Goal: Task Accomplishment & Management: Manage account settings

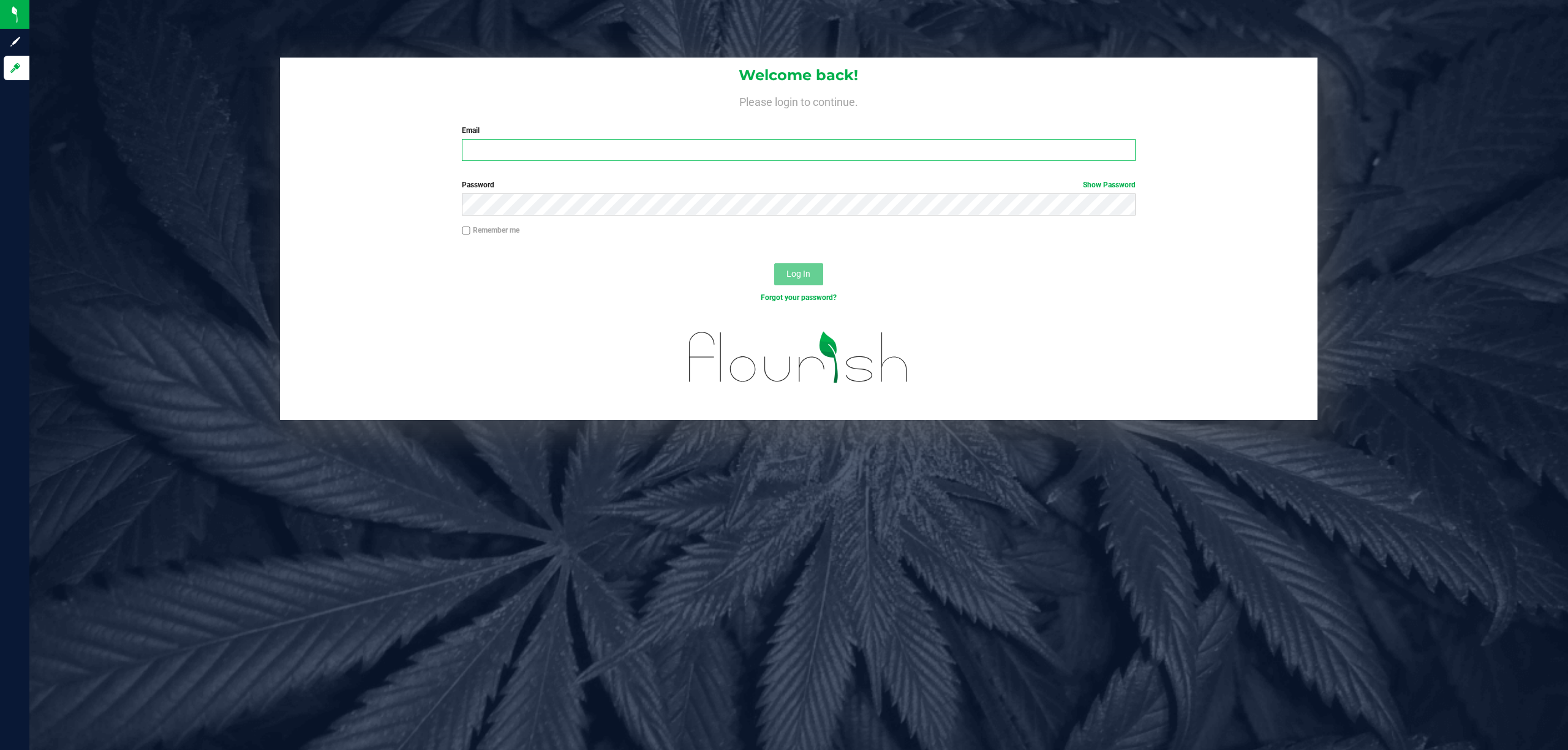
click at [559, 151] on input "Email" at bounding box center [798, 150] width 674 height 22
click at [775, 263] on button "Log In" at bounding box center [799, 274] width 49 height 22
click at [696, 145] on input "dcarapellucci@liveaprallel.com" at bounding box center [798, 150] width 674 height 22
click at [775, 263] on button "Log In" at bounding box center [799, 274] width 49 height 22
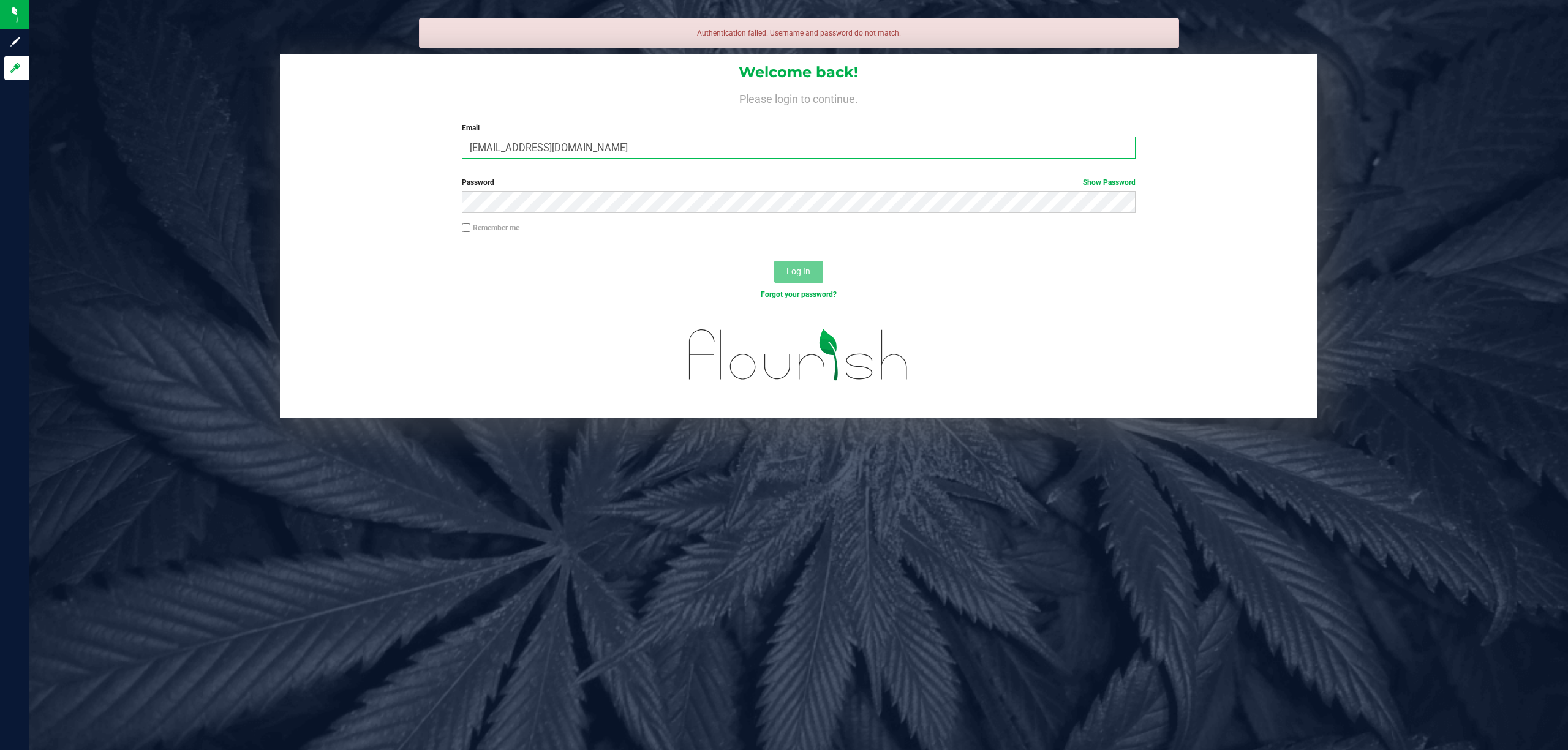
click at [560, 152] on input "dcarapellucci@liveaprallel.com" at bounding box center [798, 148] width 674 height 22
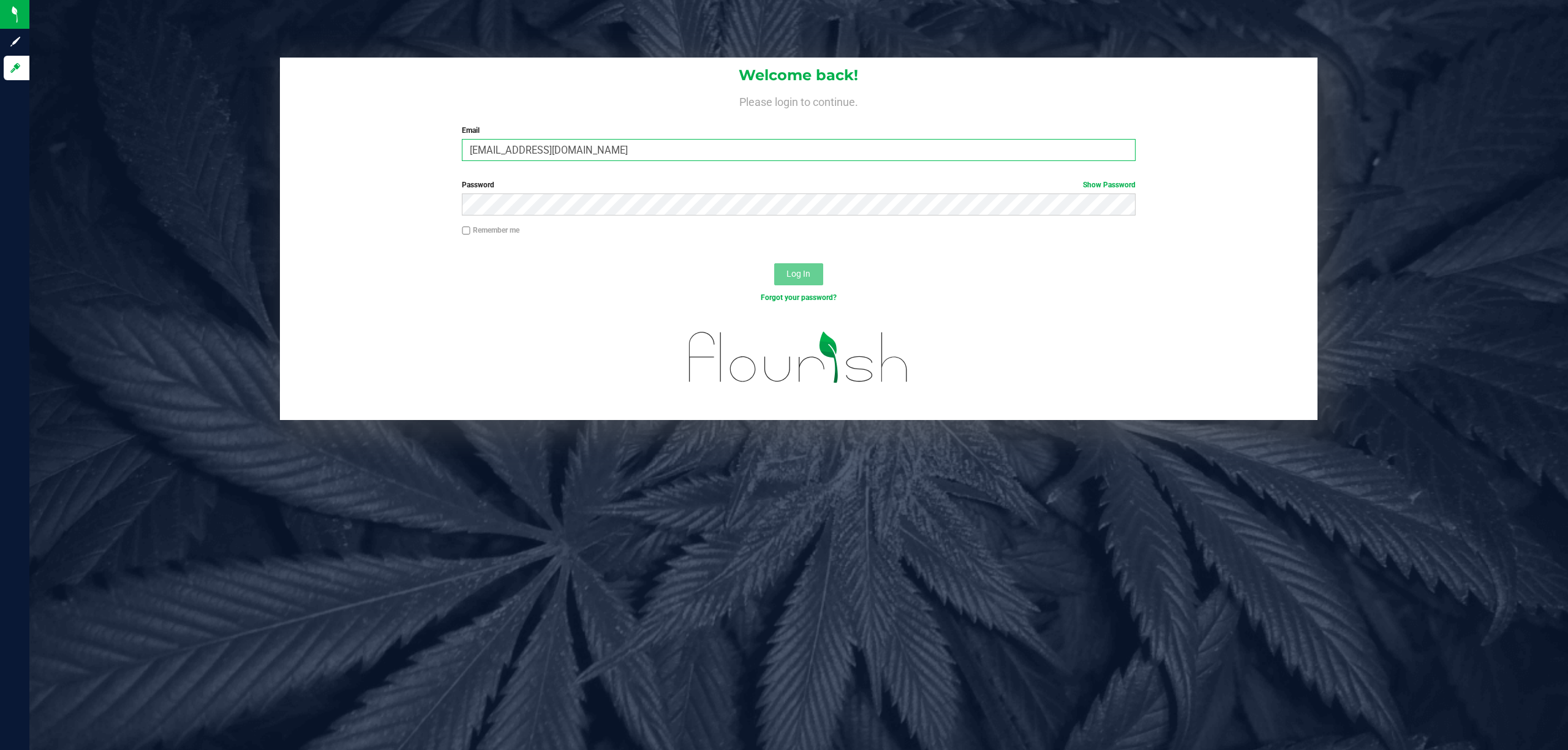
type input "dcarapellucci@liveparallel.com"
click at [775, 263] on button "Log In" at bounding box center [799, 274] width 49 height 22
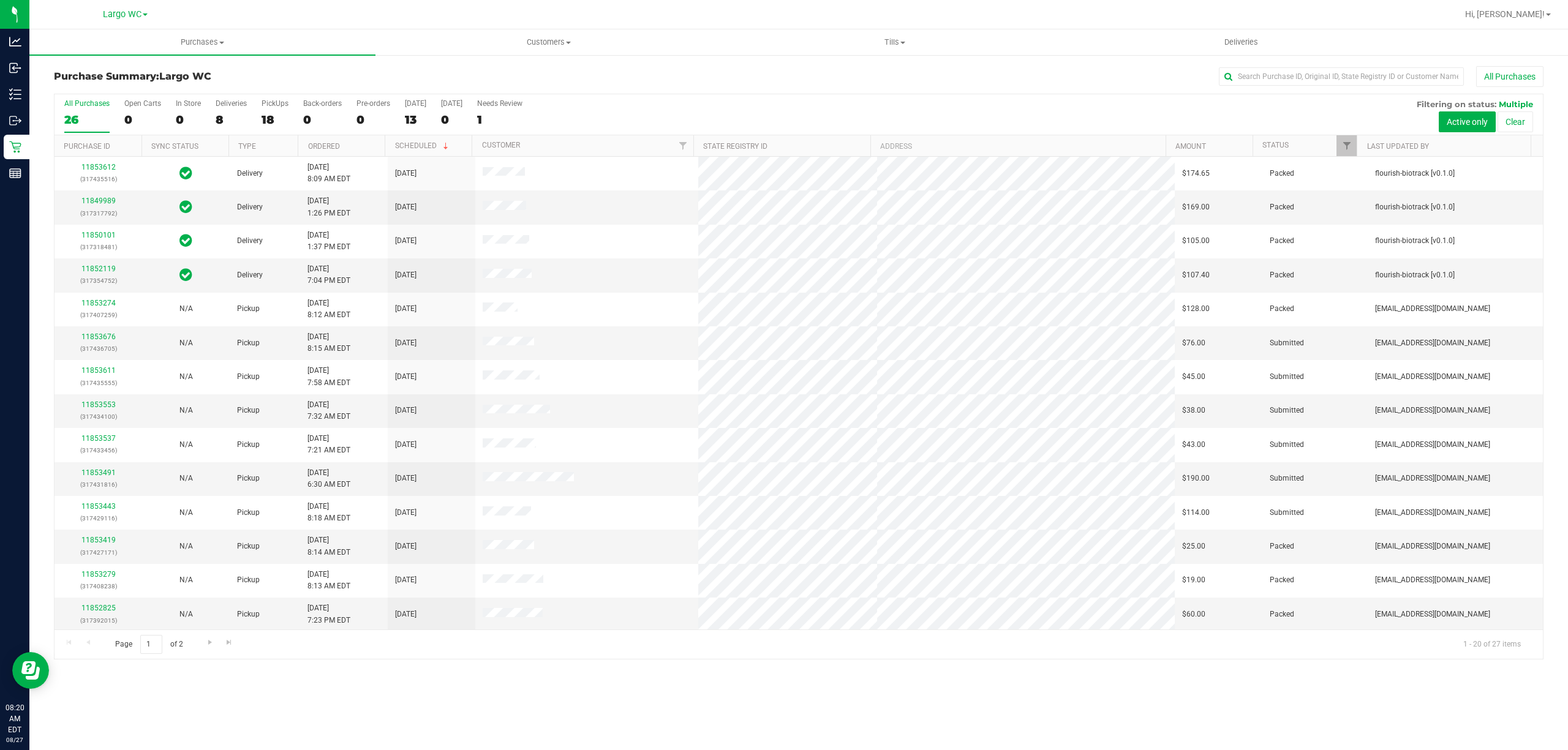
click at [430, 72] on h3 "Purchase Summary: Largo WC" at bounding box center [302, 77] width 497 height 11
click at [221, 107] on div "Deliveries" at bounding box center [231, 104] width 31 height 9
click at [0, 0] on input "Deliveries 8" at bounding box center [0, 0] width 0 height 0
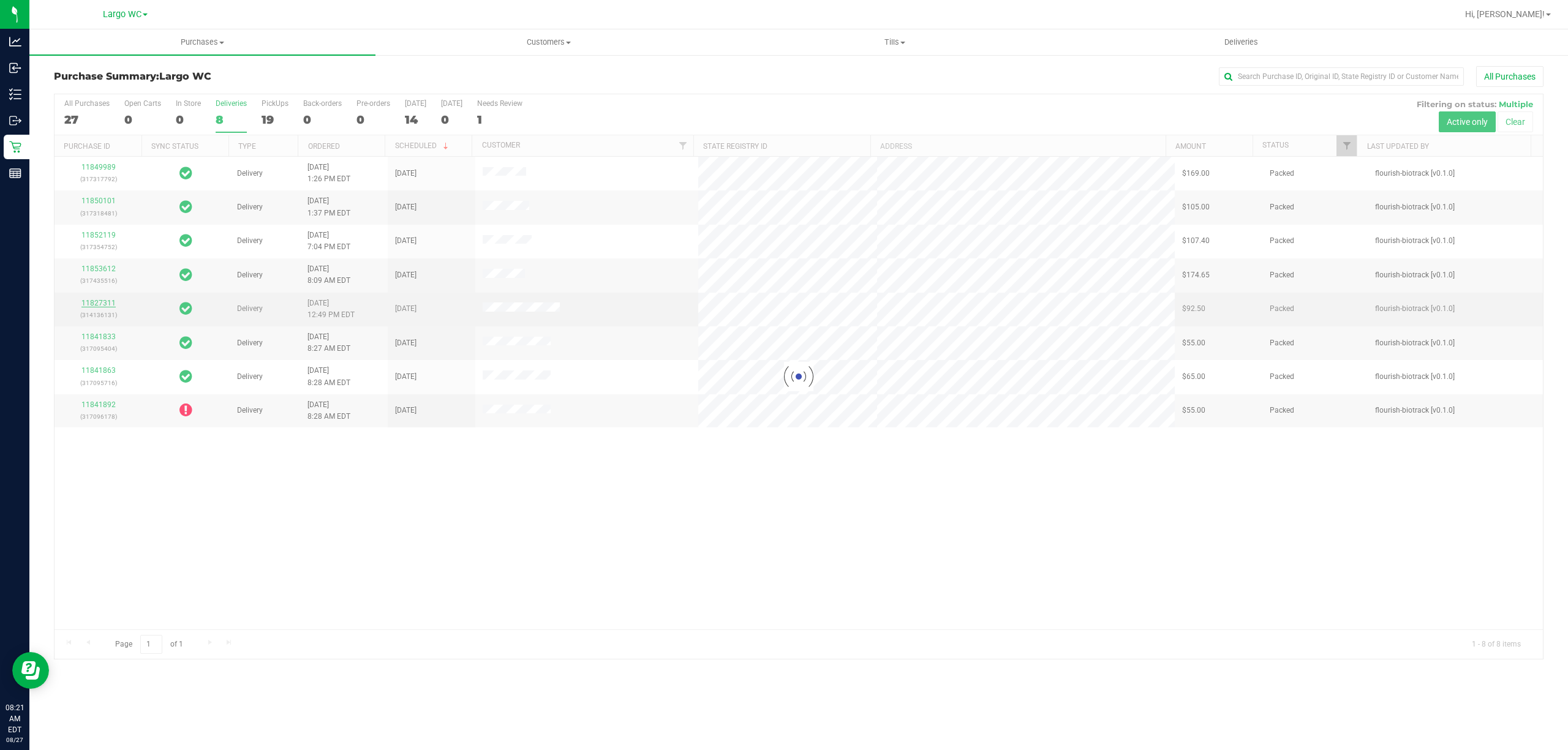
click at [104, 304] on div at bounding box center [798, 377] width 1488 height 565
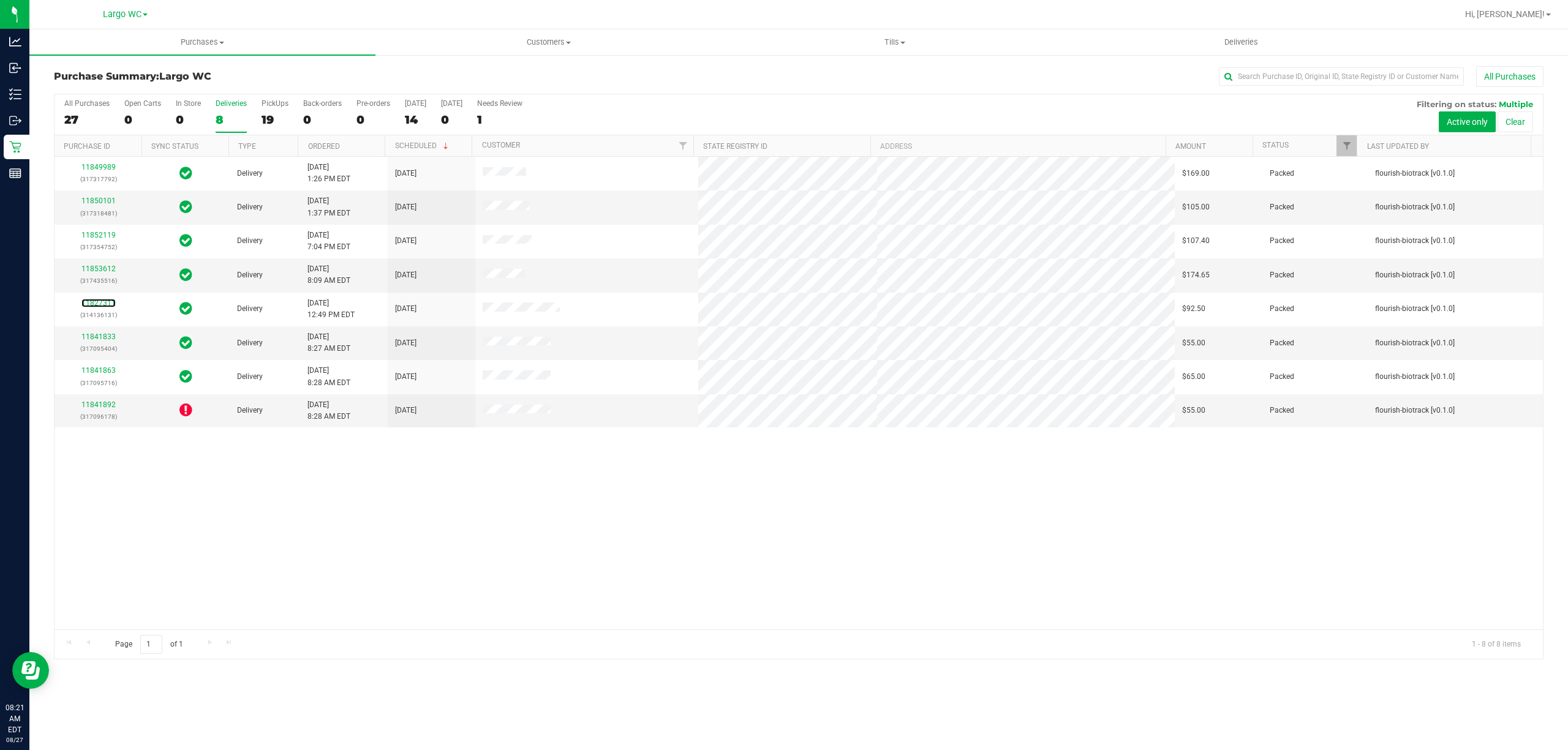
click at [104, 304] on link "11827311" at bounding box center [99, 303] width 34 height 9
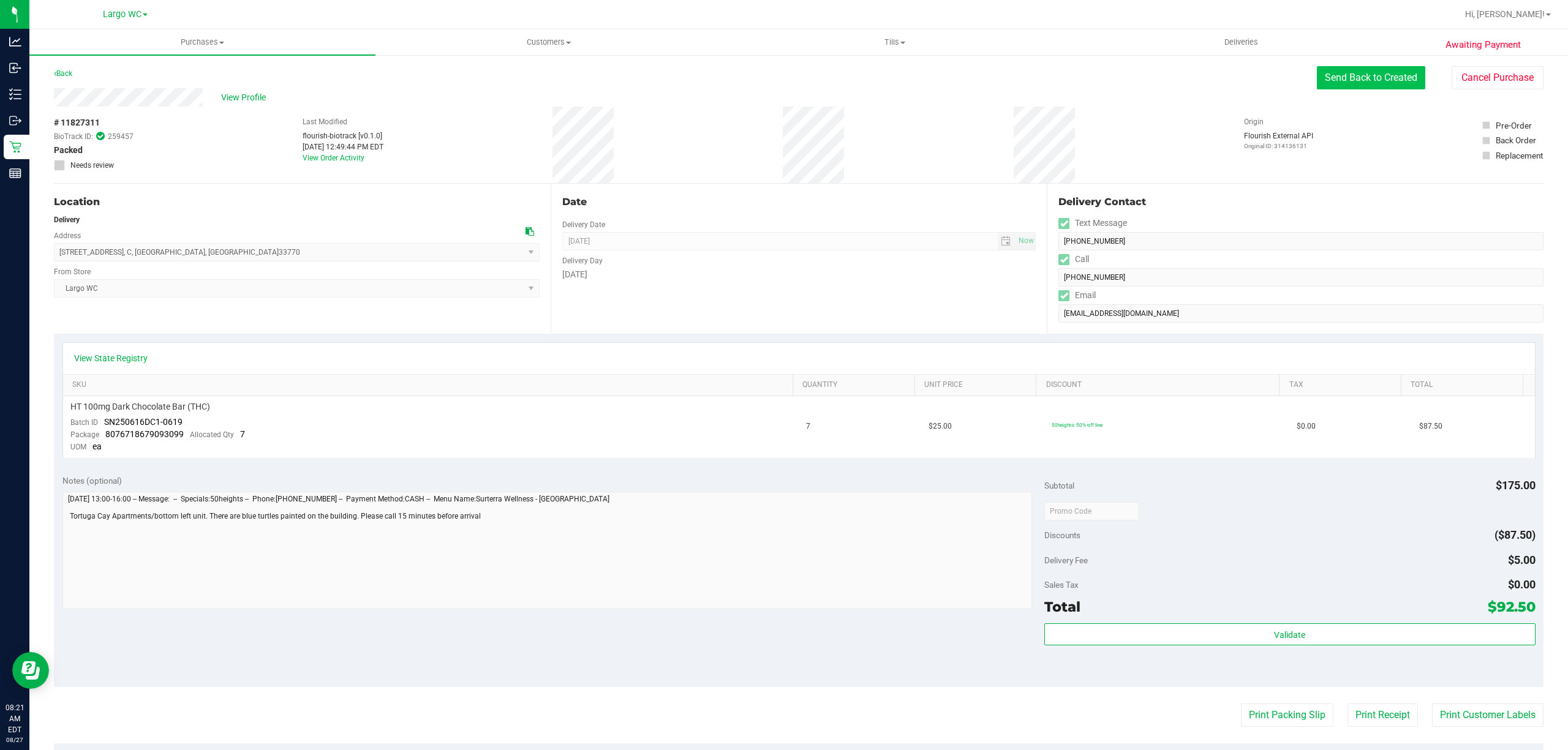
click at [1318, 74] on button "Send Back to Created" at bounding box center [1371, 77] width 108 height 24
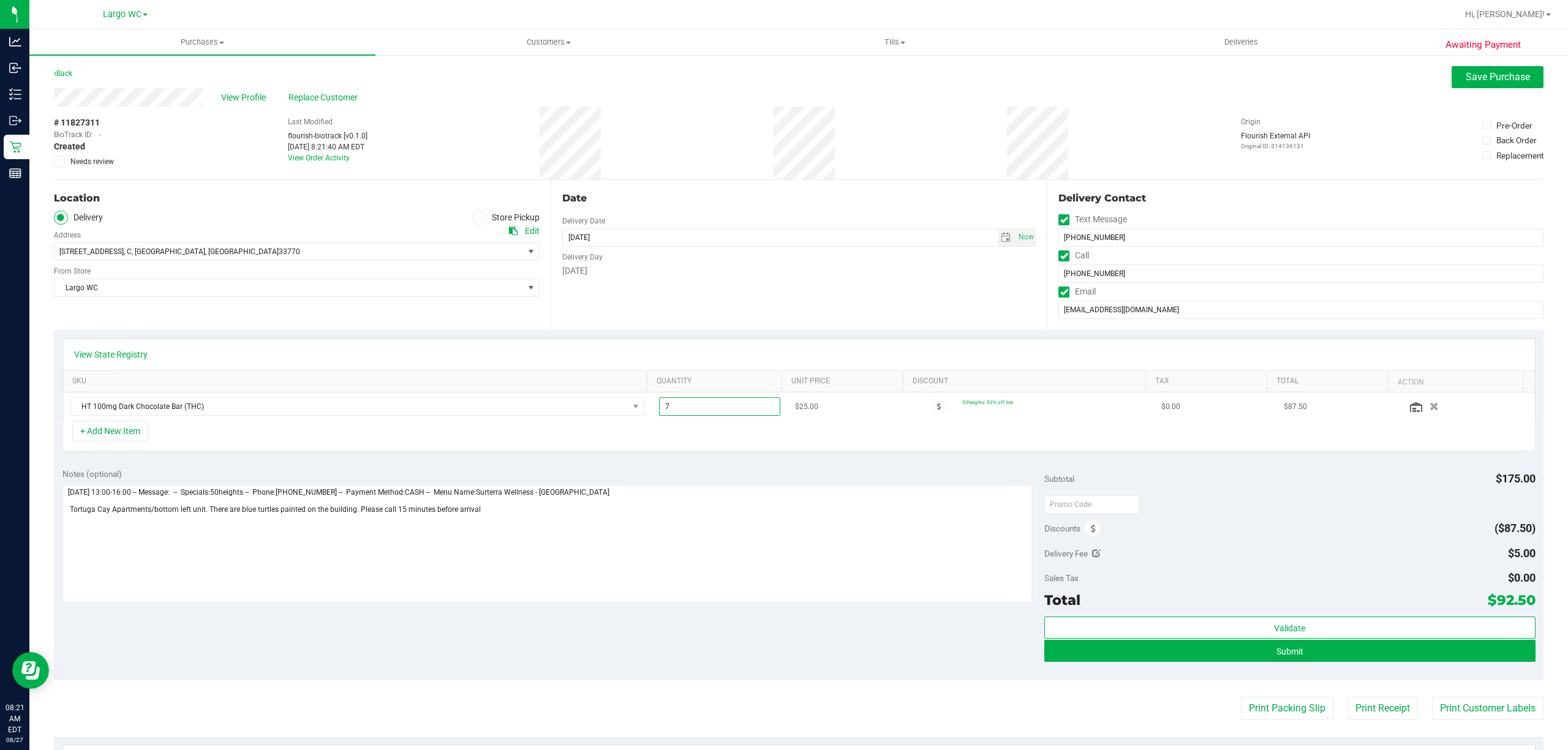
click at [682, 410] on span "7.00 7" at bounding box center [719, 407] width 121 height 19
type input "6"
type input "7.00"
click at [1477, 81] on span "Save Purchase" at bounding box center [1498, 77] width 64 height 11
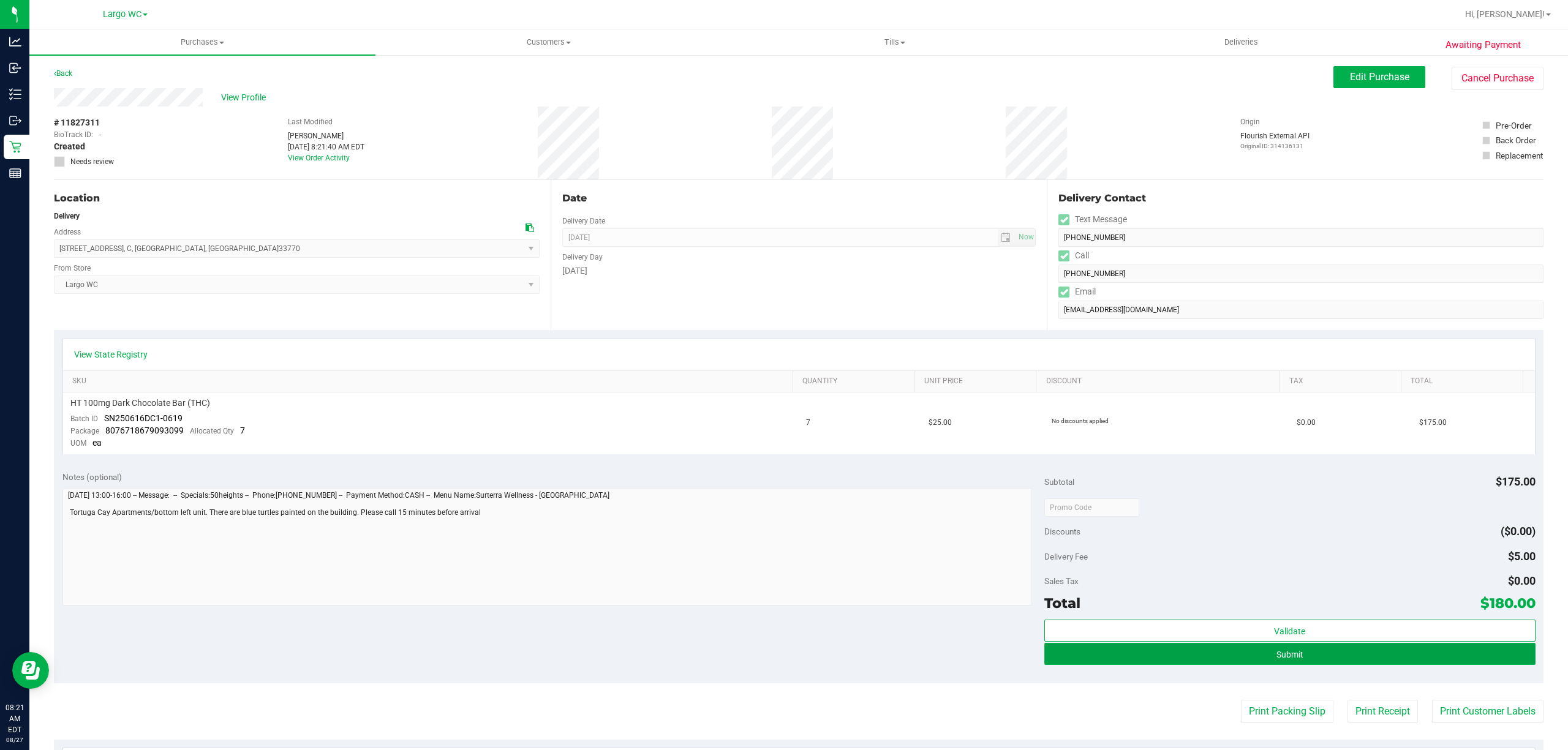
click at [1278, 659] on span "Submit" at bounding box center [1290, 655] width 27 height 10
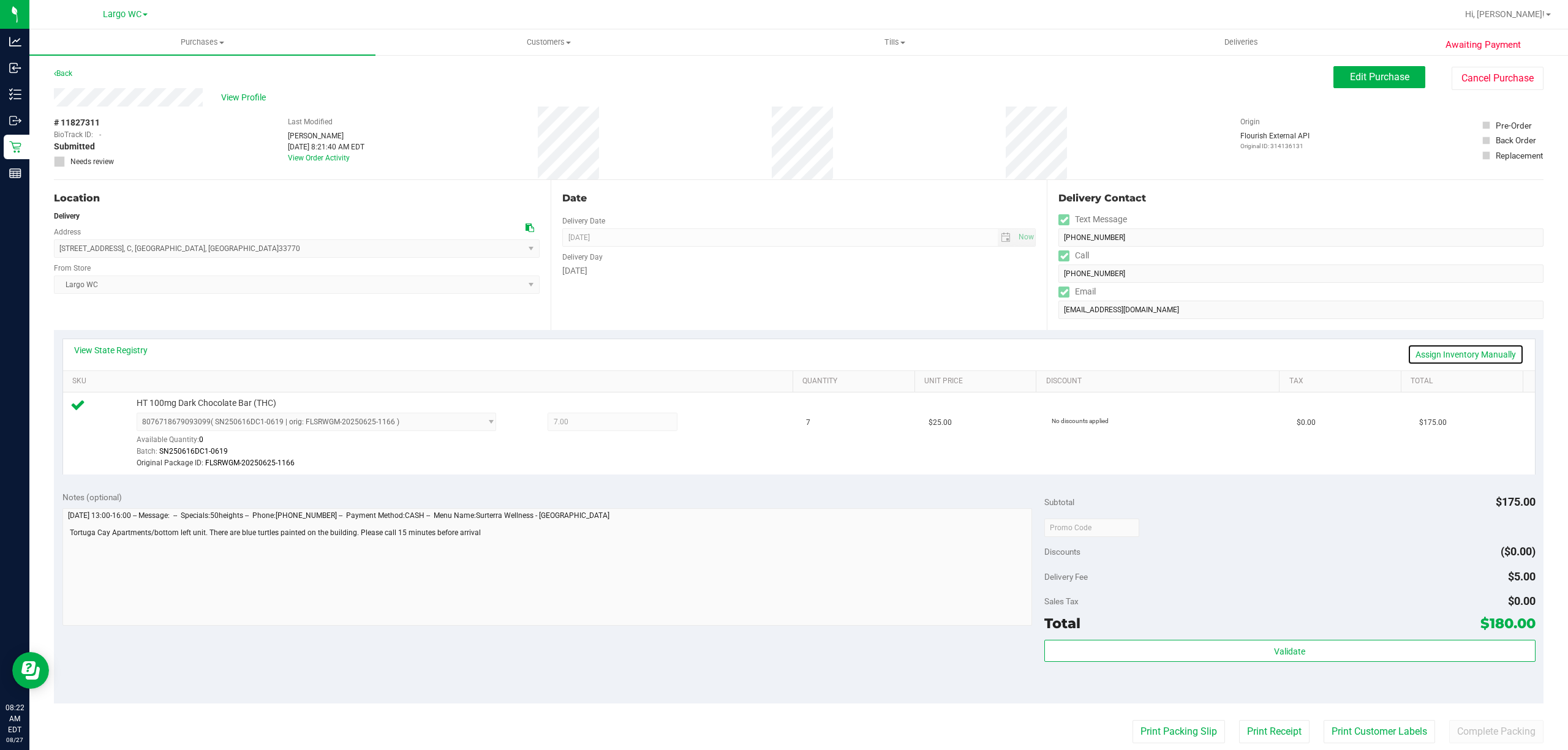
click at [1444, 355] on link "Assign Inventory Manually" at bounding box center [1465, 355] width 117 height 21
click at [707, 422] on icon at bounding box center [713, 423] width 13 height 14
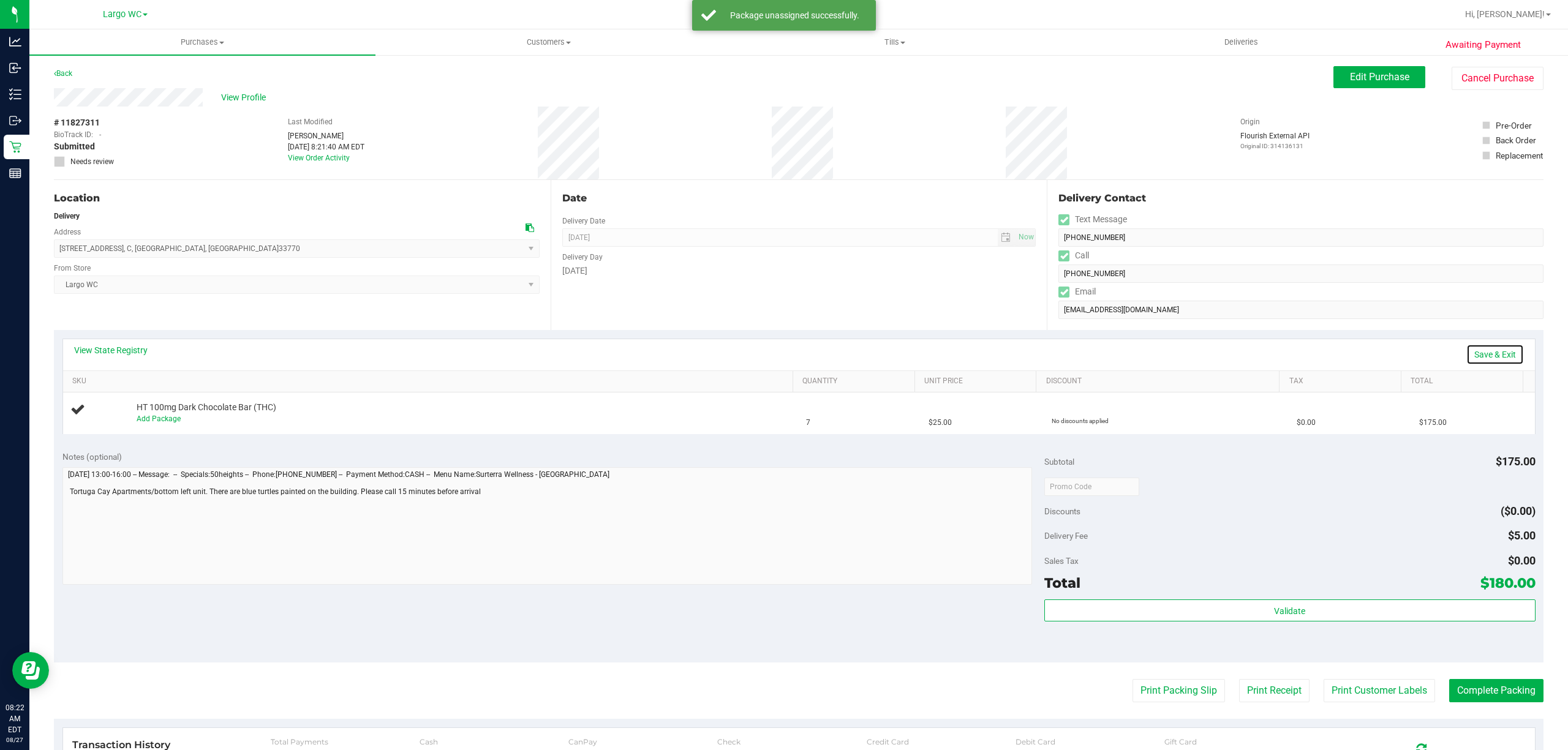
click at [1486, 354] on link "Save & Exit" at bounding box center [1495, 355] width 58 height 21
click at [1398, 77] on button "Edit Purchase" at bounding box center [1379, 77] width 92 height 22
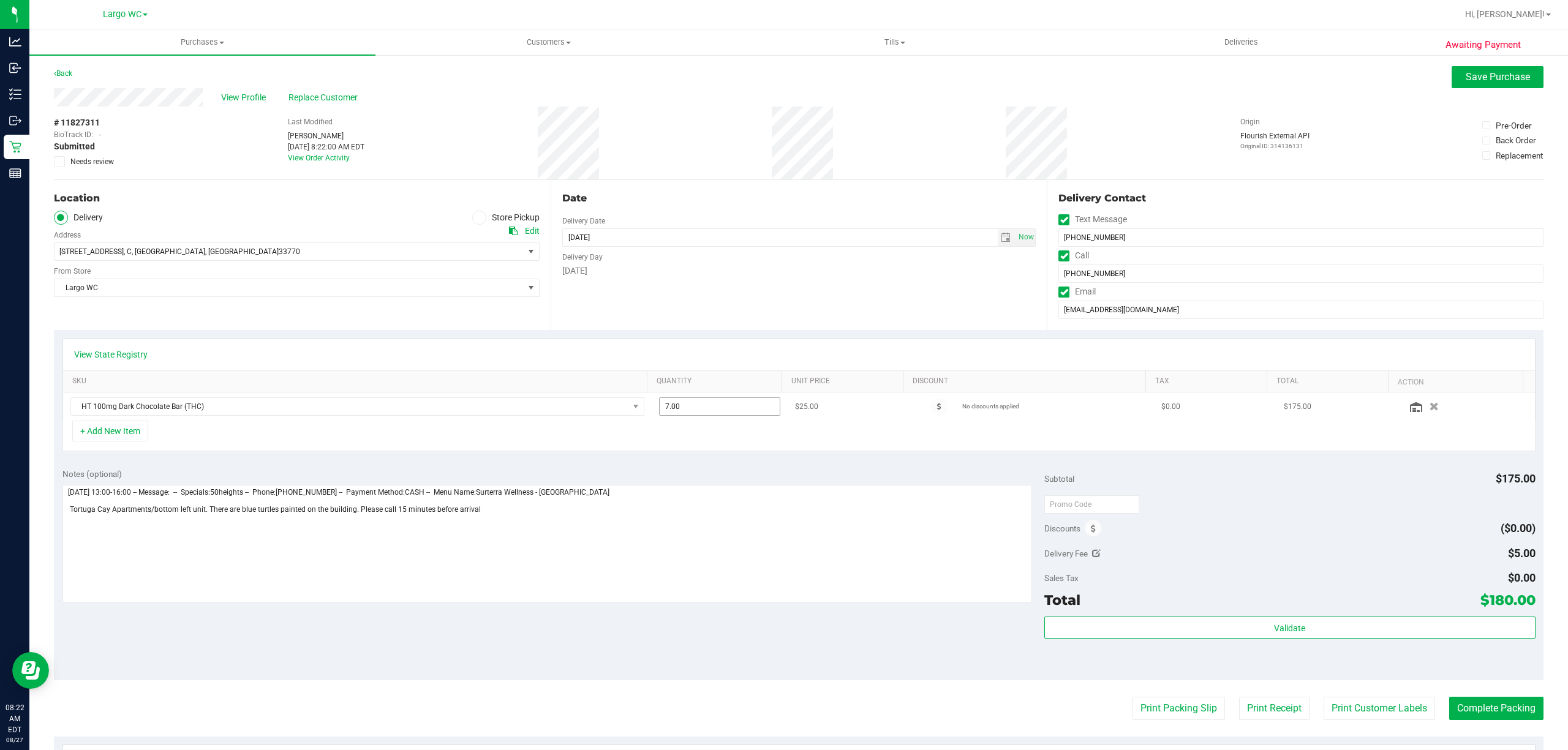
click at [724, 404] on span "7.00 7" at bounding box center [719, 407] width 121 height 19
type input "6"
type input "6.00"
click at [937, 410] on icon at bounding box center [939, 406] width 4 height 7
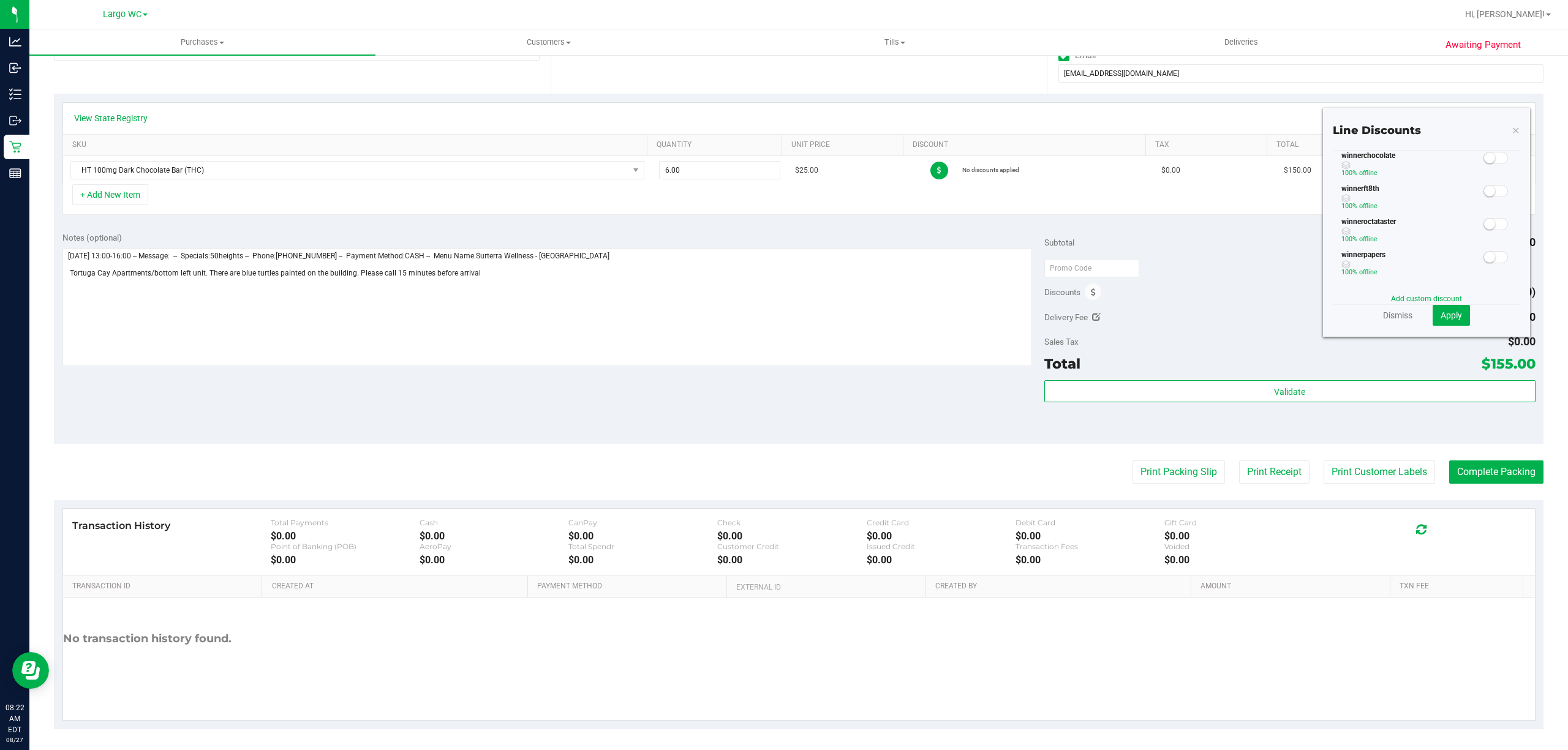
scroll to position [242, 0]
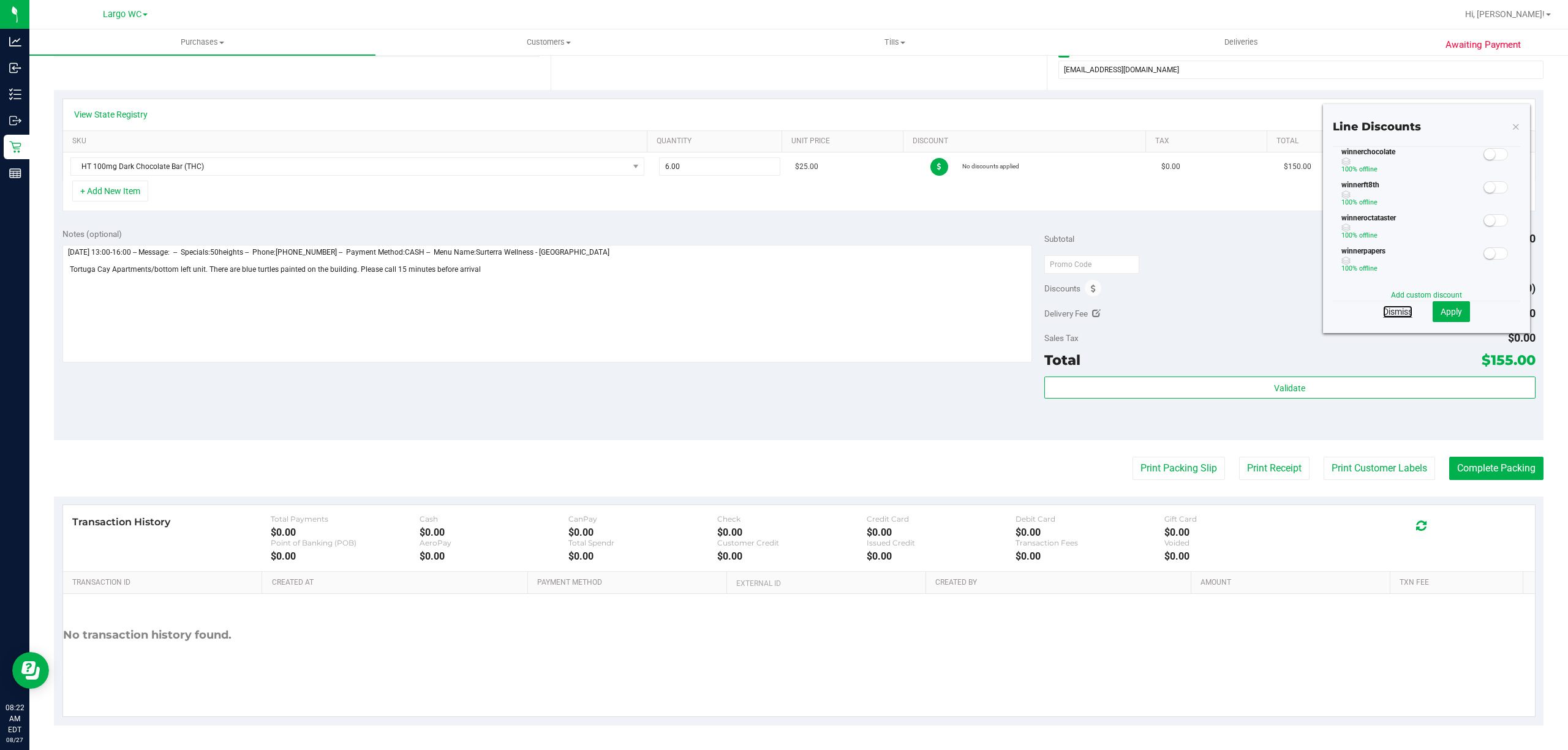
click at [1385, 312] on link "Dismiss" at bounding box center [1398, 311] width 29 height 12
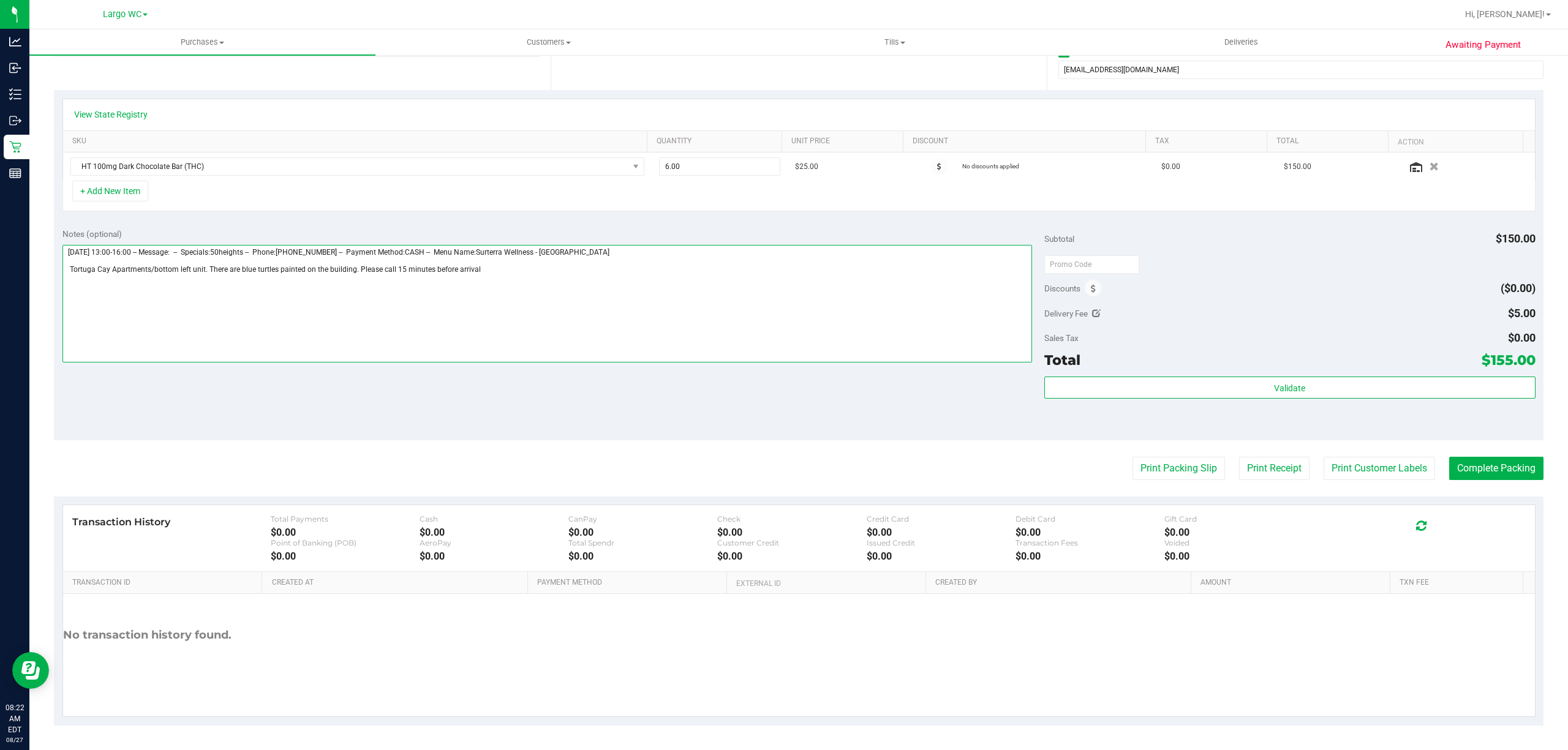
click at [526, 276] on textarea at bounding box center [547, 303] width 970 height 117
type textarea "Wednesday 08/27/2025 13:00-16:00 -- Message: -- Specials:50heights -- Phone:347…"
click at [930, 162] on span at bounding box center [939, 167] width 18 height 18
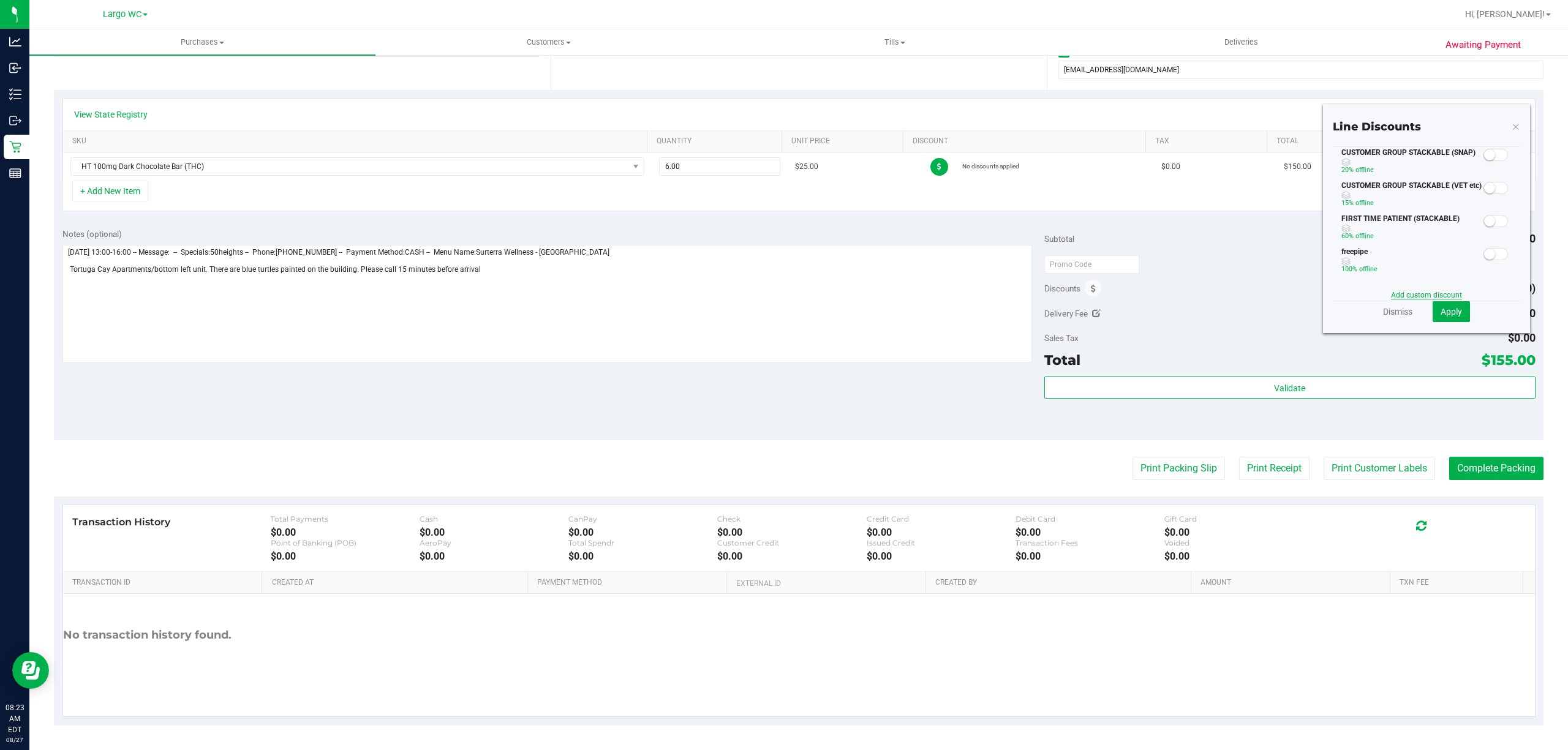
click at [1397, 293] on link "Add custom discount" at bounding box center [1426, 295] width 71 height 9
click at [1366, 193] on input "text" at bounding box center [1385, 192] width 85 height 19
type input "50.00"
click at [1498, 189] on span at bounding box center [1503, 193] width 10 height 10
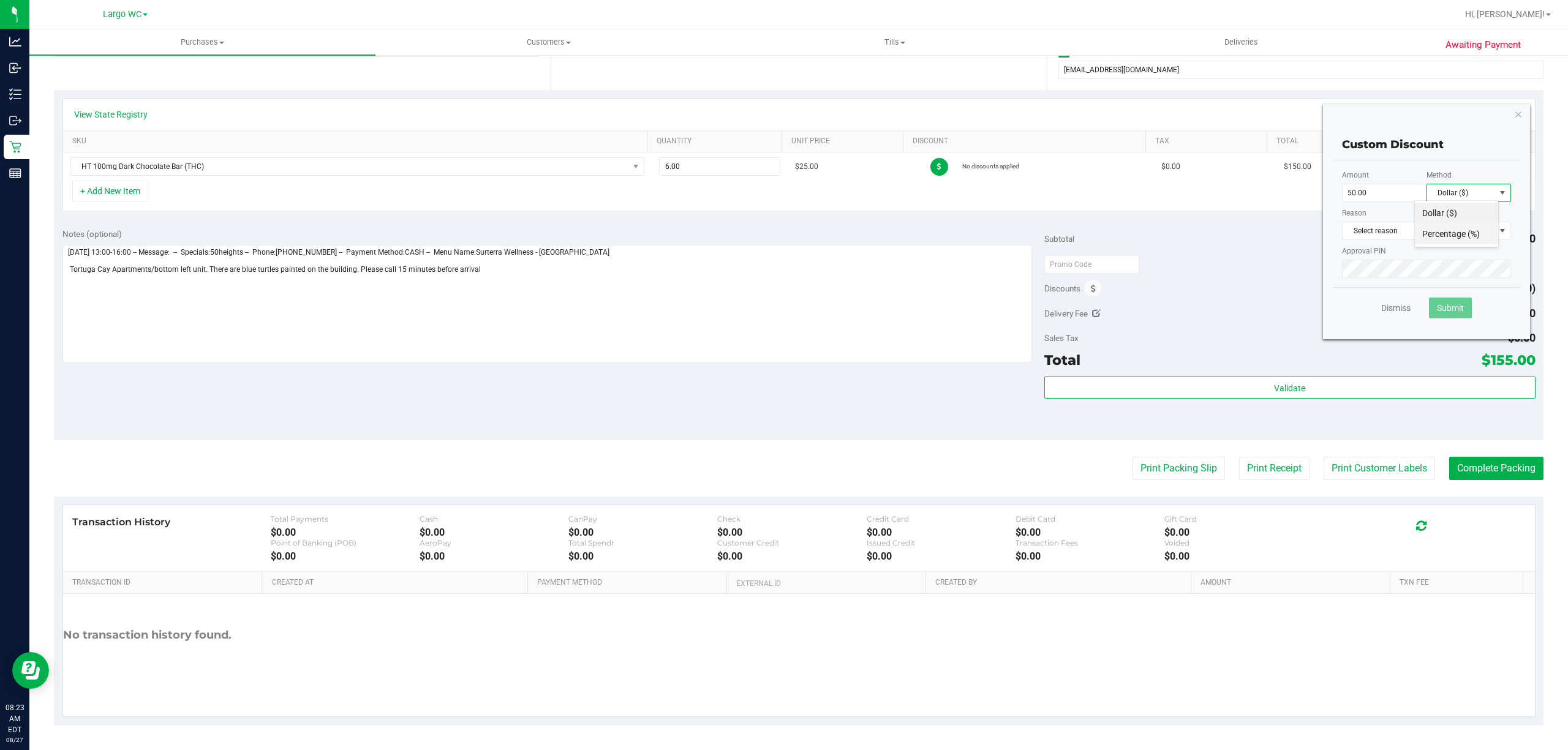
click at [1478, 232] on li "Percentage (%)" at bounding box center [1456, 234] width 83 height 21
click at [1424, 227] on span "Select reason" at bounding box center [1419, 231] width 152 height 17
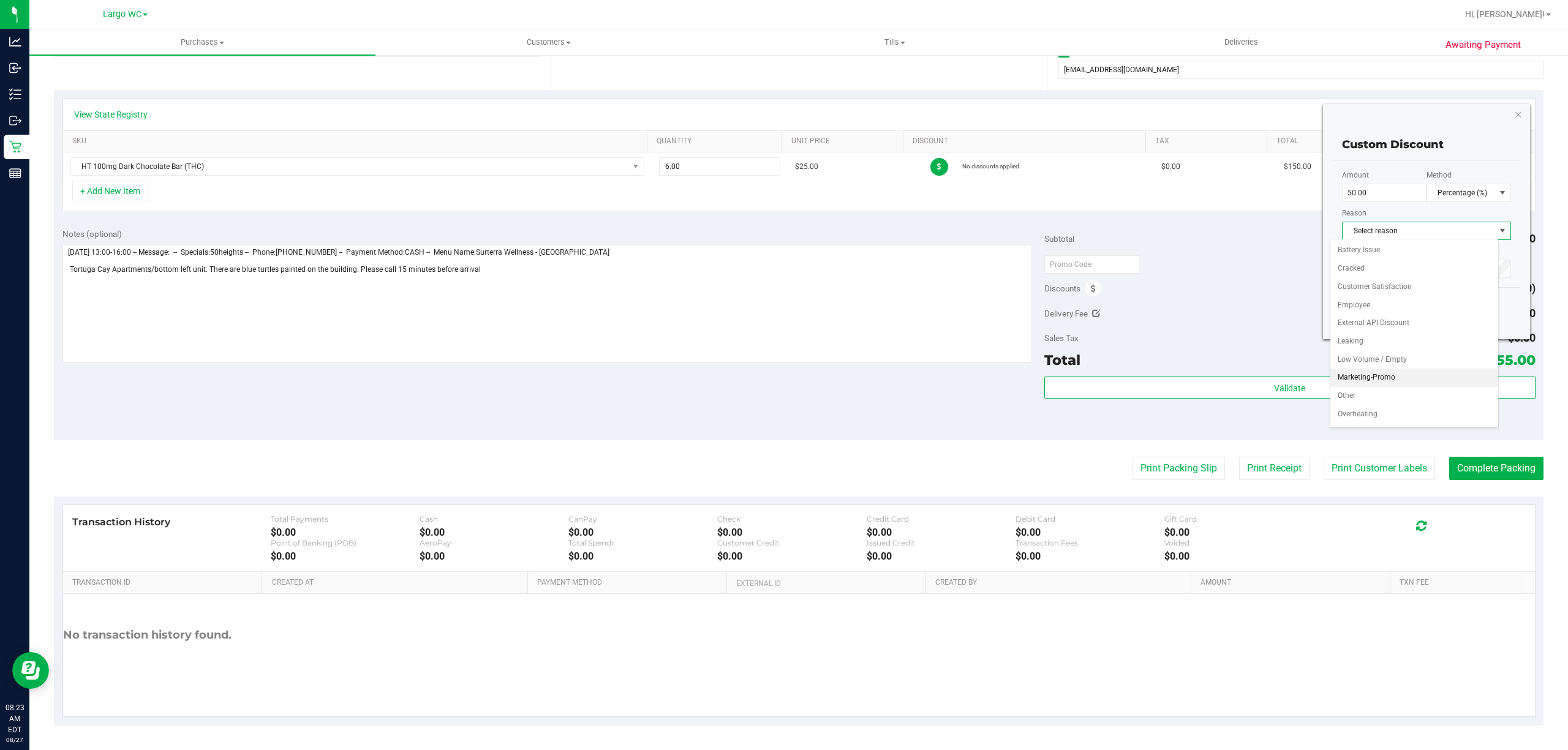
click at [1410, 375] on li "Marketing-Promo" at bounding box center [1415, 377] width 168 height 19
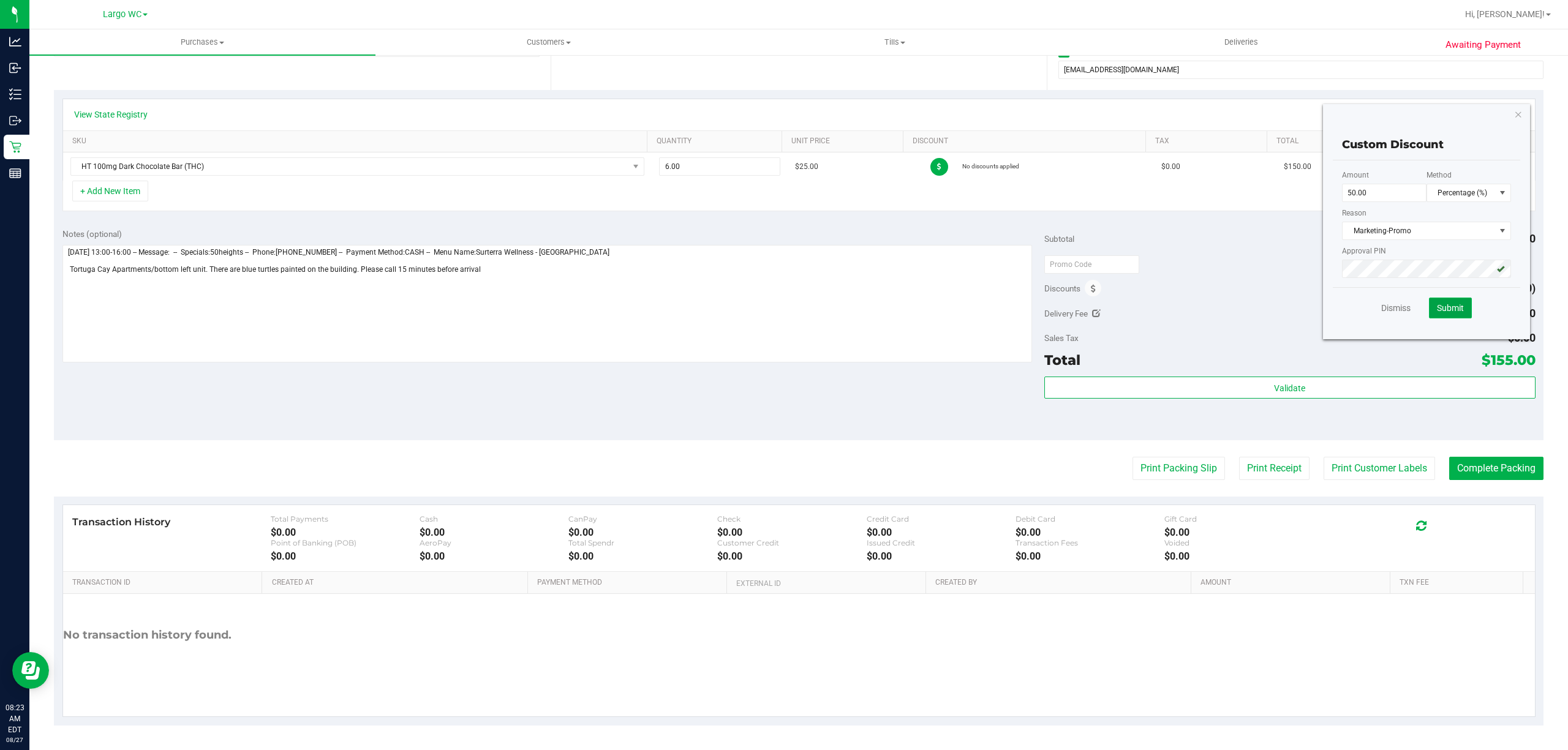
click at [1437, 310] on span "Submit" at bounding box center [1450, 308] width 27 height 10
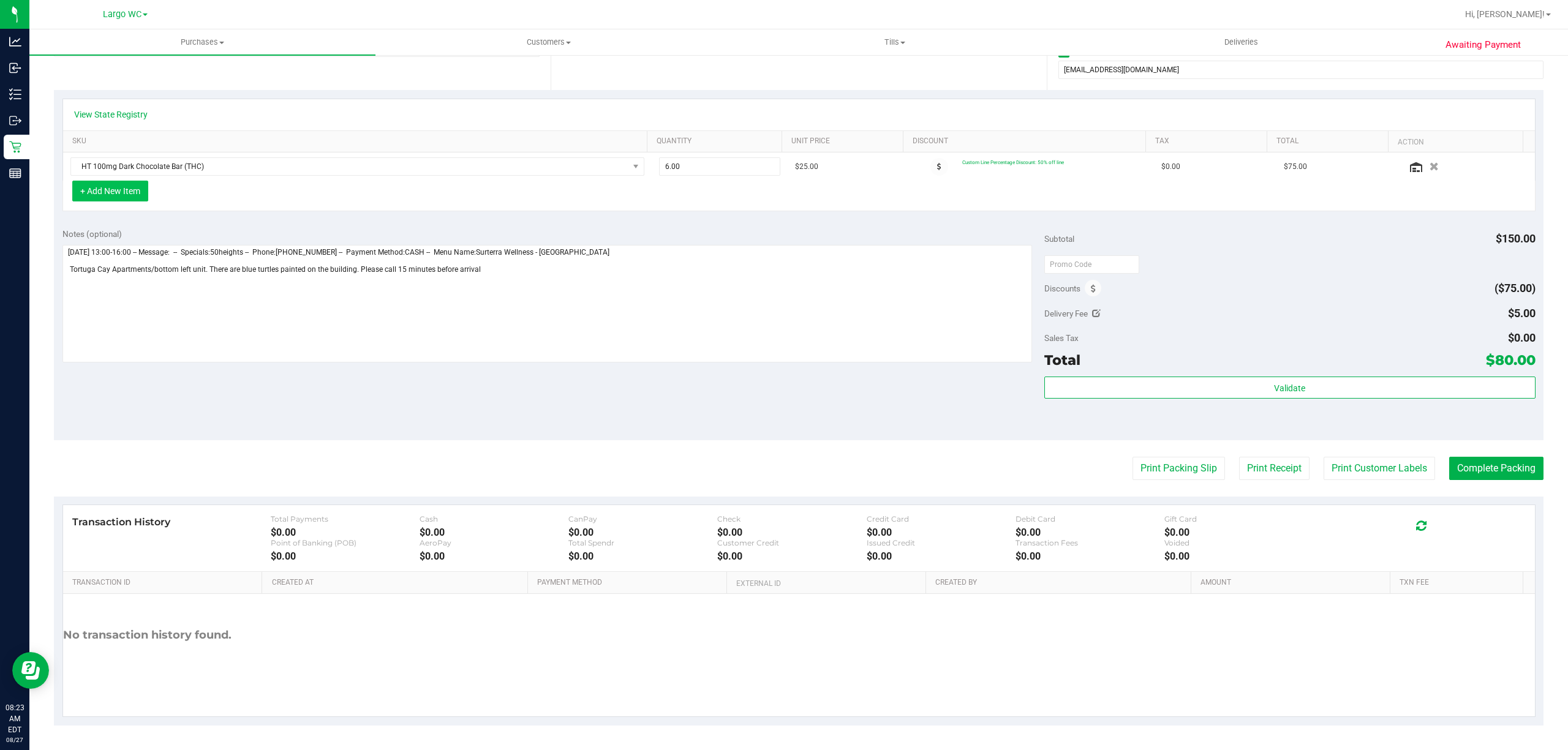
click at [134, 189] on button "+ Add New Item" at bounding box center [110, 192] width 76 height 21
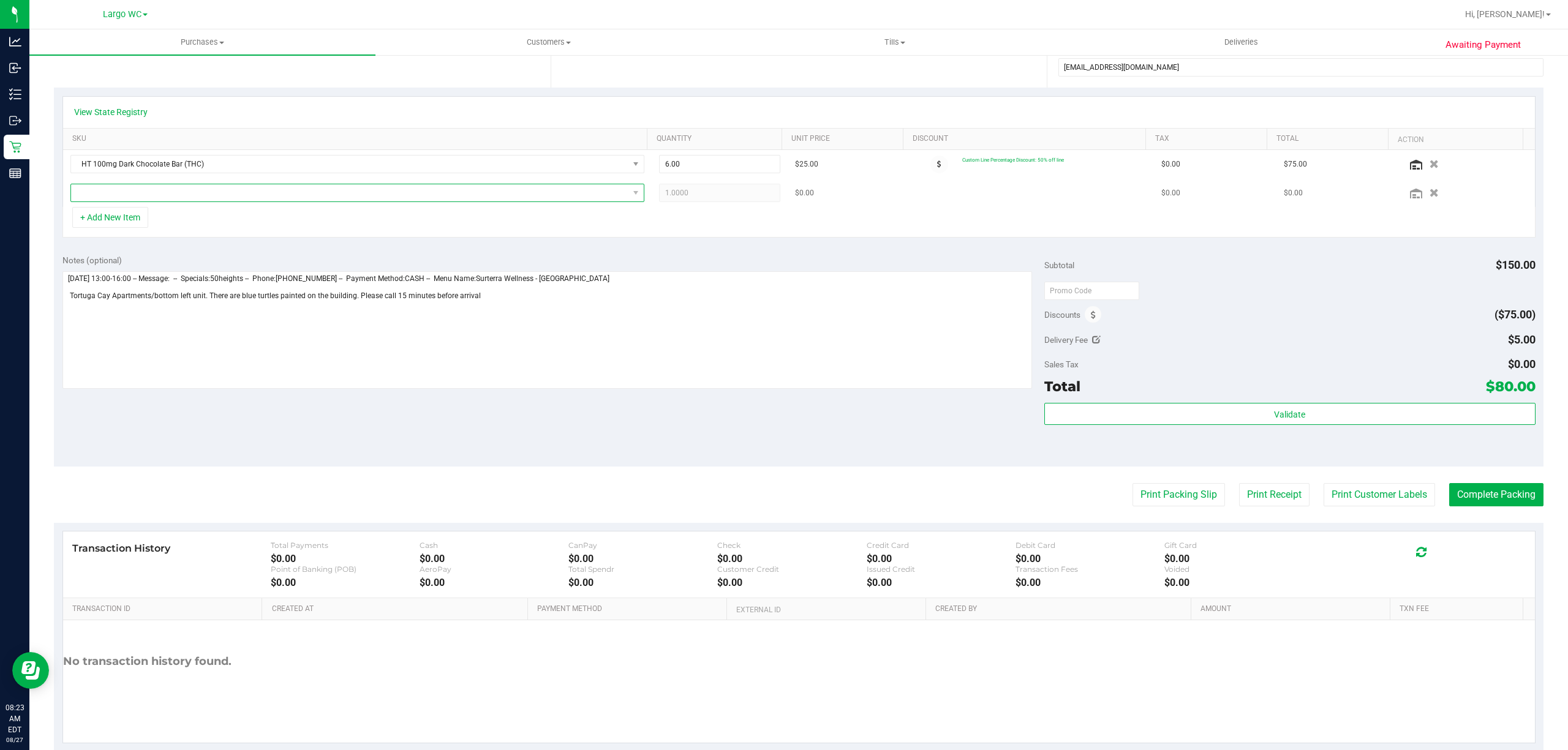
click at [144, 199] on span "NO DATA FOUND" at bounding box center [350, 192] width 558 height 17
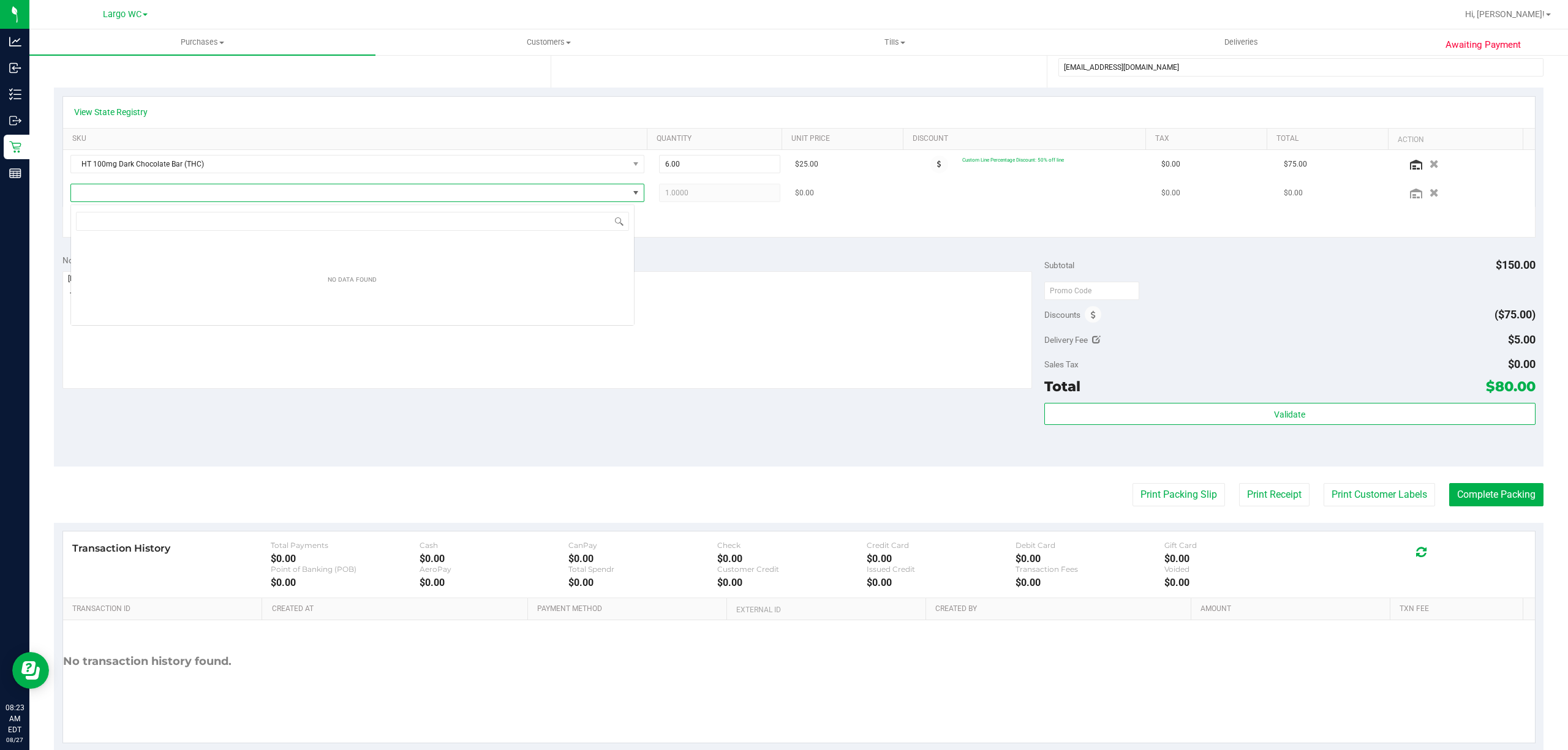
scroll to position [19, 563]
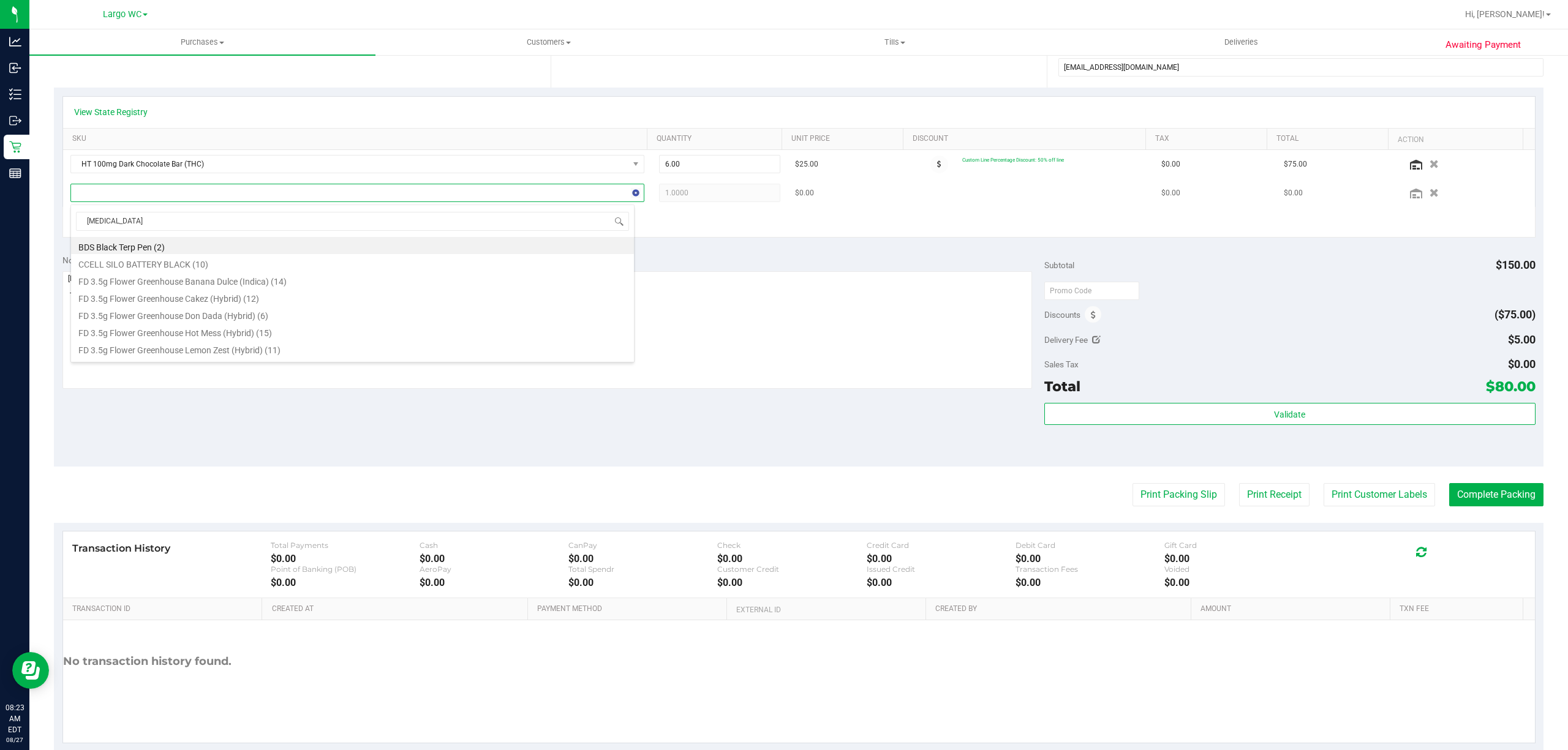
type input "balm"
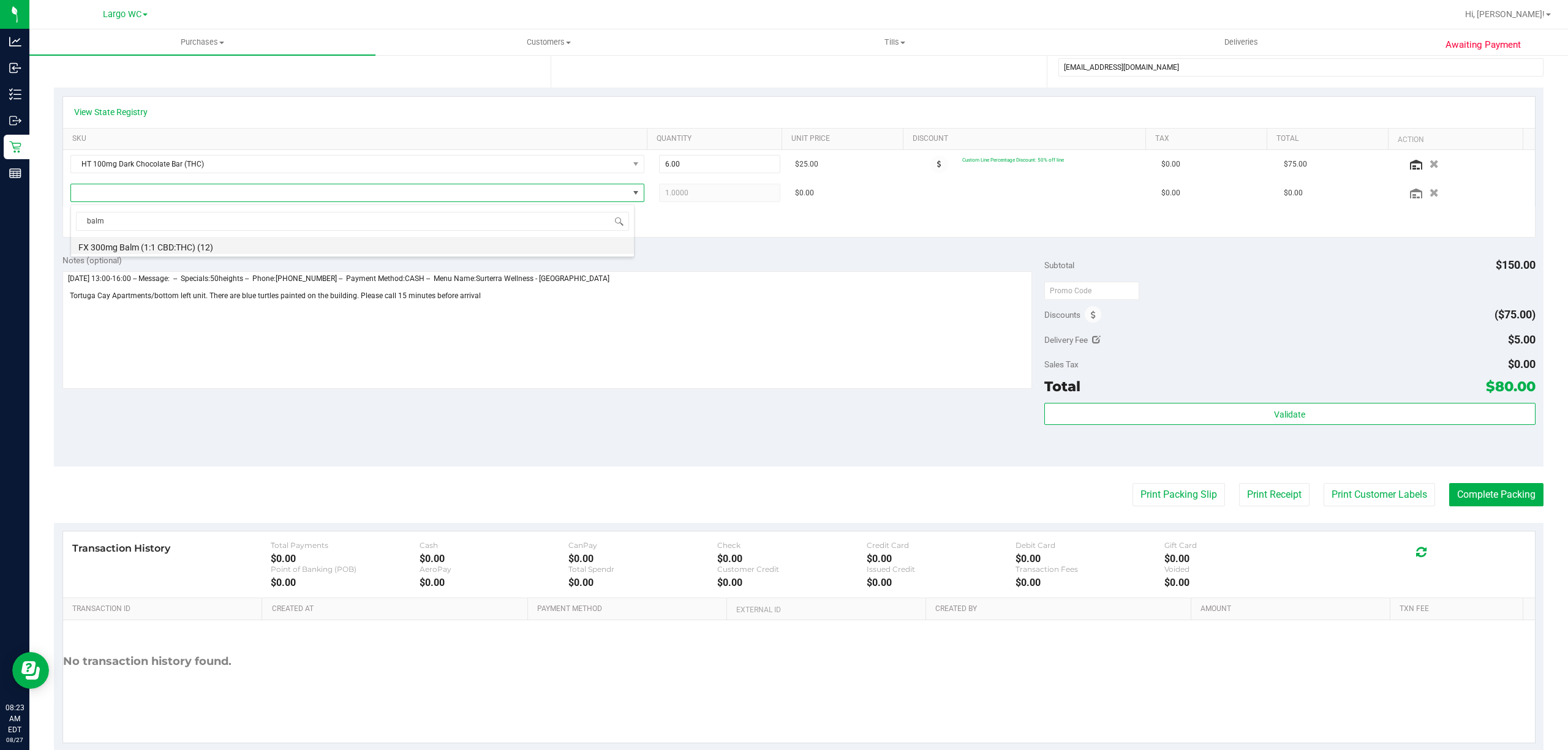
click at [176, 245] on li "FX 300mg Balm (1:1 CBD:THC) (12)" at bounding box center [352, 245] width 563 height 17
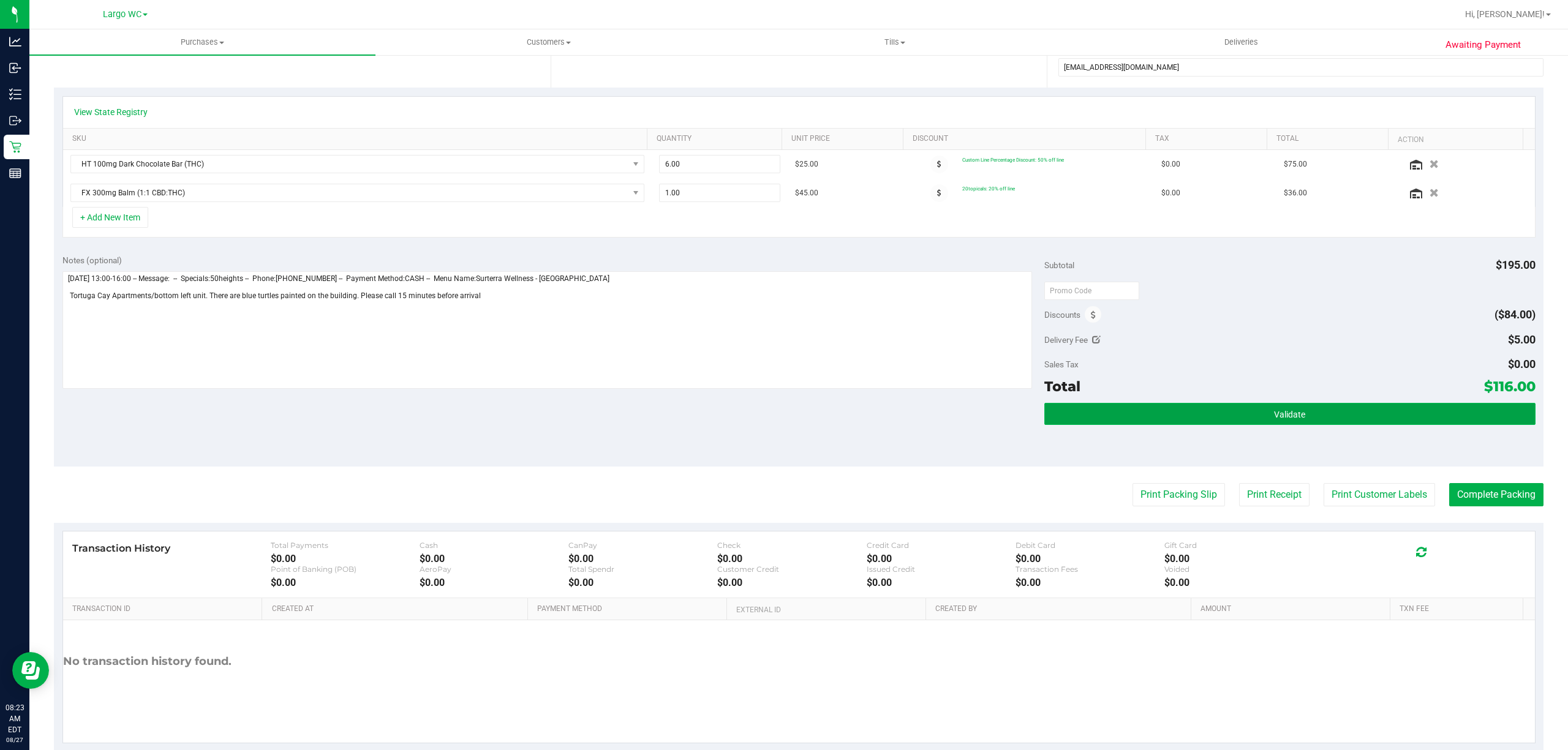
click at [1451, 410] on button "Validate" at bounding box center [1290, 413] width 491 height 22
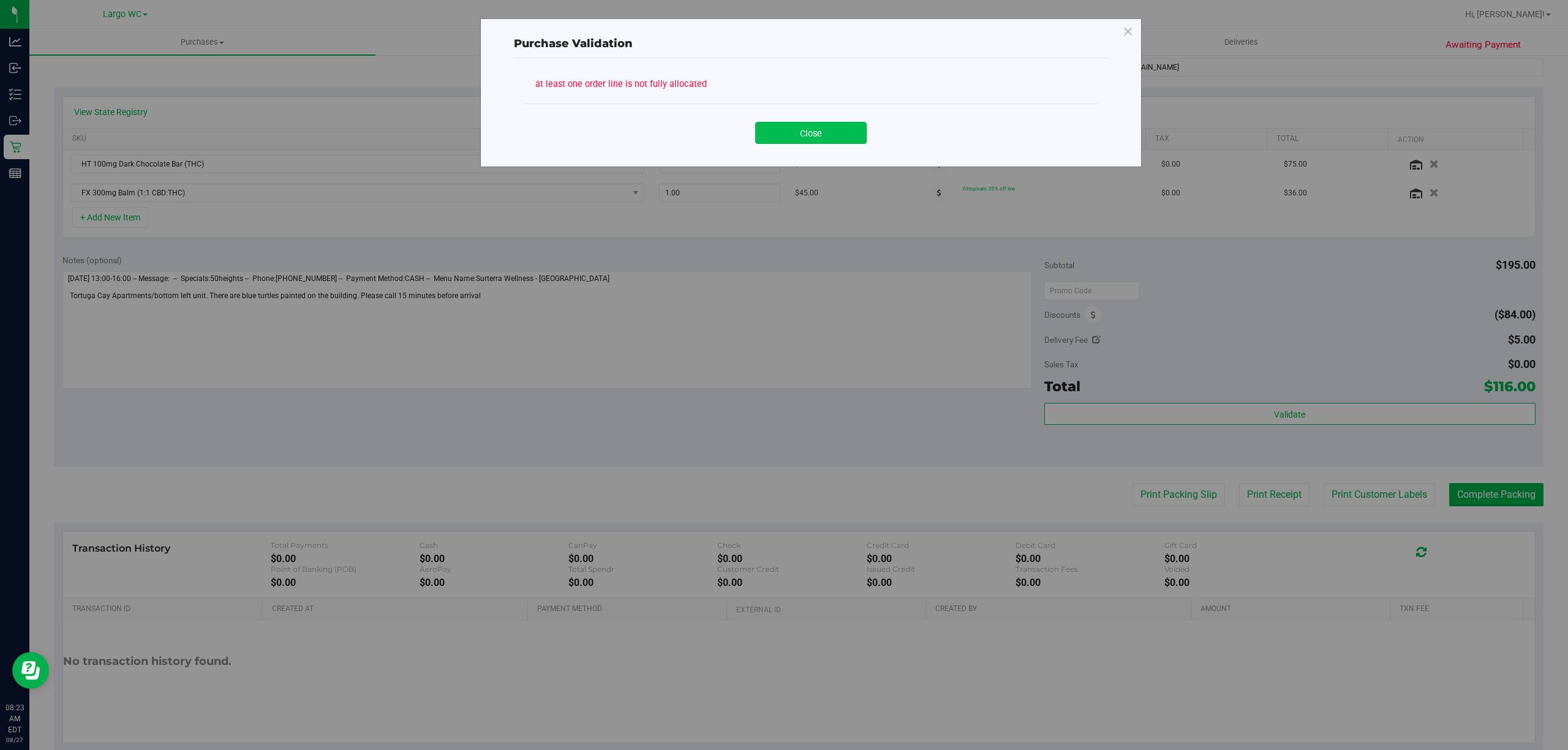
click at [844, 138] on button "Close" at bounding box center [811, 132] width 112 height 22
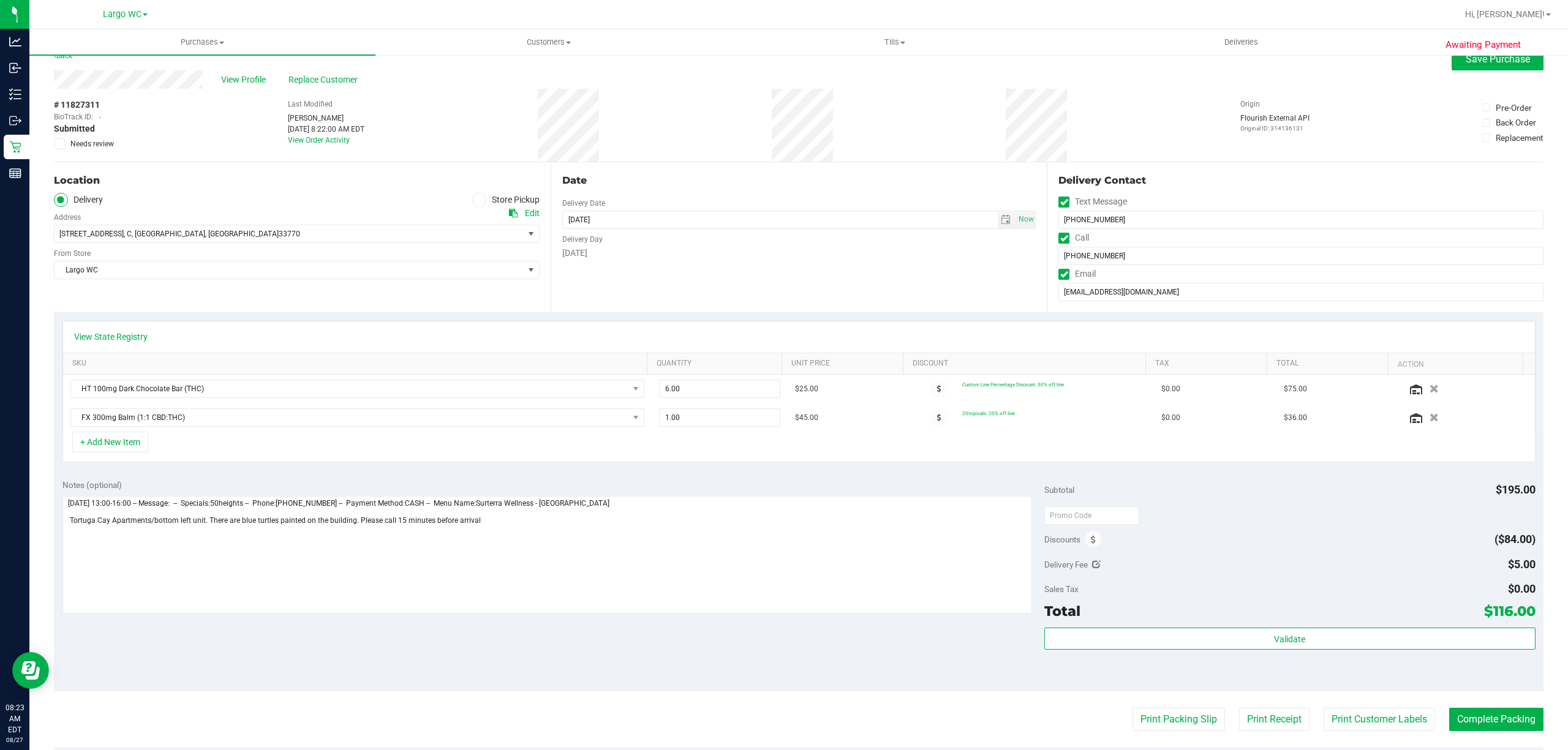
scroll to position [0, 0]
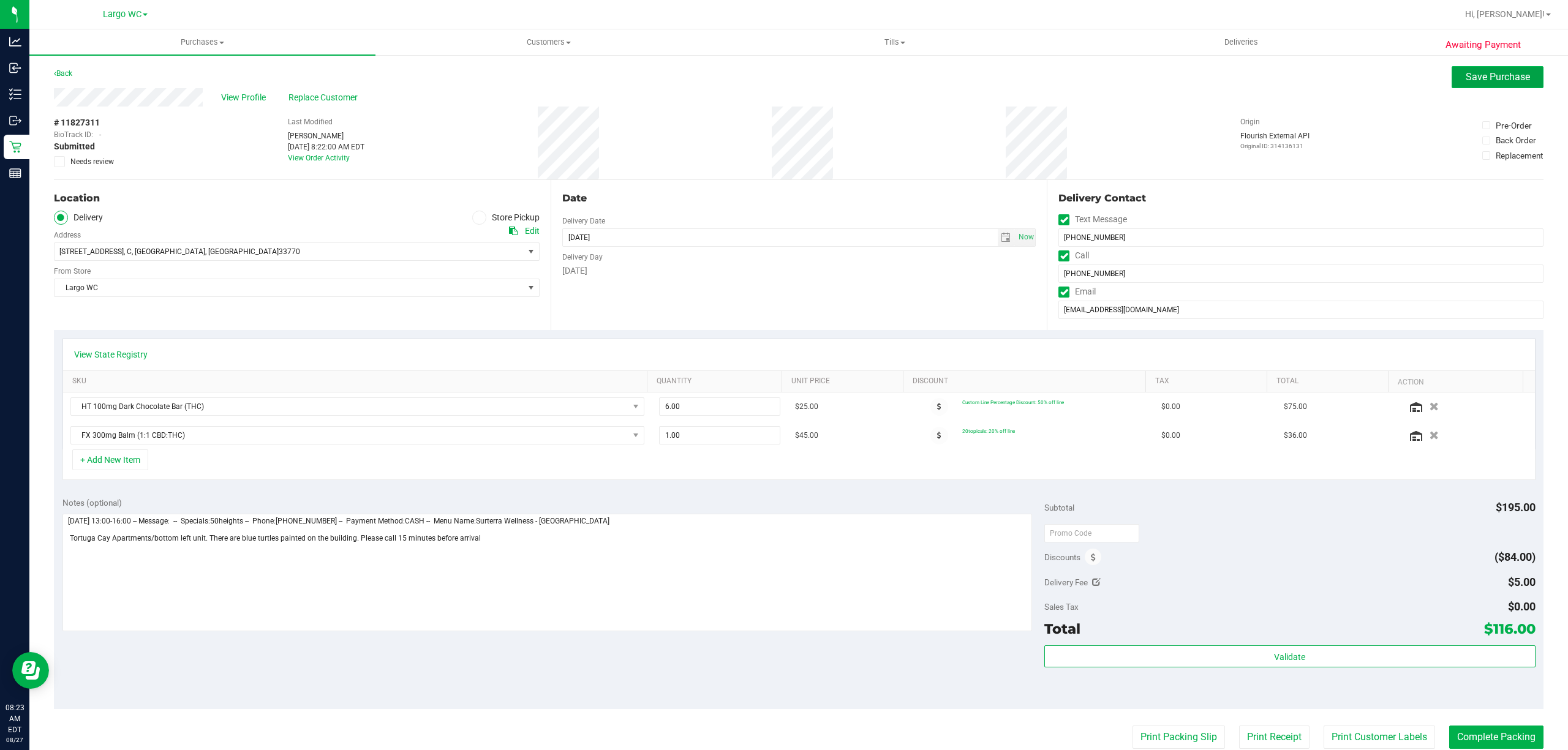
click at [1486, 86] on button "Save Purchase" at bounding box center [1497, 77] width 92 height 22
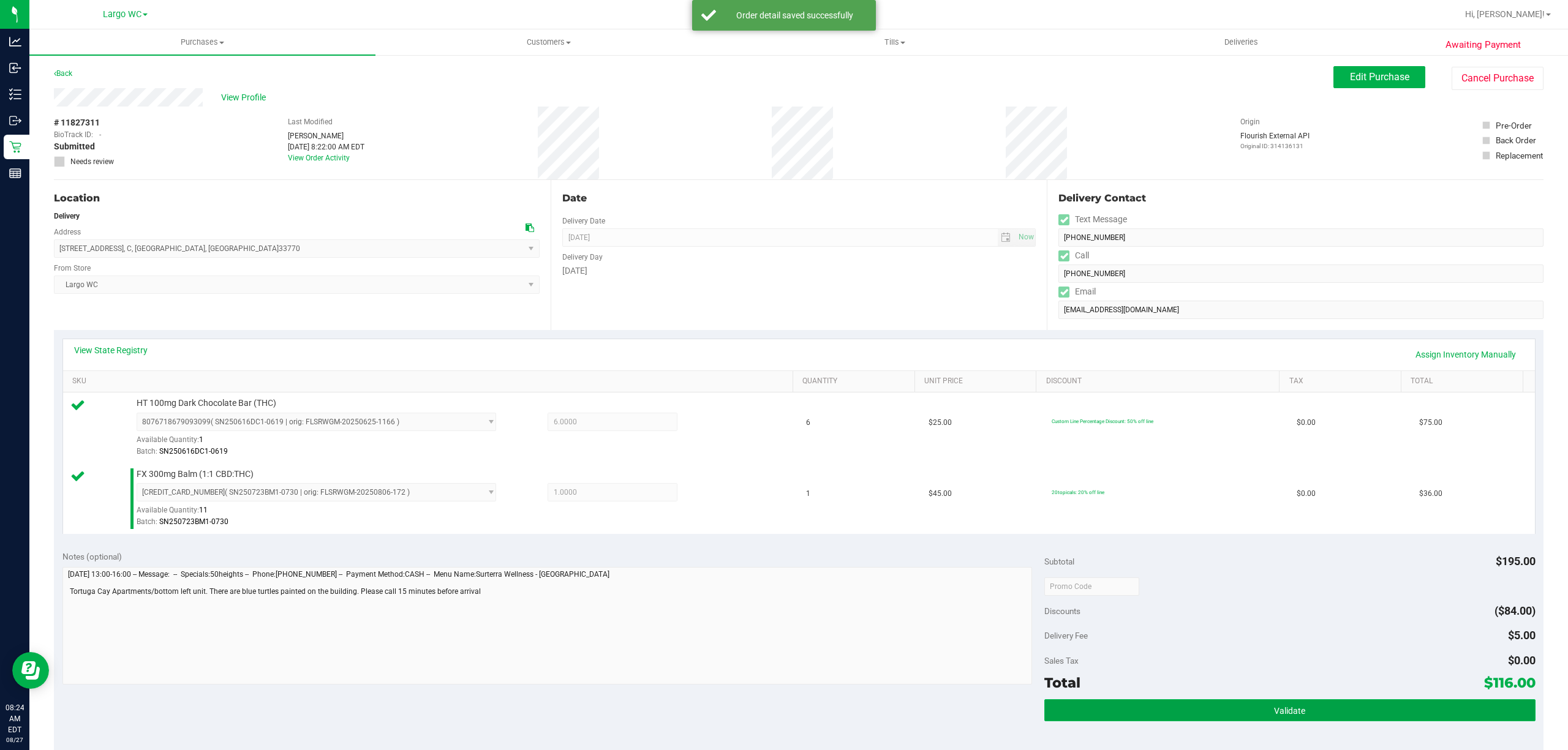
click at [1331, 707] on button "Validate" at bounding box center [1290, 710] width 491 height 22
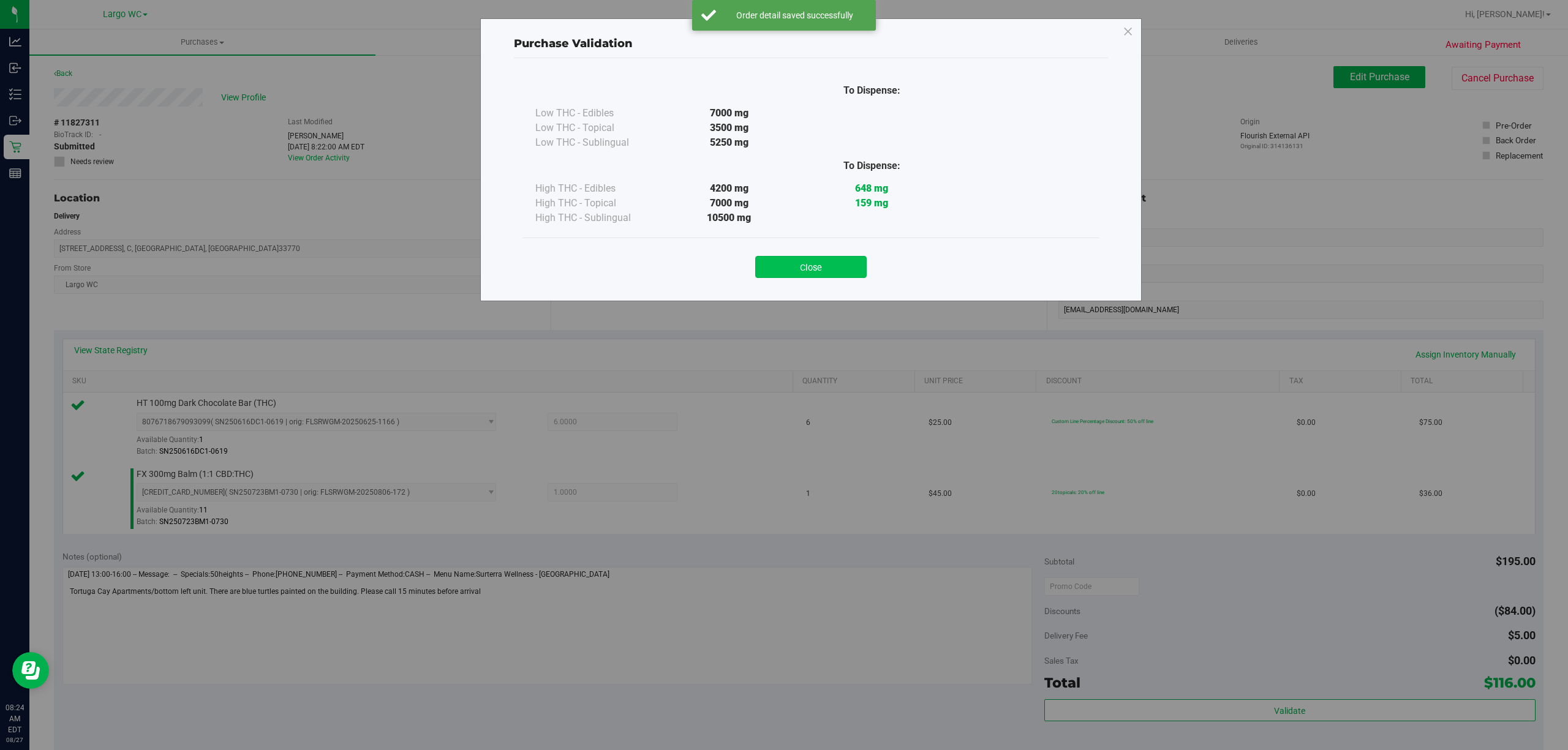
click at [817, 265] on button "Close" at bounding box center [811, 267] width 112 height 22
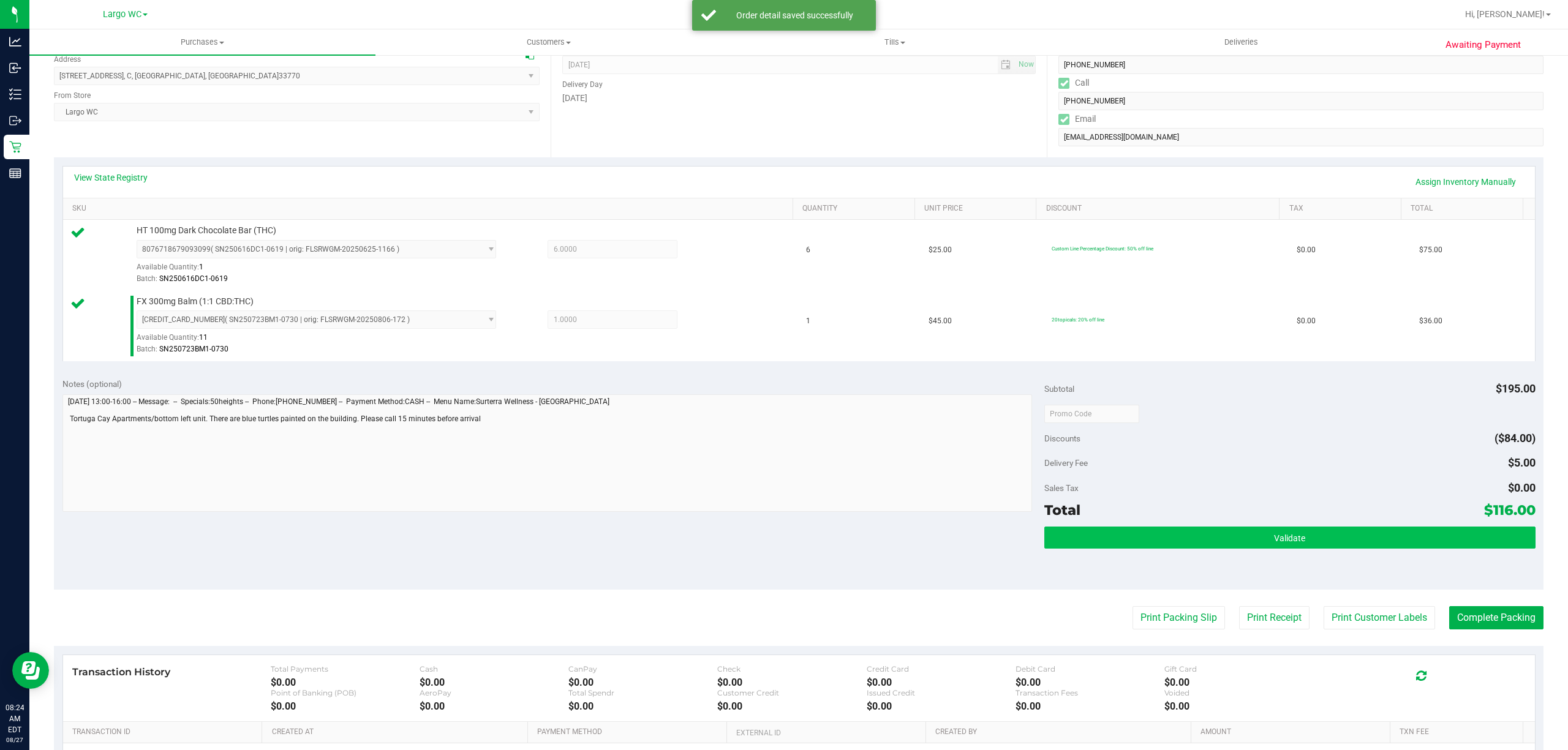
scroll to position [324, 0]
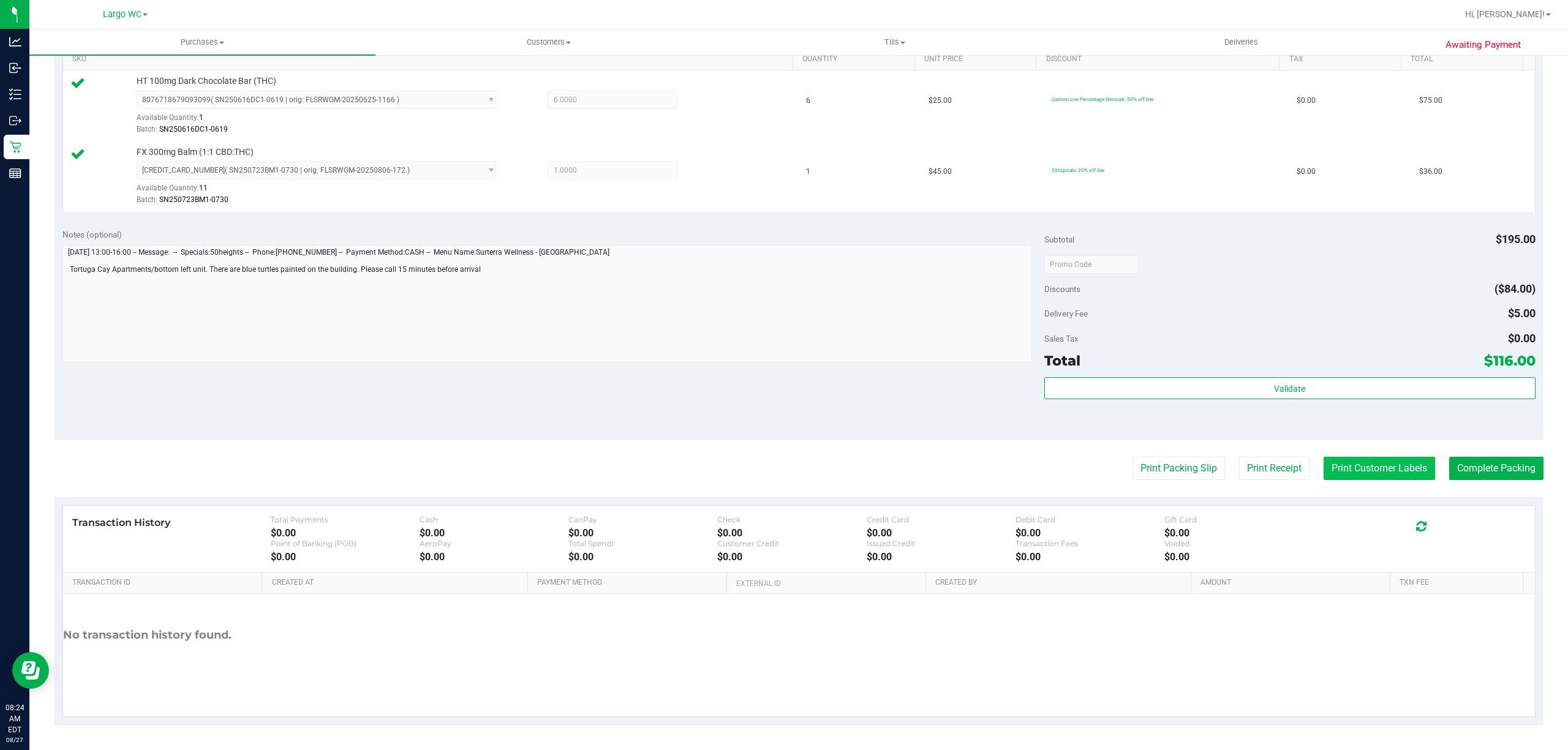
click at [1323, 469] on button "Print Customer Labels" at bounding box center [1379, 468] width 112 height 24
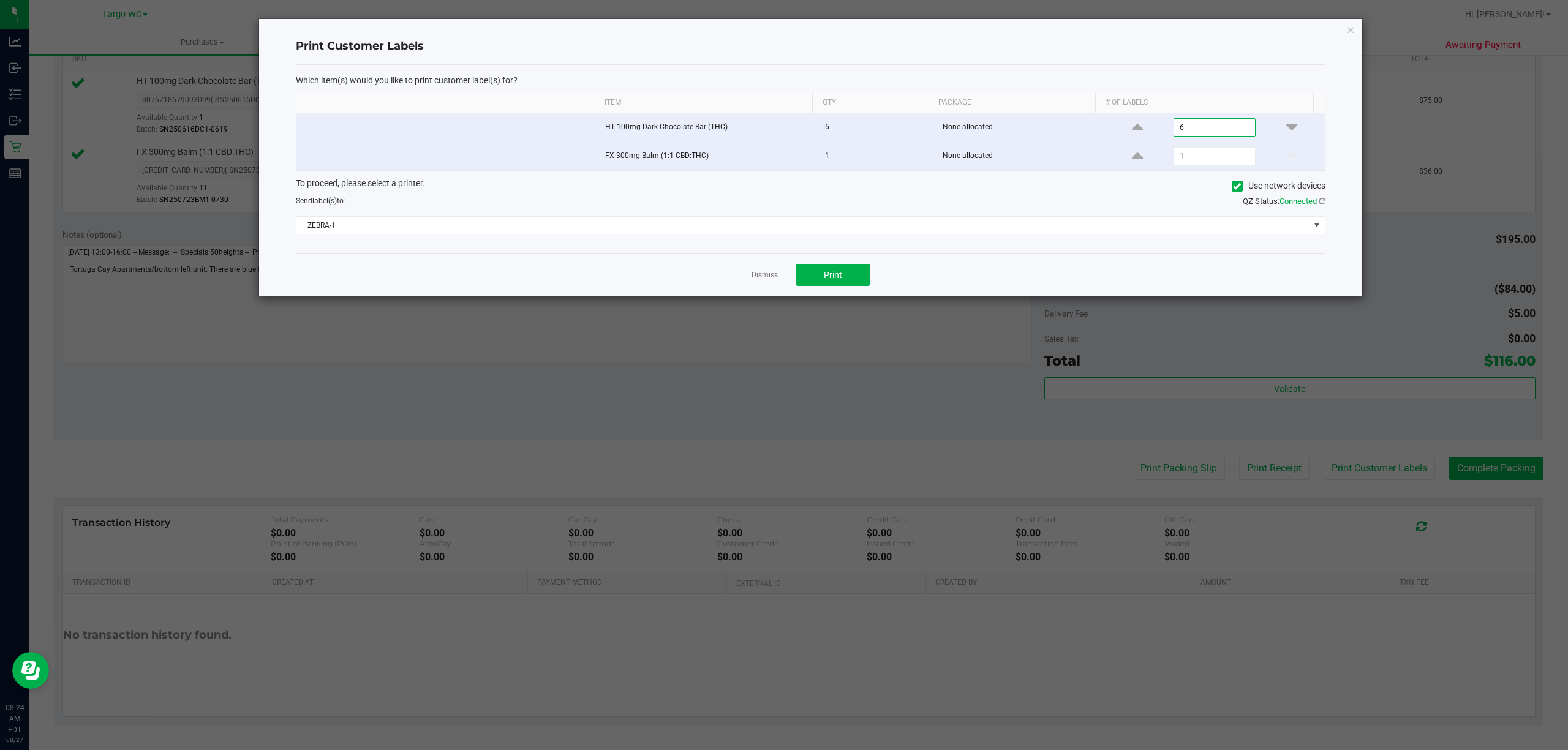
click at [1174, 126] on input "6" at bounding box center [1214, 127] width 81 height 17
type input "1"
click at [844, 270] on button "Print" at bounding box center [833, 275] width 73 height 22
click at [1348, 25] on icon "button" at bounding box center [1350, 29] width 9 height 15
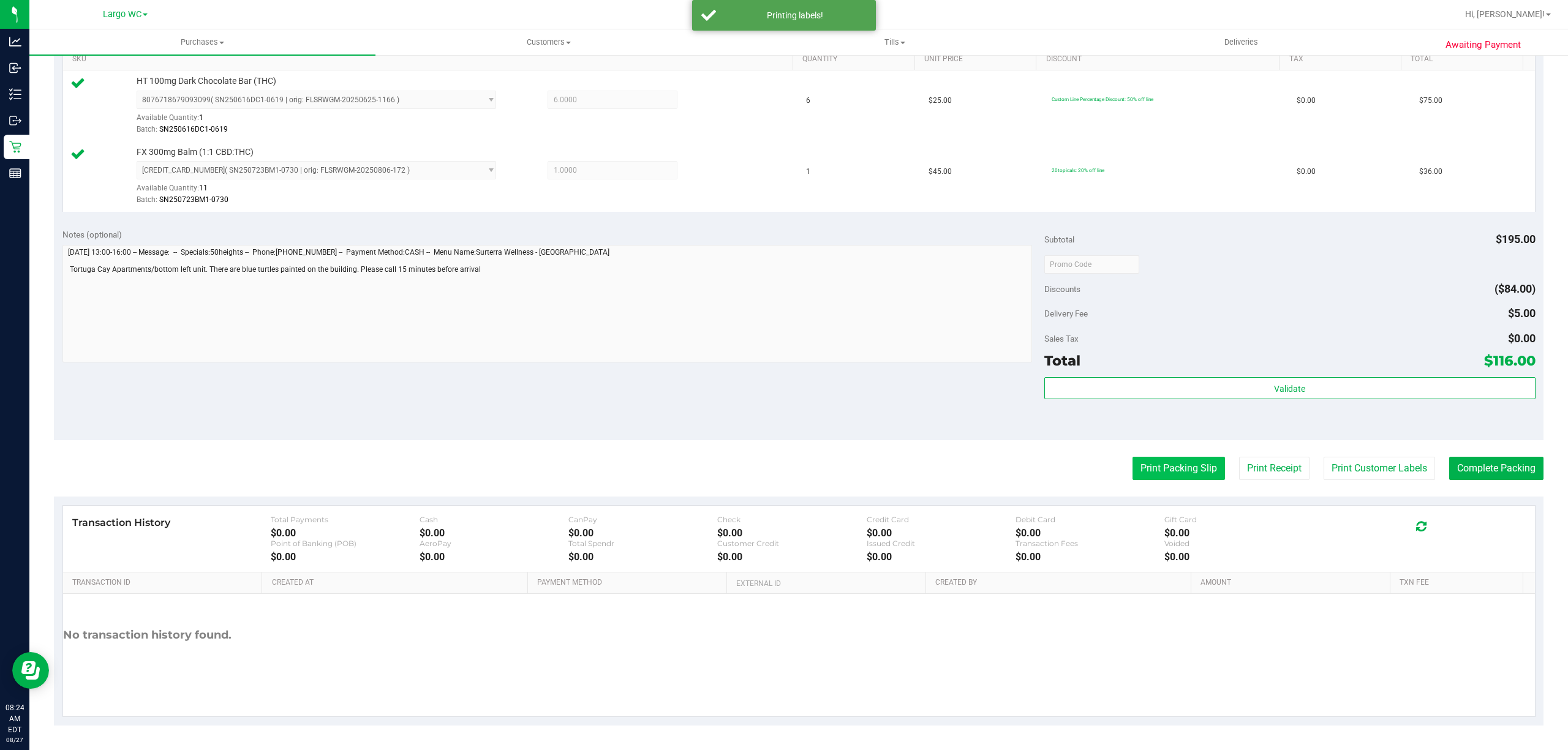
click at [1182, 469] on button "Print Packing Slip" at bounding box center [1178, 468] width 92 height 24
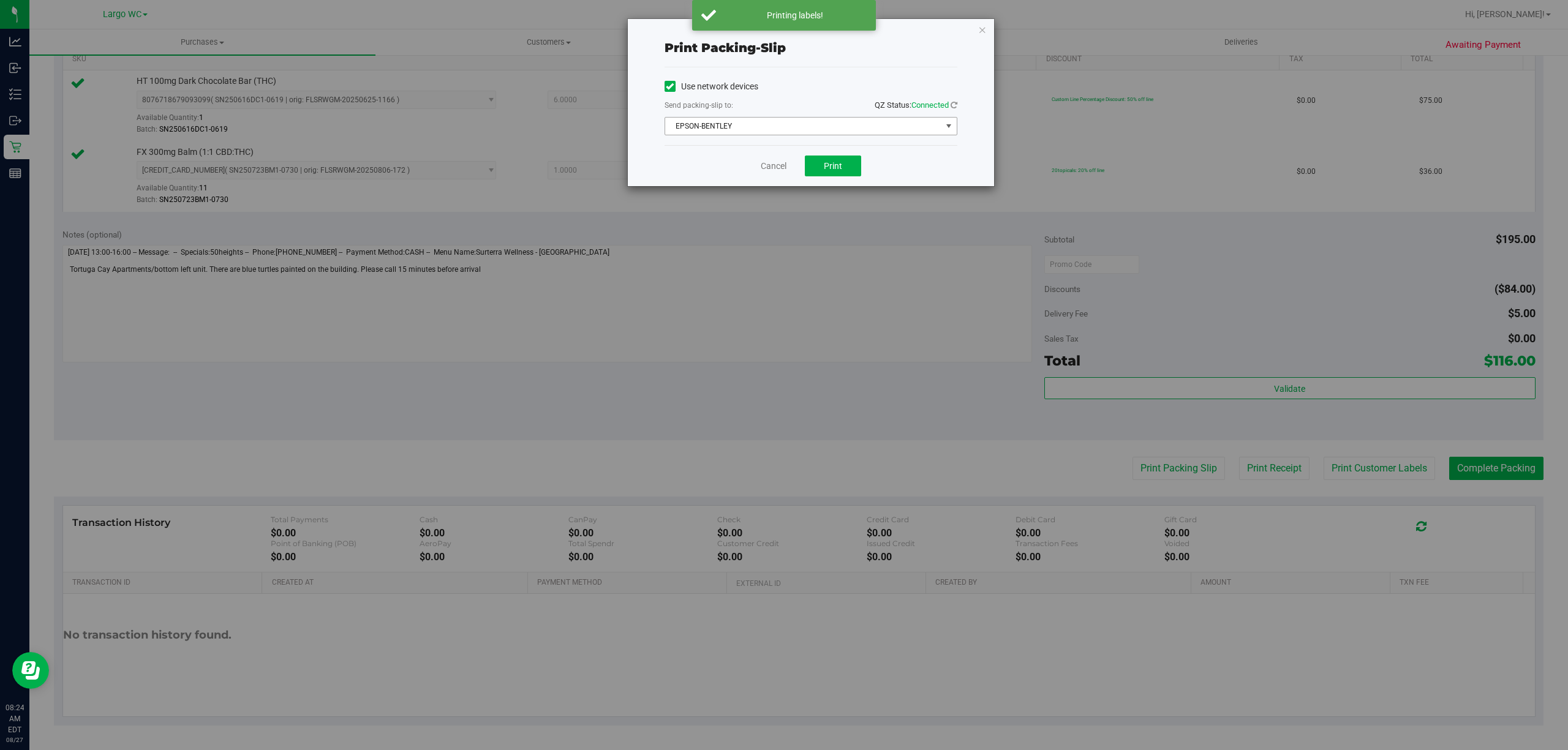
click at [817, 123] on span "EPSON-BENTLEY" at bounding box center [803, 126] width 276 height 17
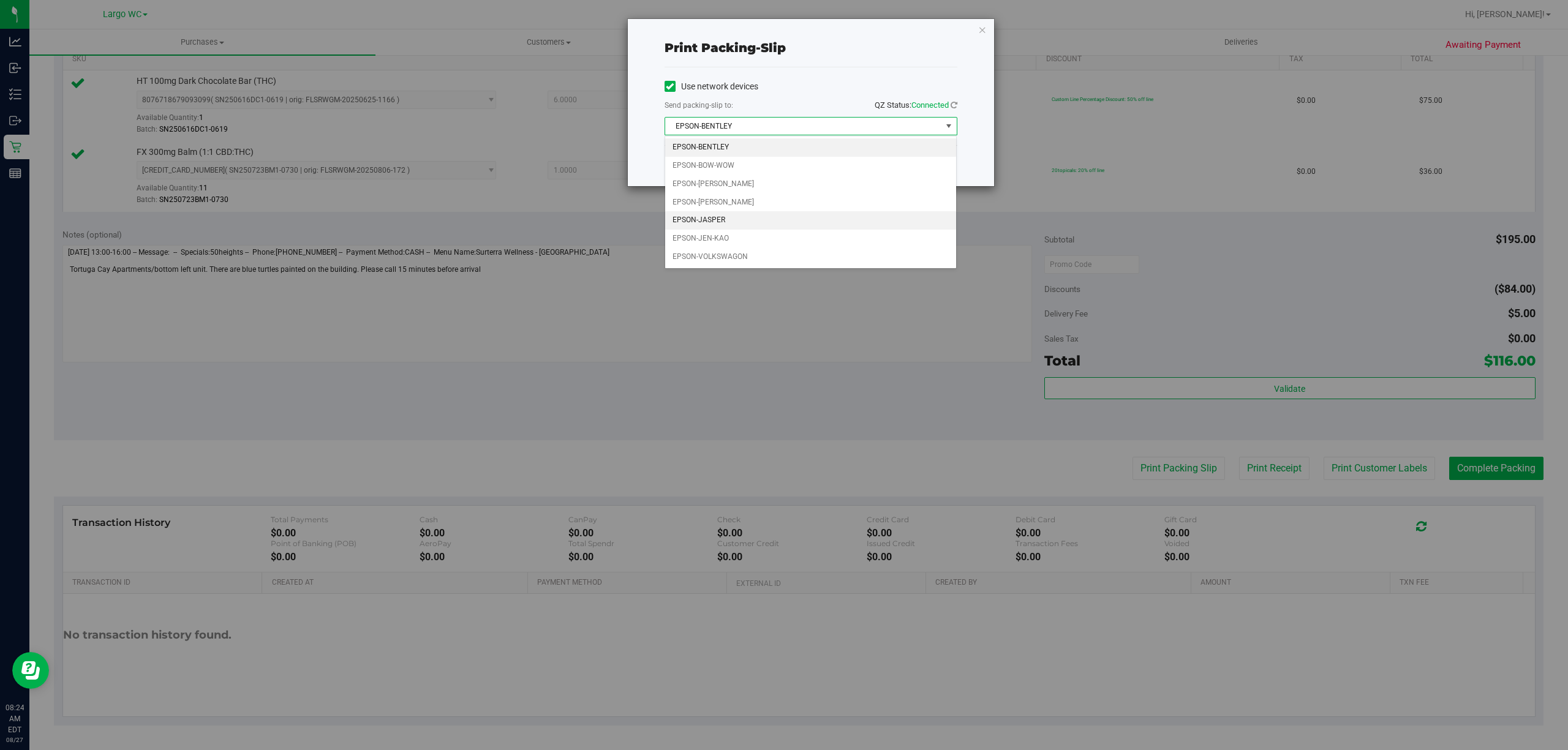
click at [724, 222] on li "EPSON-JASPER" at bounding box center [811, 220] width 291 height 19
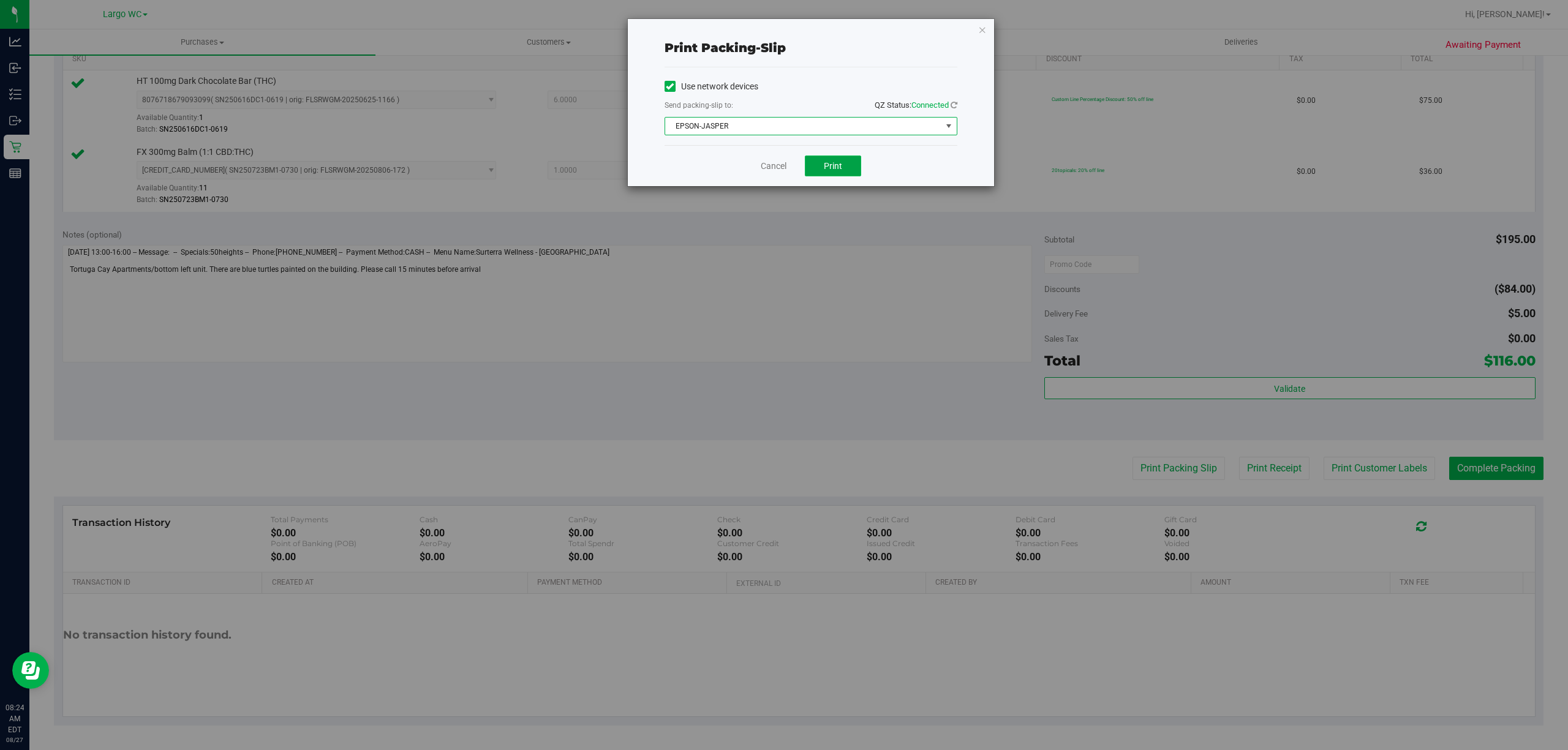
click at [838, 168] on span "Print" at bounding box center [833, 166] width 19 height 10
click at [834, 168] on span "Print" at bounding box center [833, 166] width 19 height 10
click at [838, 170] on span "Print" at bounding box center [833, 166] width 19 height 10
click at [983, 30] on icon "button" at bounding box center [983, 29] width 9 height 15
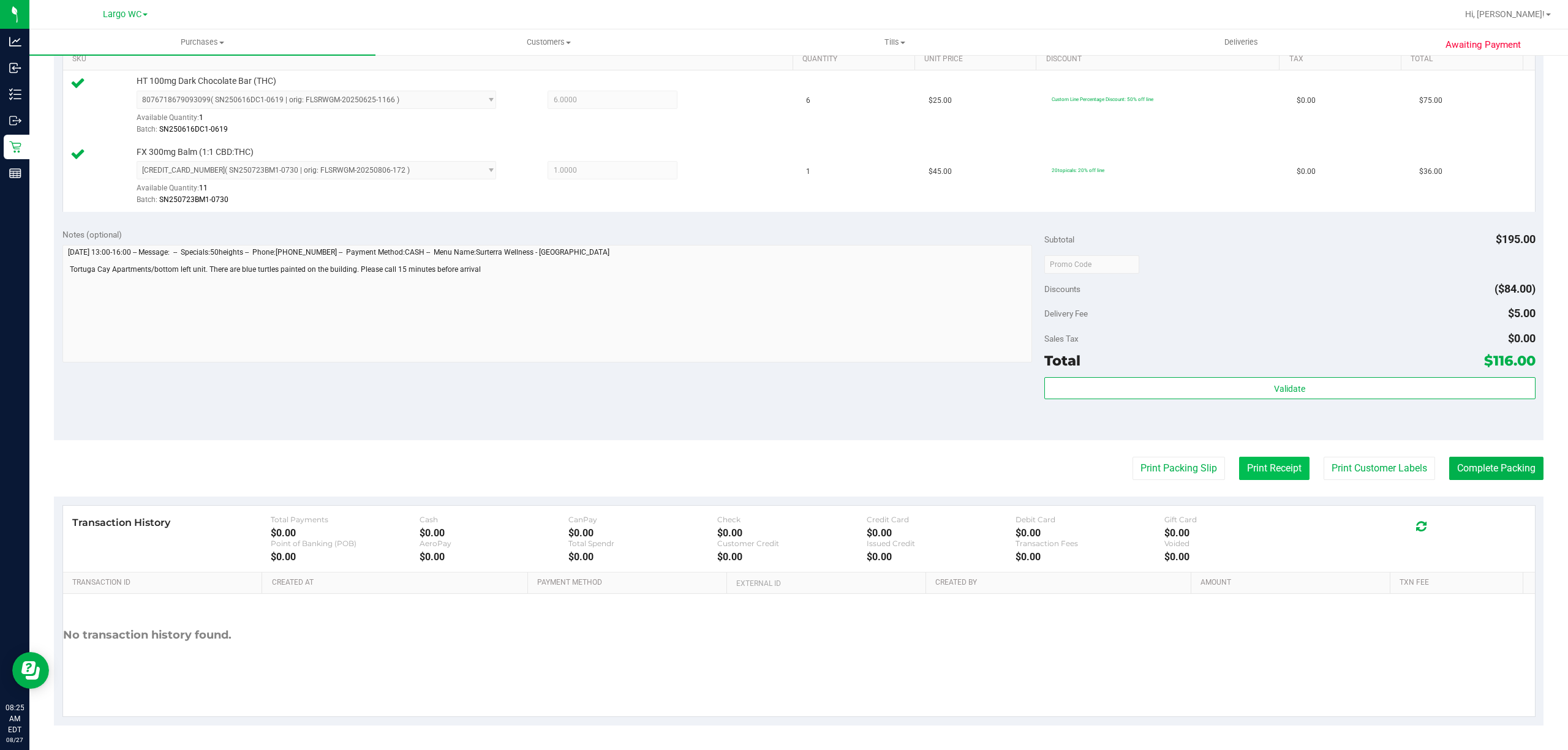
click at [1270, 471] on button "Print Receipt" at bounding box center [1274, 468] width 70 height 24
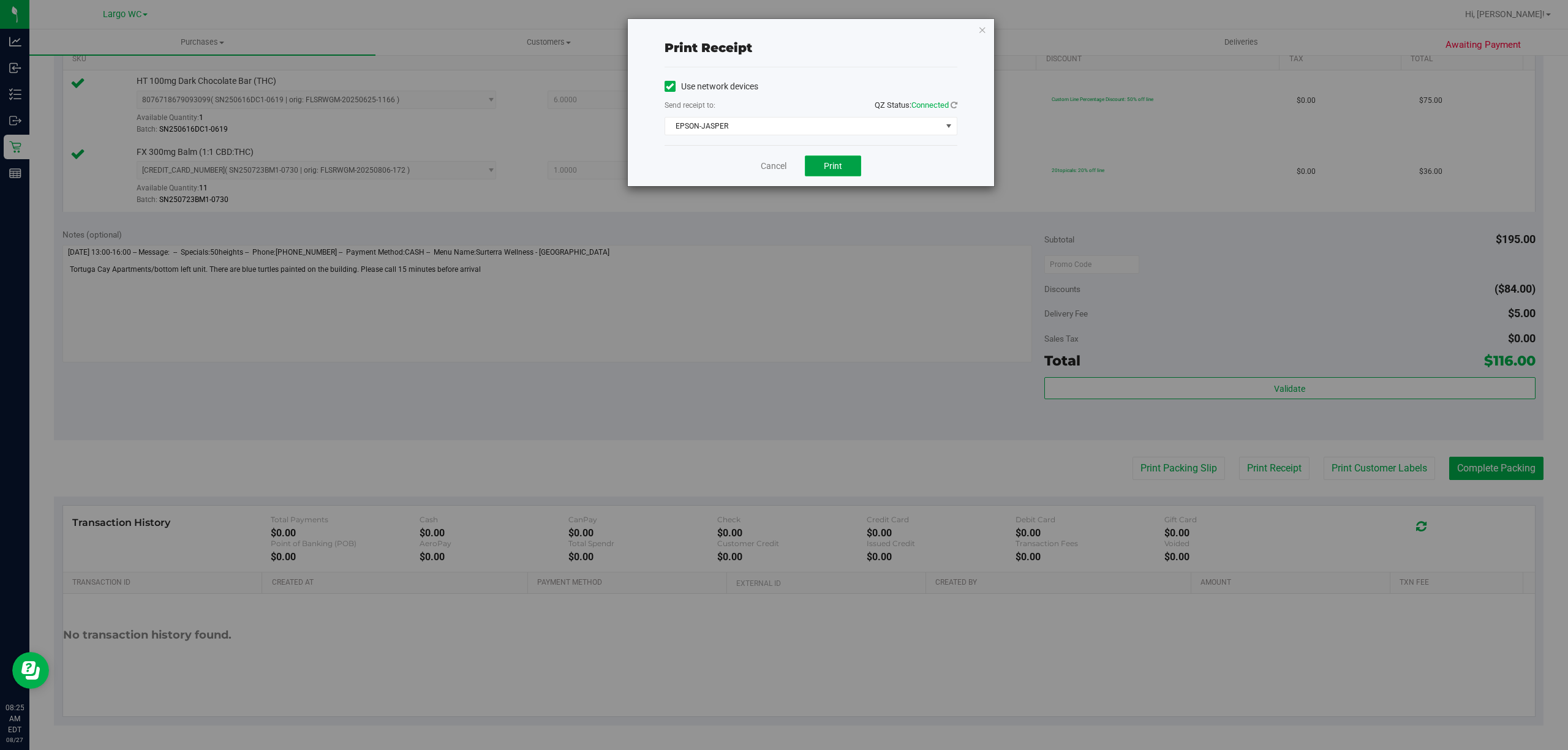
click at [833, 165] on span "Print" at bounding box center [833, 166] width 19 height 10
click at [980, 33] on icon "button" at bounding box center [983, 29] width 9 height 15
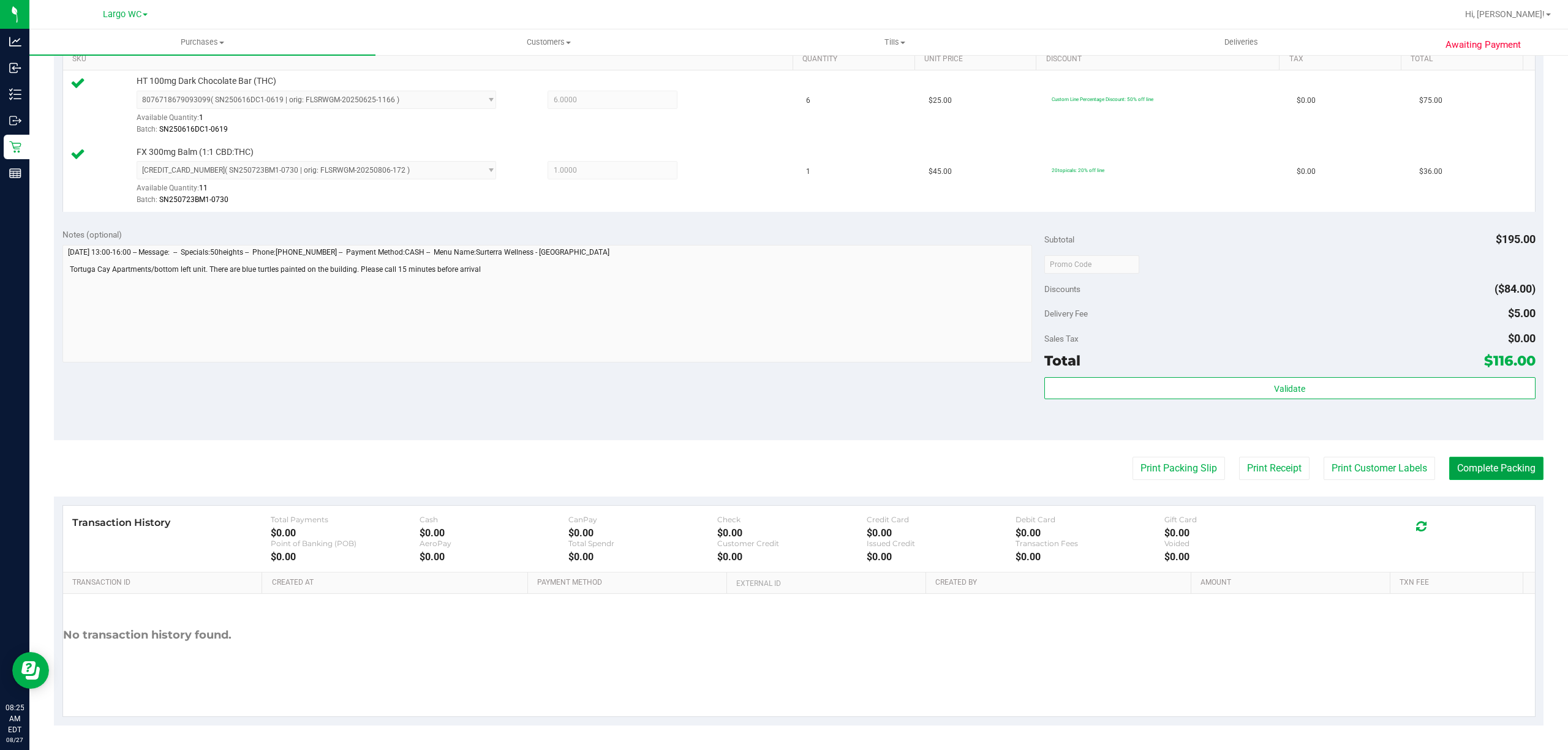
click at [1482, 473] on button "Complete Packing" at bounding box center [1496, 468] width 95 height 24
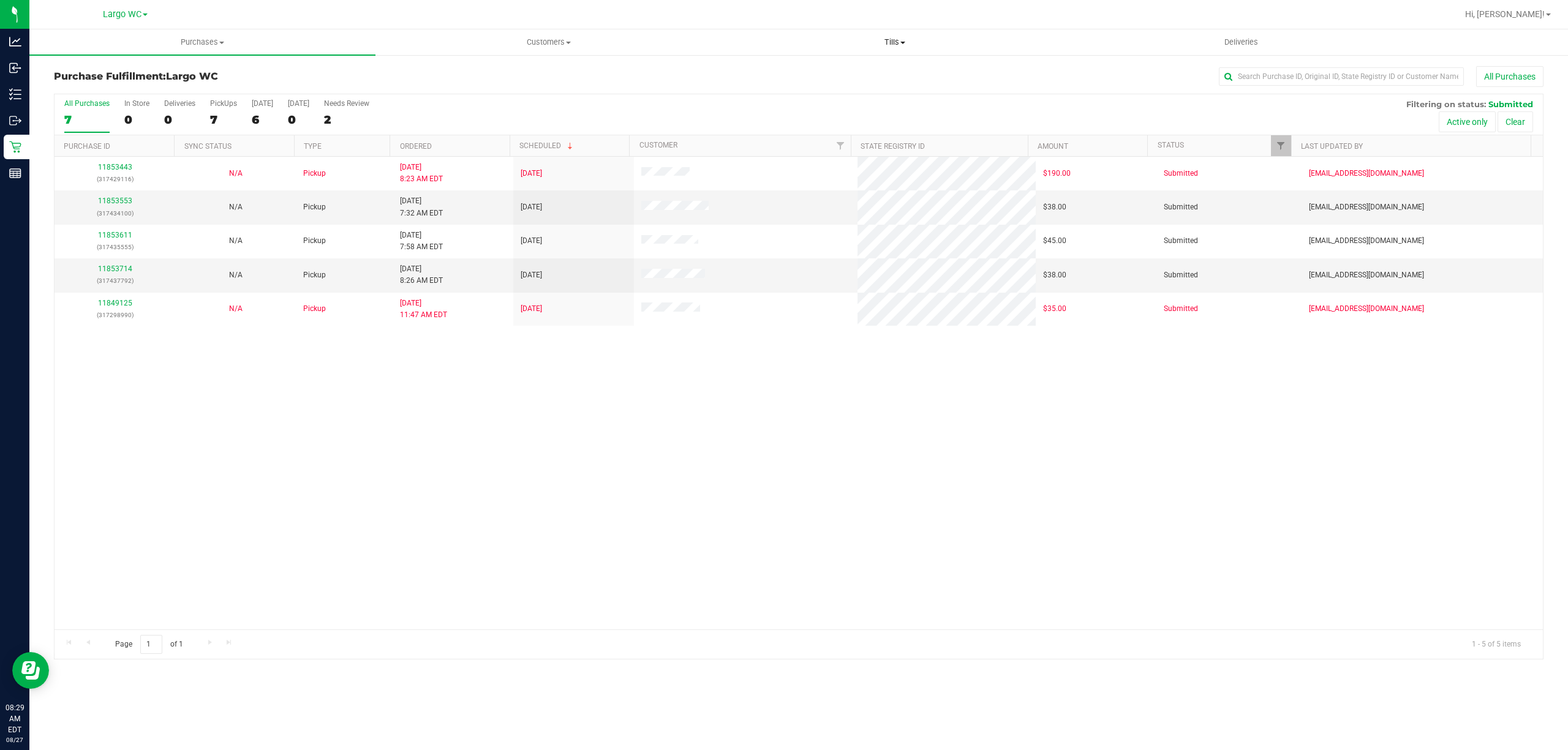
click at [885, 37] on span "Tills" at bounding box center [894, 42] width 345 height 11
click at [784, 73] on span "Manage tills" at bounding box center [762, 73] width 82 height 11
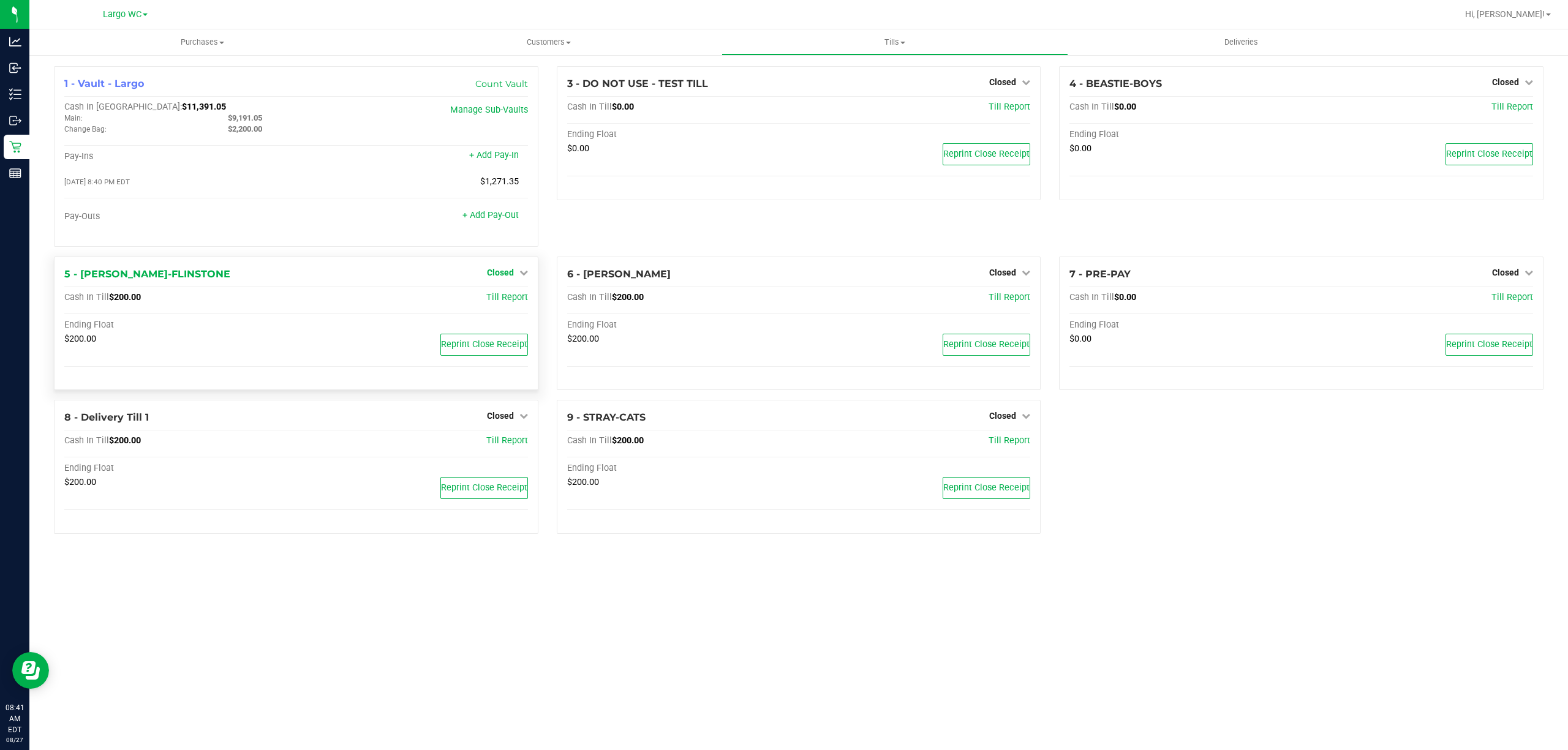
click at [506, 276] on span "Closed" at bounding box center [500, 272] width 27 height 10
click at [503, 302] on link "Open Till" at bounding box center [500, 298] width 33 height 10
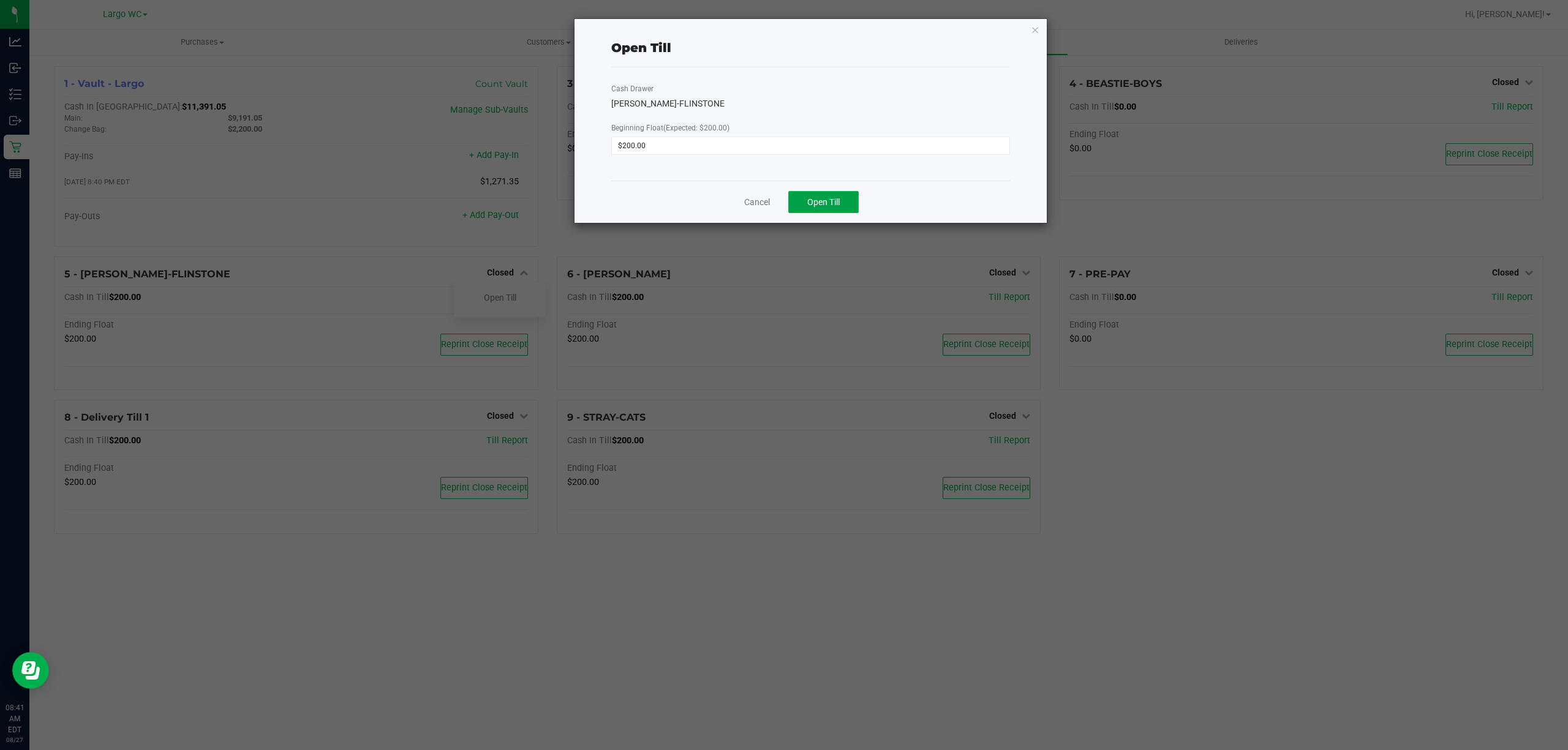
click at [828, 204] on span "Open Till" at bounding box center [824, 202] width 33 height 10
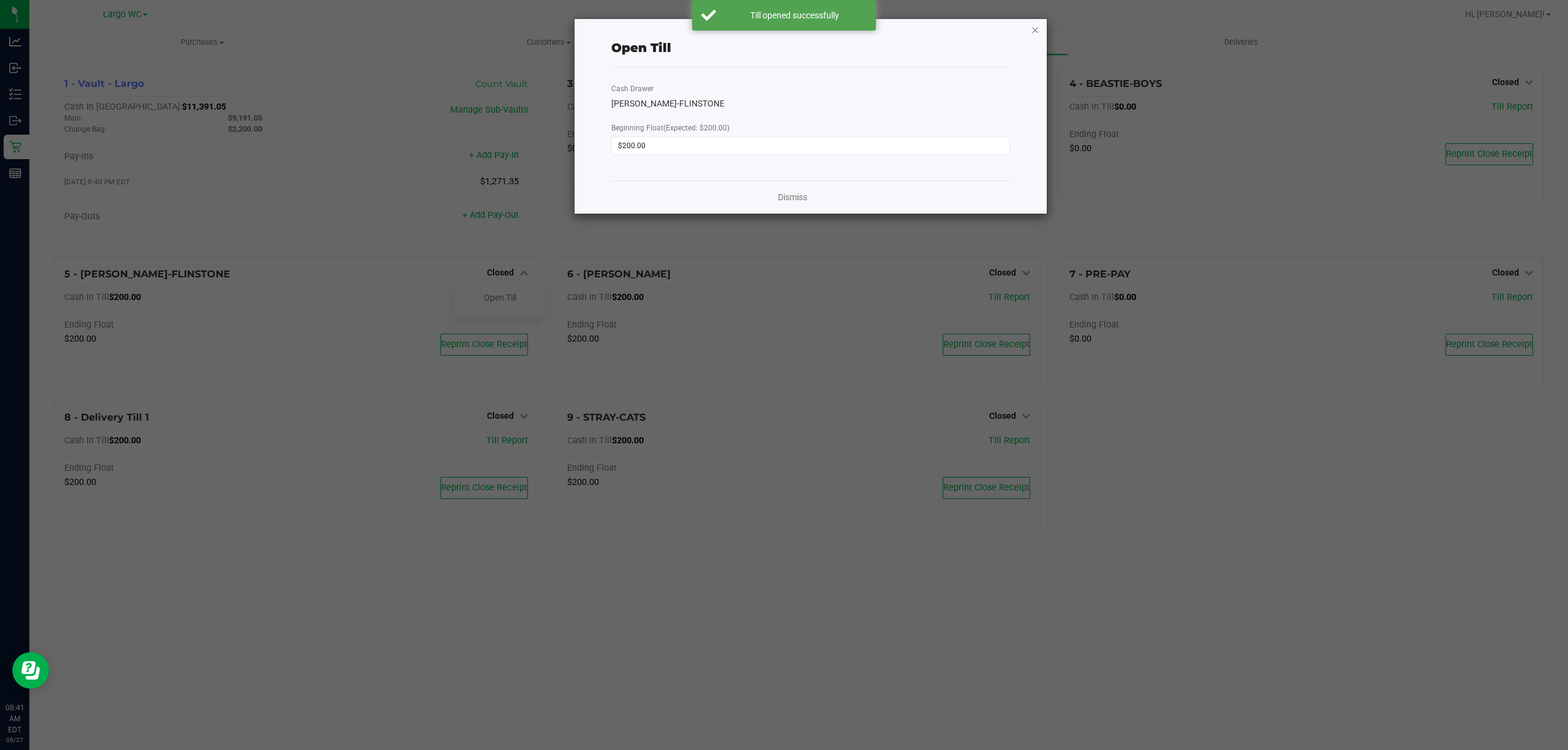
click at [1034, 24] on icon "button" at bounding box center [1035, 29] width 9 height 15
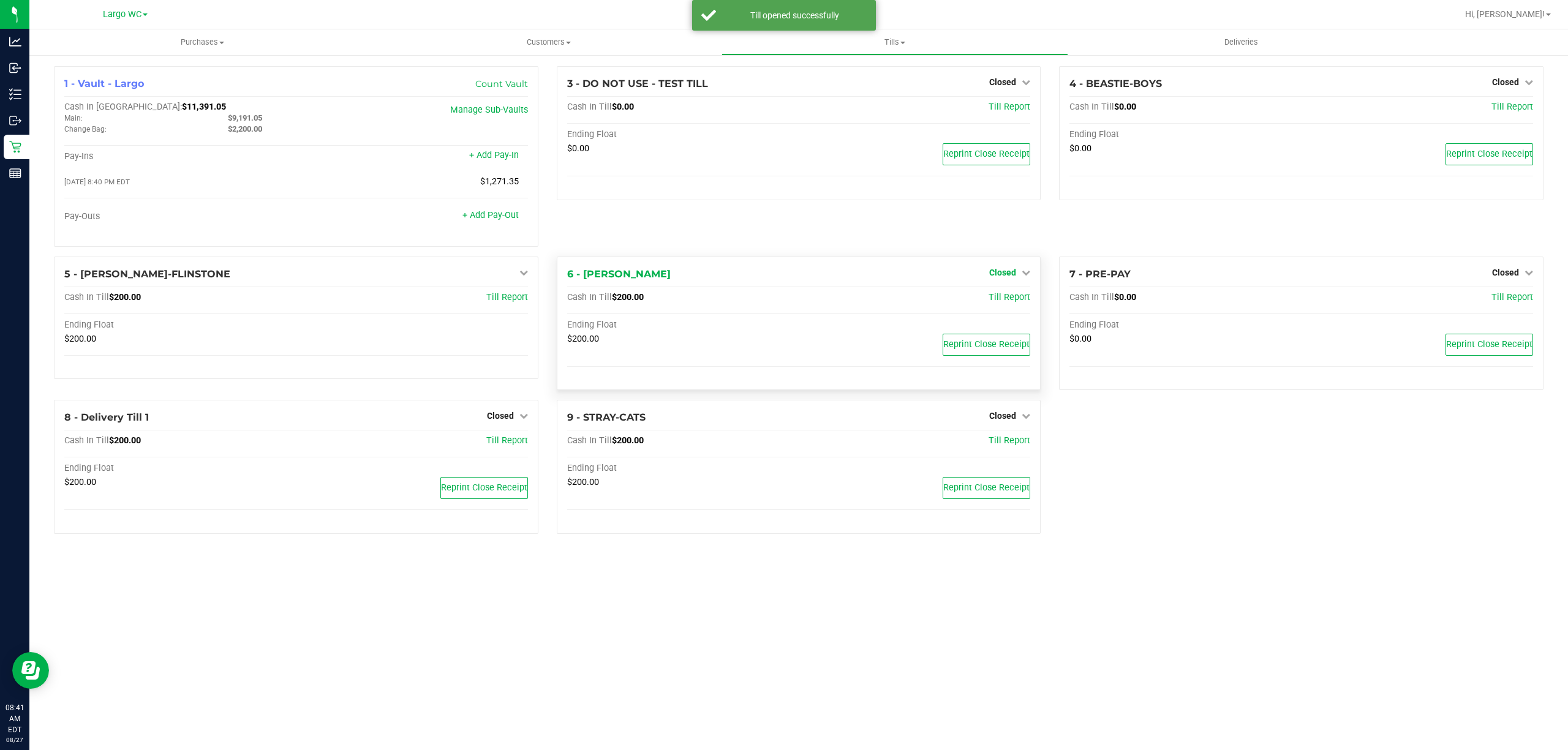
click at [1005, 275] on span "Closed" at bounding box center [1002, 272] width 27 height 10
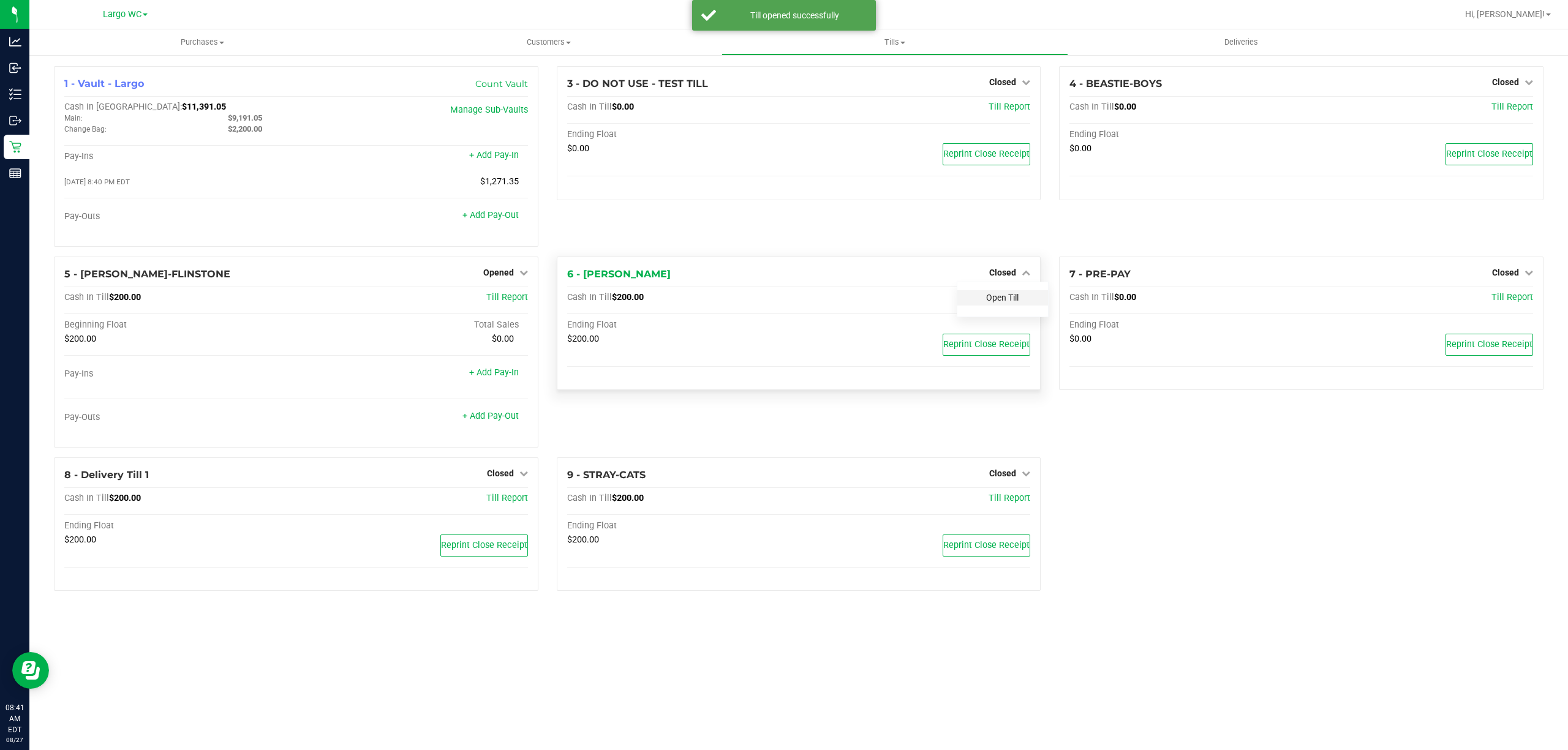
click at [998, 300] on link "Open Till" at bounding box center [1002, 298] width 33 height 10
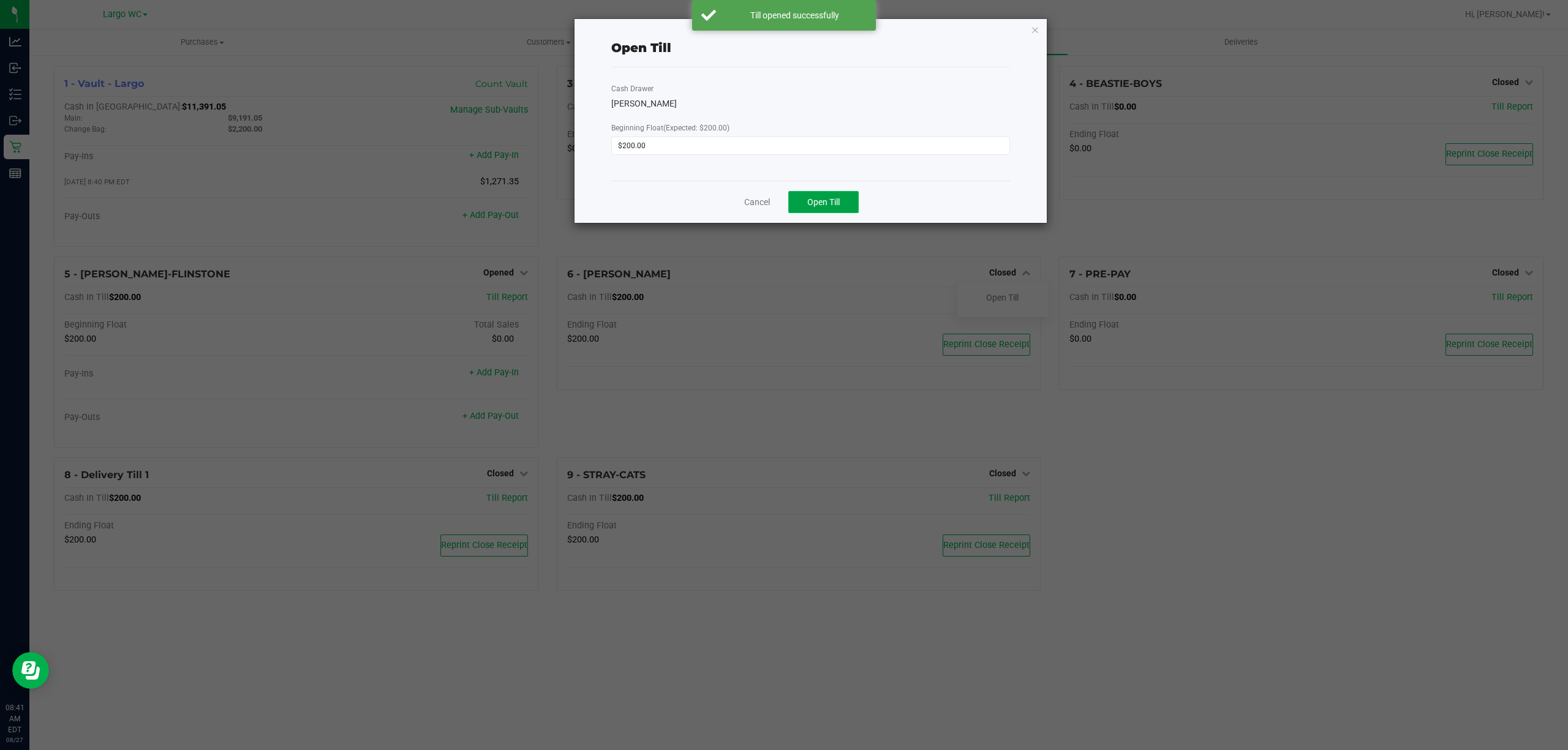
click at [828, 200] on span "Open Till" at bounding box center [824, 202] width 33 height 10
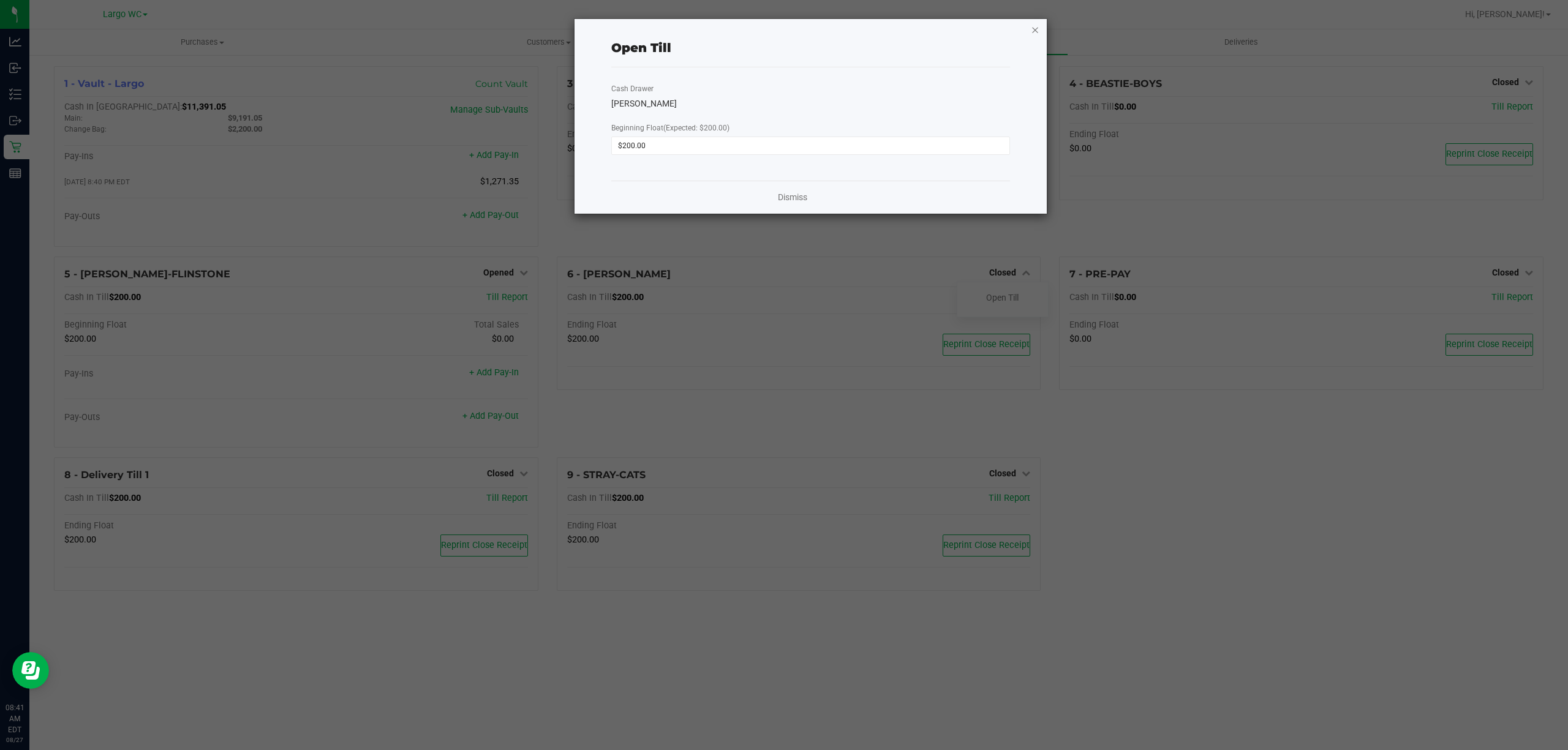
click at [1035, 29] on icon "button" at bounding box center [1035, 29] width 9 height 15
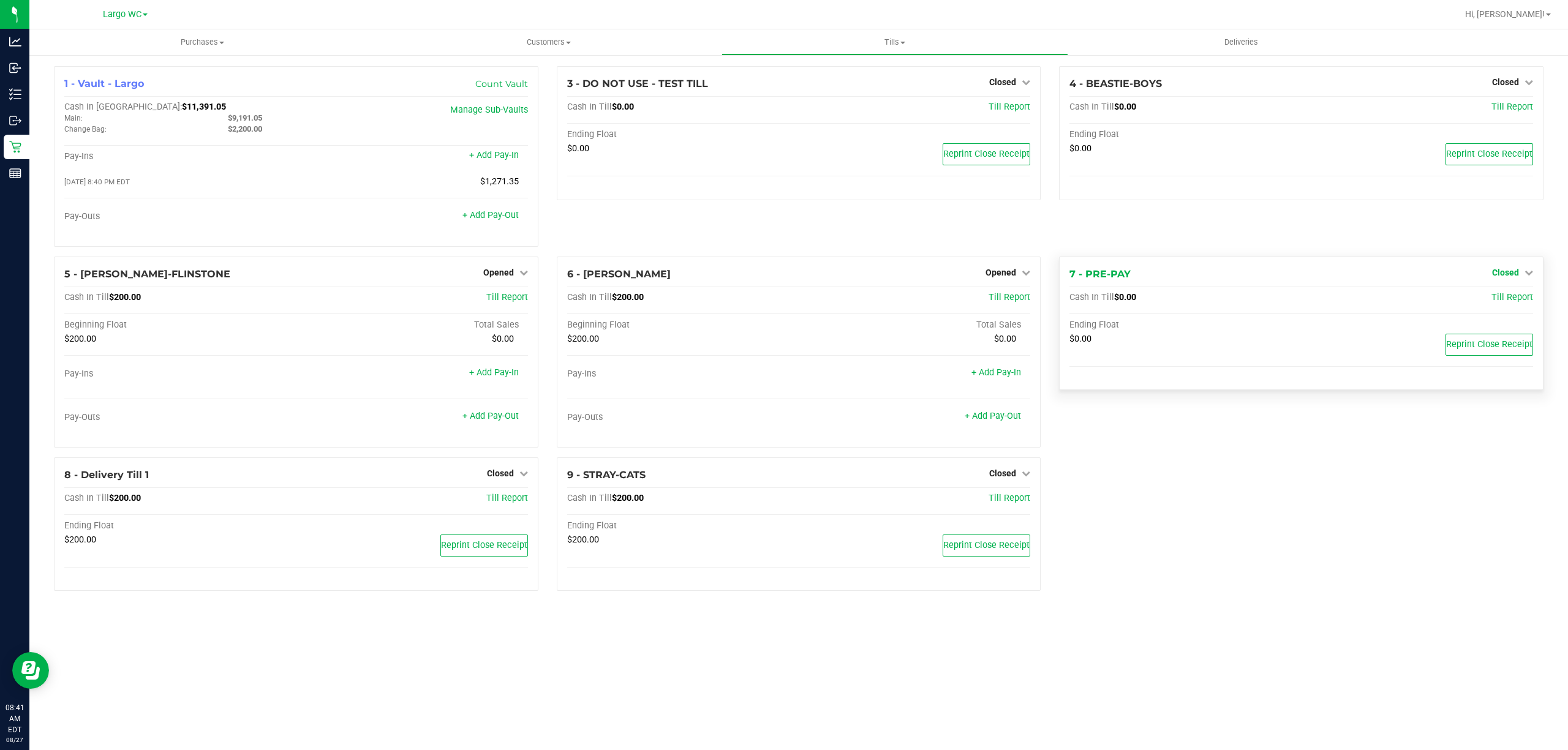
click at [1508, 272] on span "Closed" at bounding box center [1505, 272] width 27 height 10
click at [1503, 299] on link "Open Till" at bounding box center [1505, 298] width 33 height 10
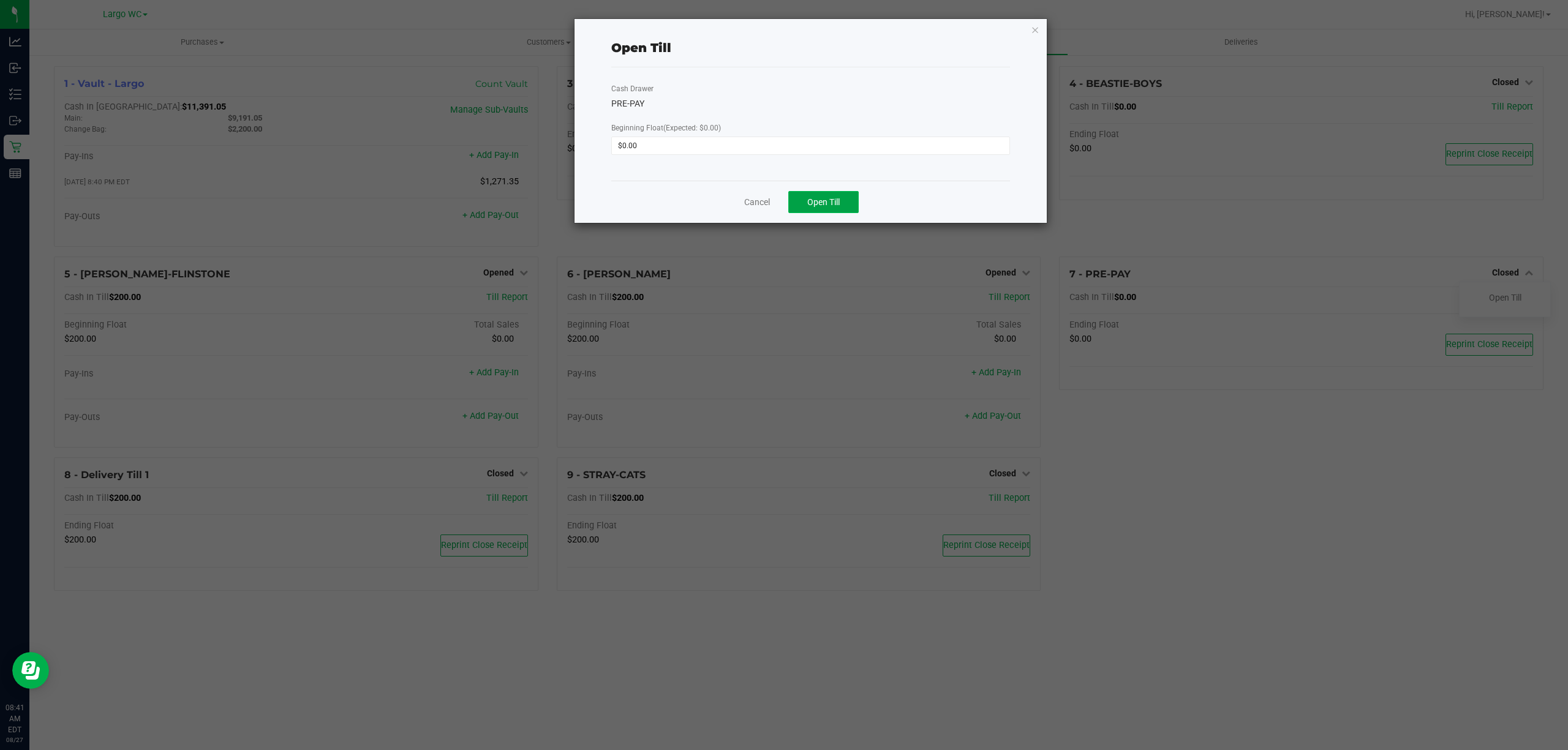
click at [824, 199] on span "Open Till" at bounding box center [824, 202] width 33 height 10
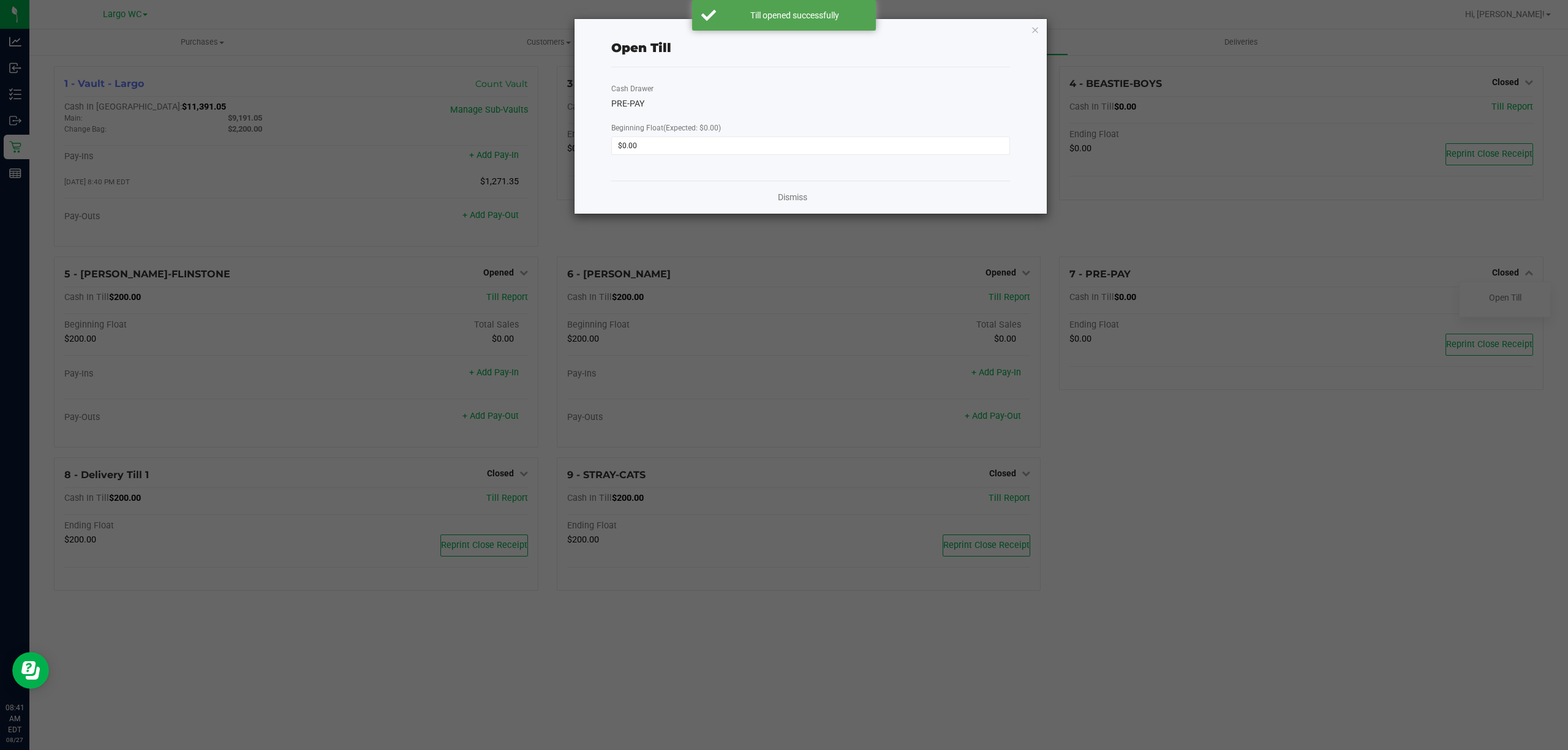
click at [1030, 29] on div "Open Till Cash Drawer PRE-PAY Beginning Float (Expected: $0.00) $0.00 Dismiss" at bounding box center [811, 116] width 472 height 195
click at [1032, 29] on icon "button" at bounding box center [1035, 29] width 9 height 15
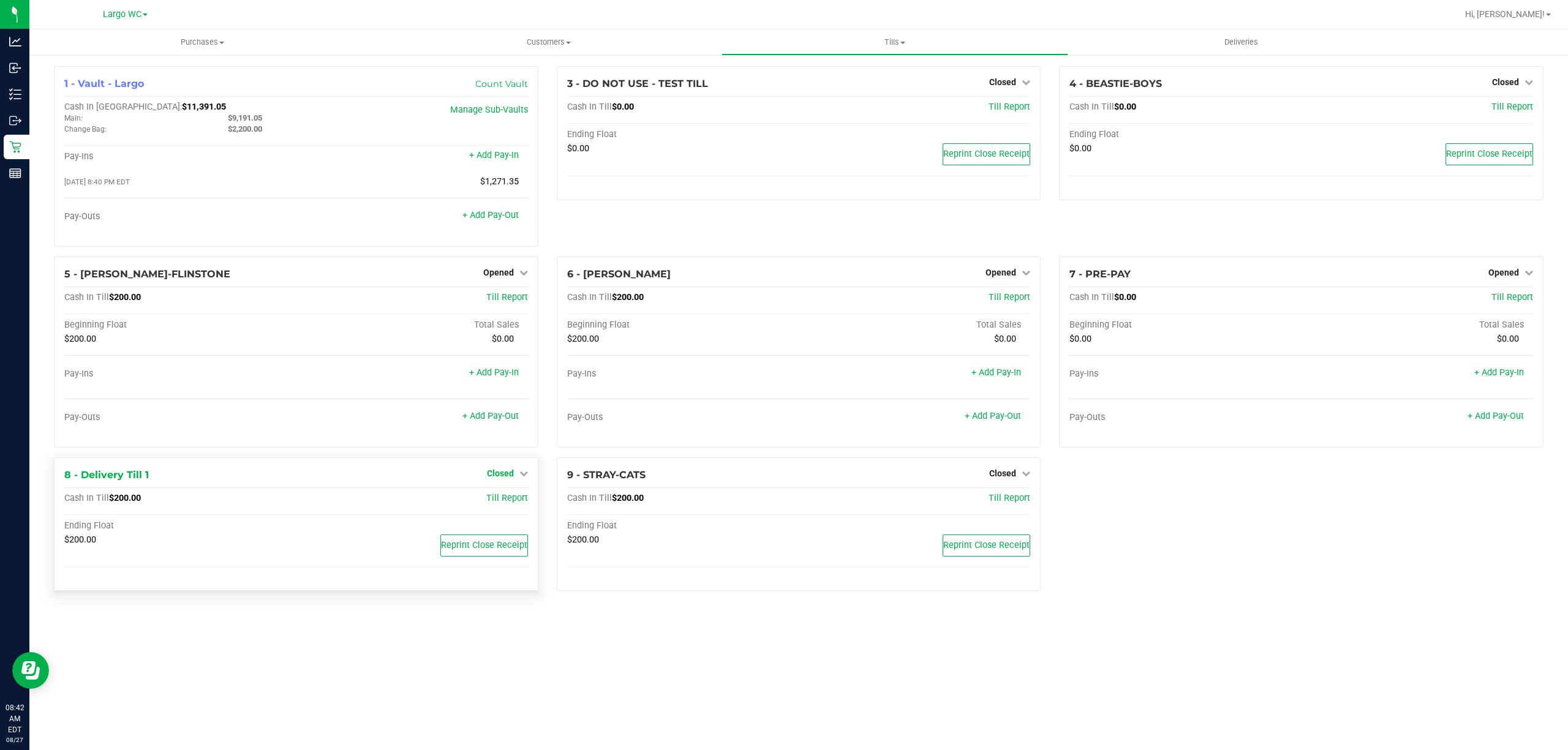
click at [493, 479] on span "Closed" at bounding box center [500, 474] width 27 height 10
click at [513, 502] on link "Open Till" at bounding box center [500, 498] width 33 height 10
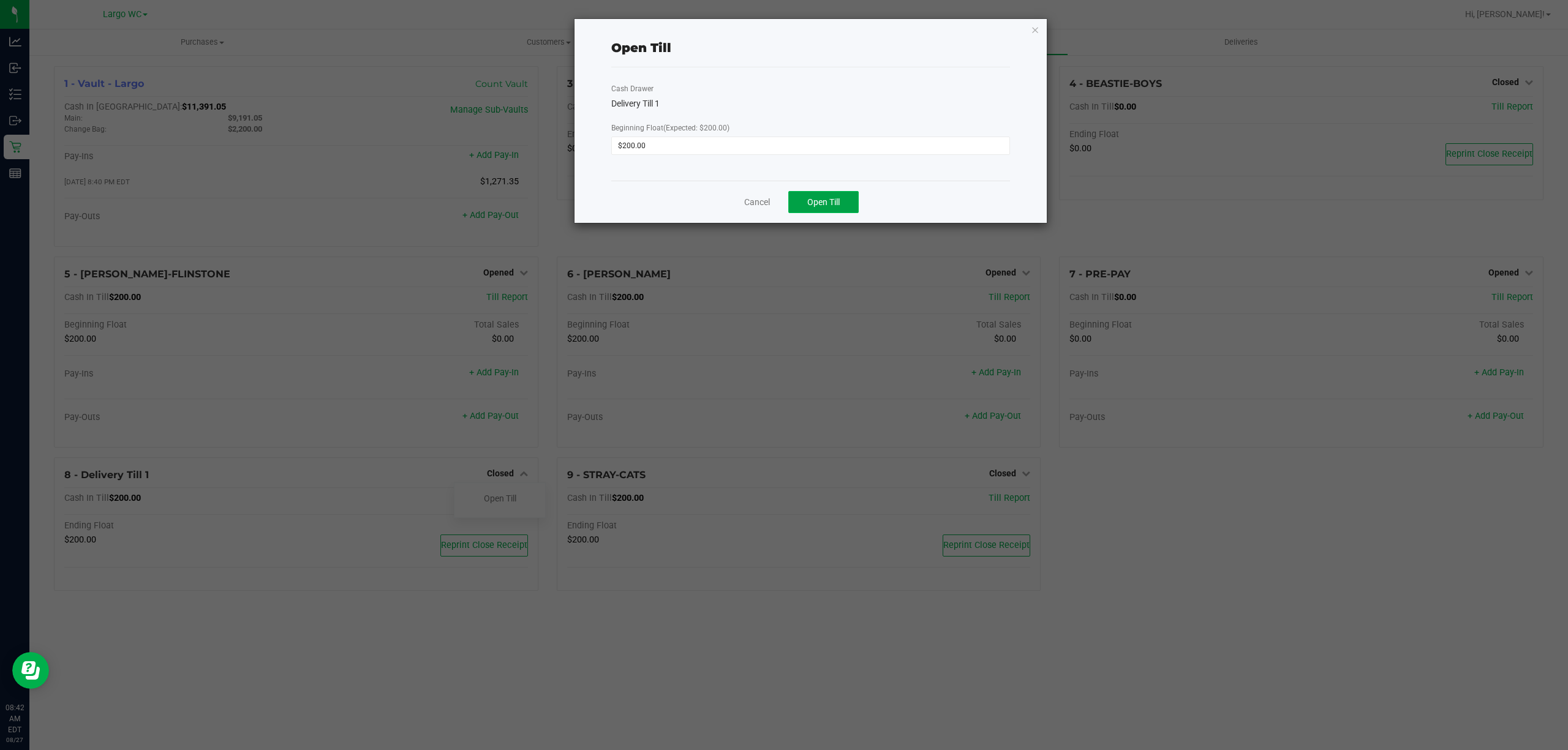
click at [833, 203] on span "Open Till" at bounding box center [824, 202] width 33 height 10
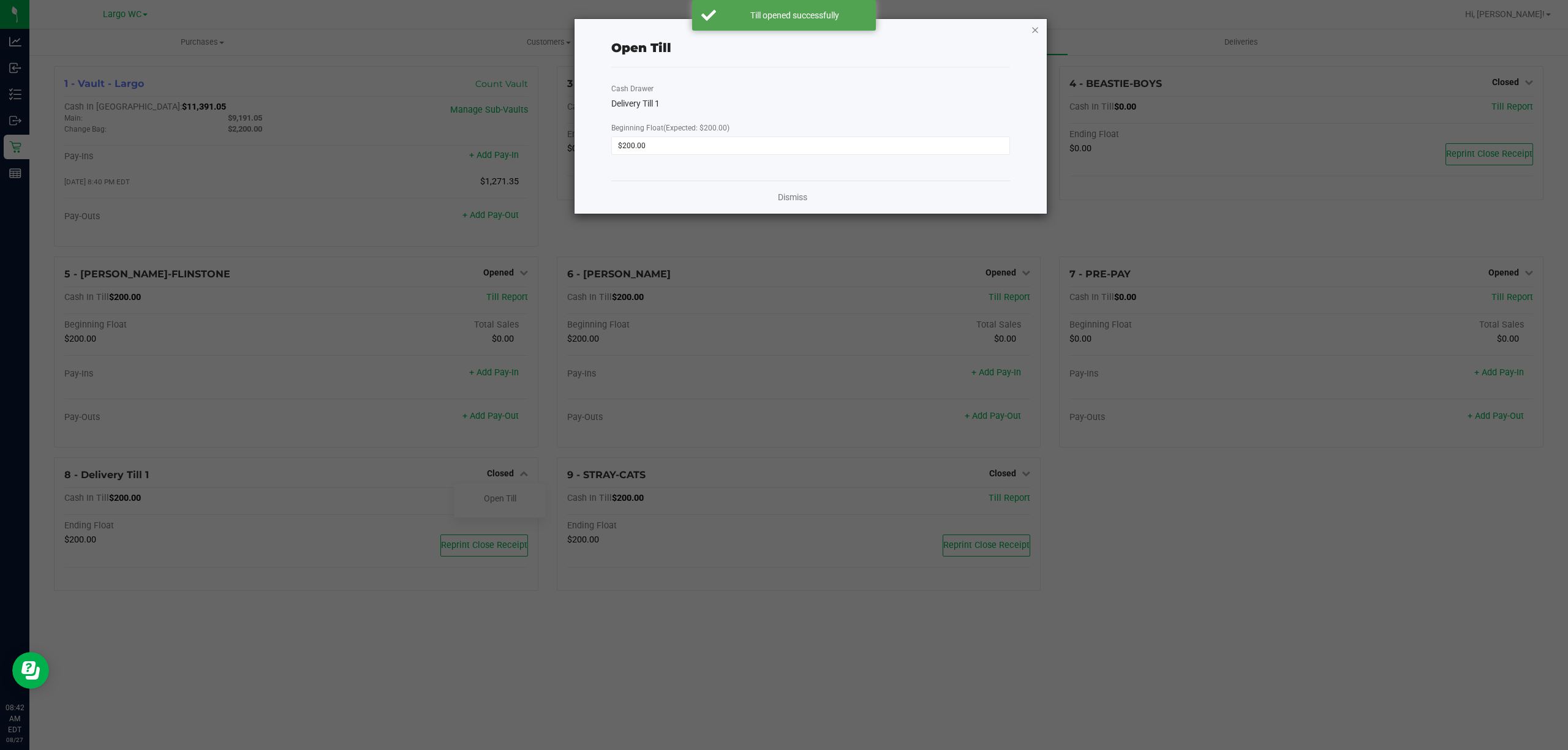
click at [1035, 30] on icon "button" at bounding box center [1035, 29] width 9 height 15
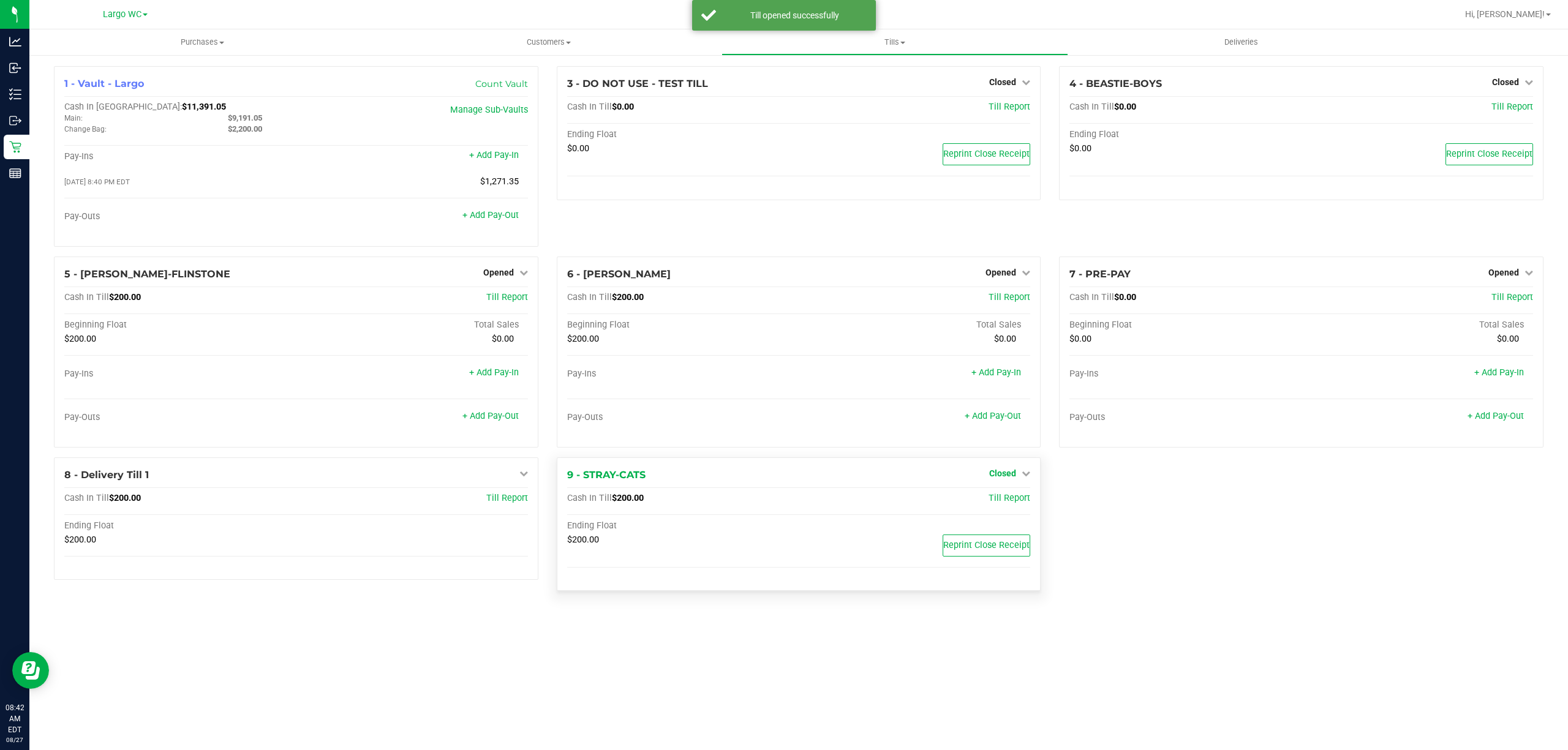
click at [1005, 479] on span "Closed" at bounding box center [1002, 474] width 27 height 10
click at [1000, 503] on link "Open Till" at bounding box center [1002, 498] width 33 height 10
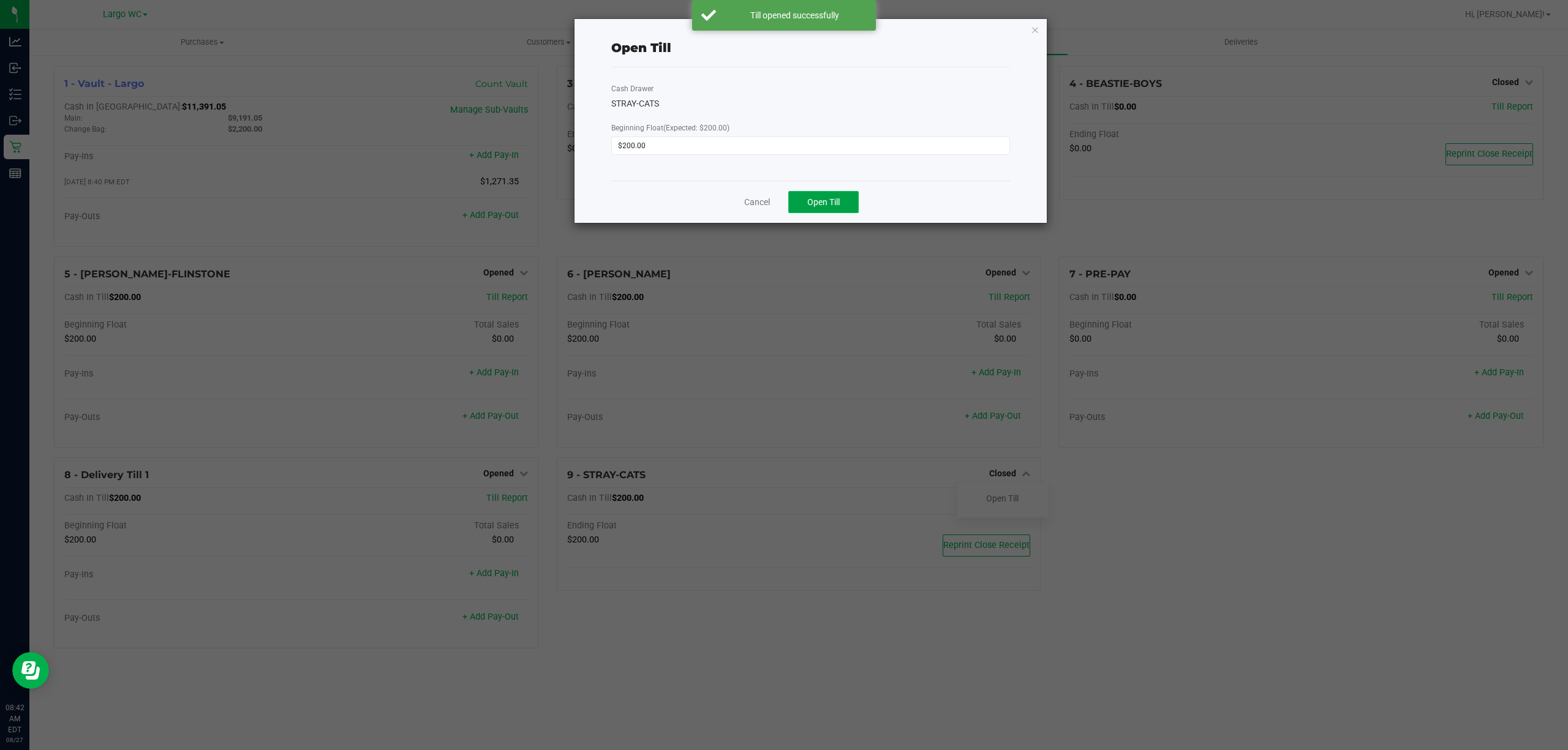
click at [828, 201] on span "Open Till" at bounding box center [824, 202] width 33 height 10
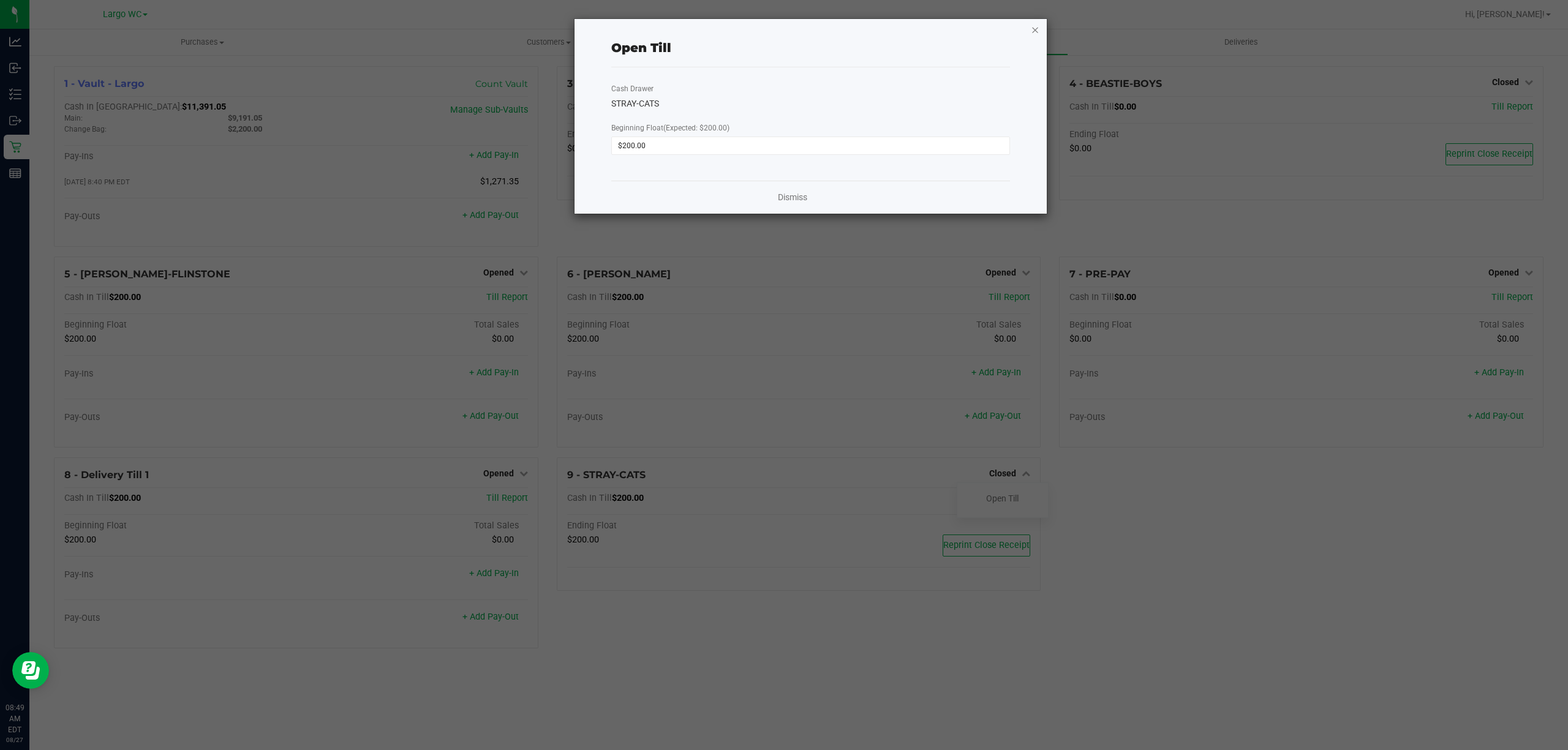
click at [1034, 34] on icon "button" at bounding box center [1035, 29] width 9 height 15
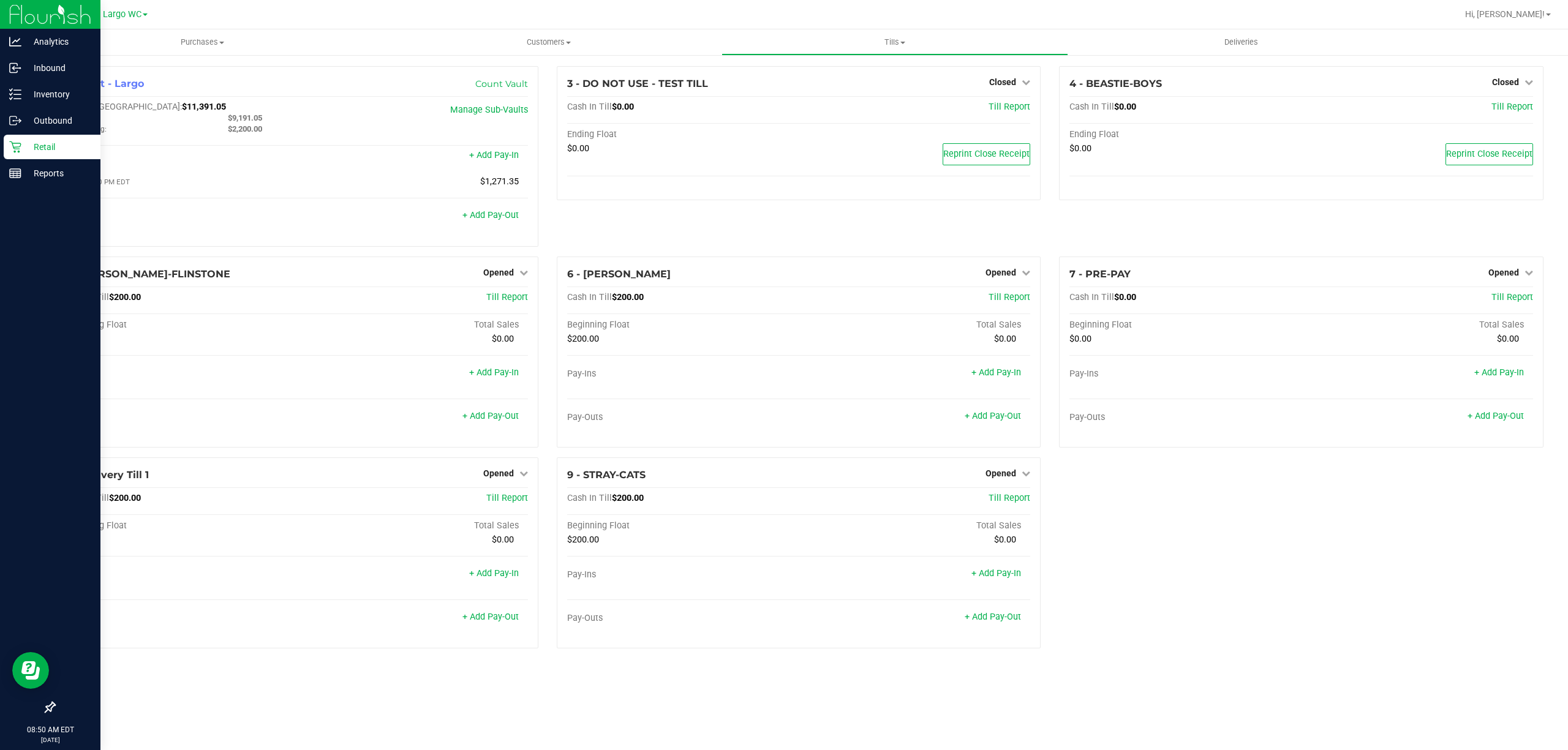
click at [39, 143] on p "Retail" at bounding box center [58, 147] width 73 height 15
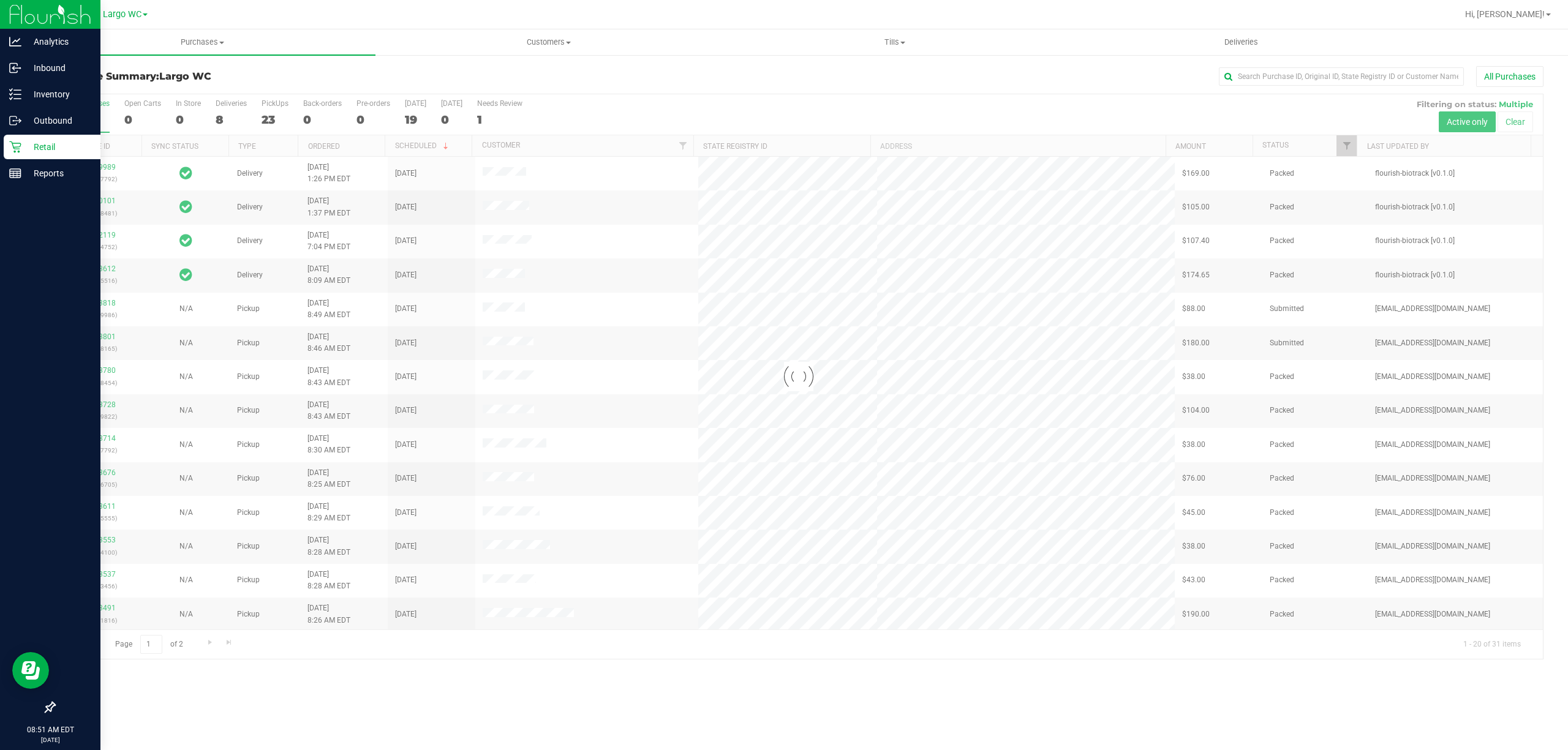
click at [227, 108] on div at bounding box center [798, 377] width 1488 height 565
click at [227, 104] on div "Deliveries" at bounding box center [231, 104] width 31 height 9
click at [0, 0] on input "Deliveries 8" at bounding box center [0, 0] width 0 height 0
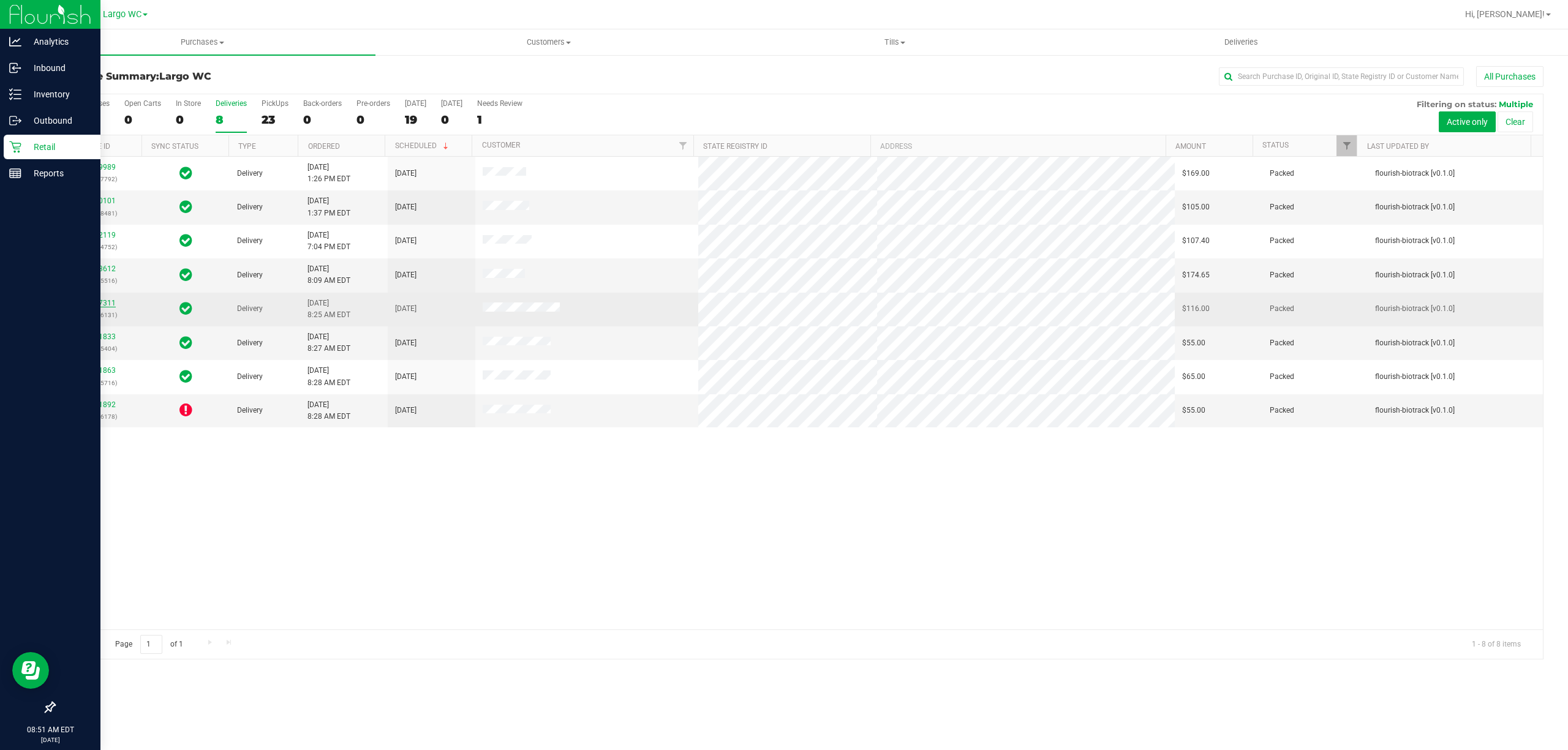
click at [93, 304] on link "11827311" at bounding box center [99, 303] width 34 height 9
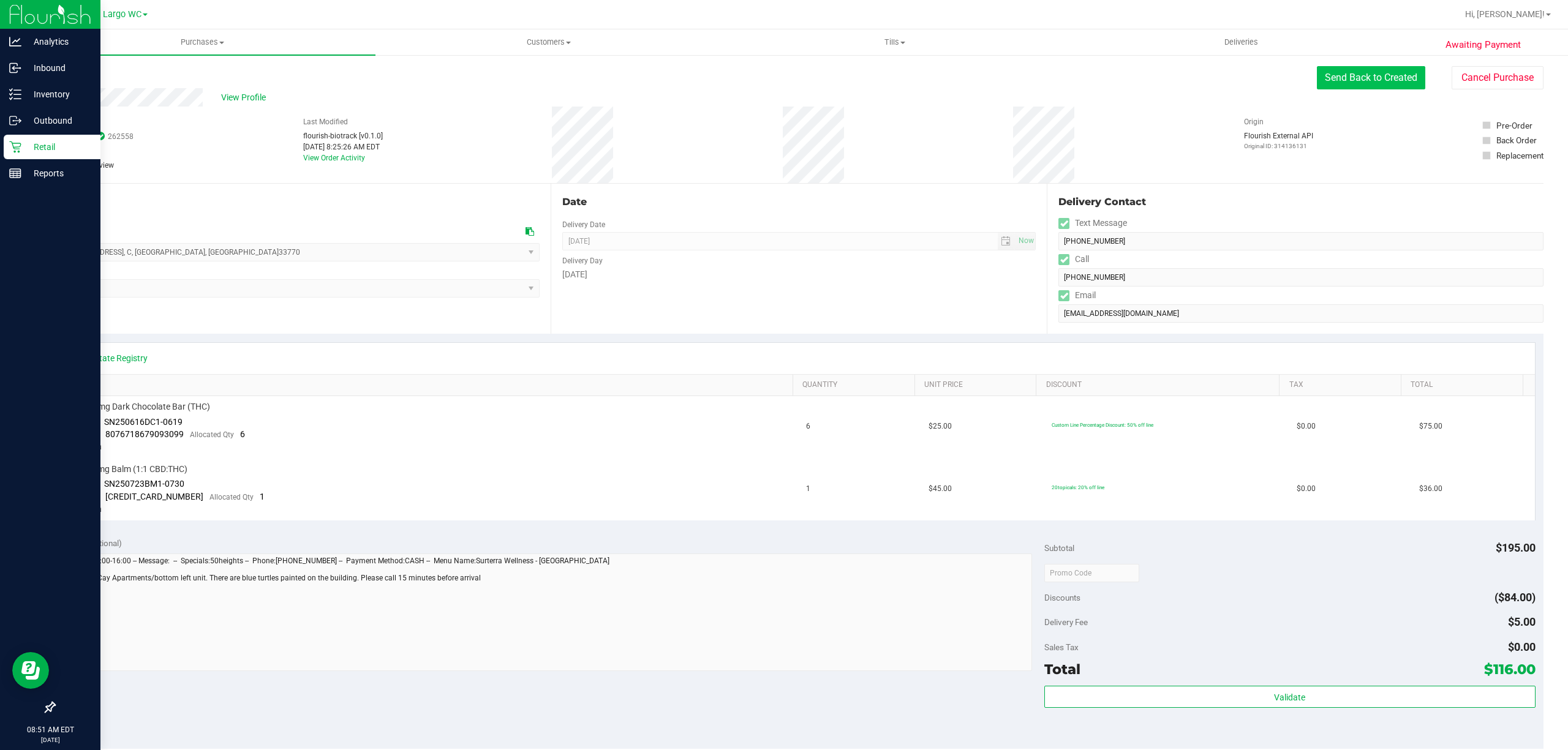
click at [1338, 82] on button "Send Back to Created" at bounding box center [1371, 77] width 108 height 24
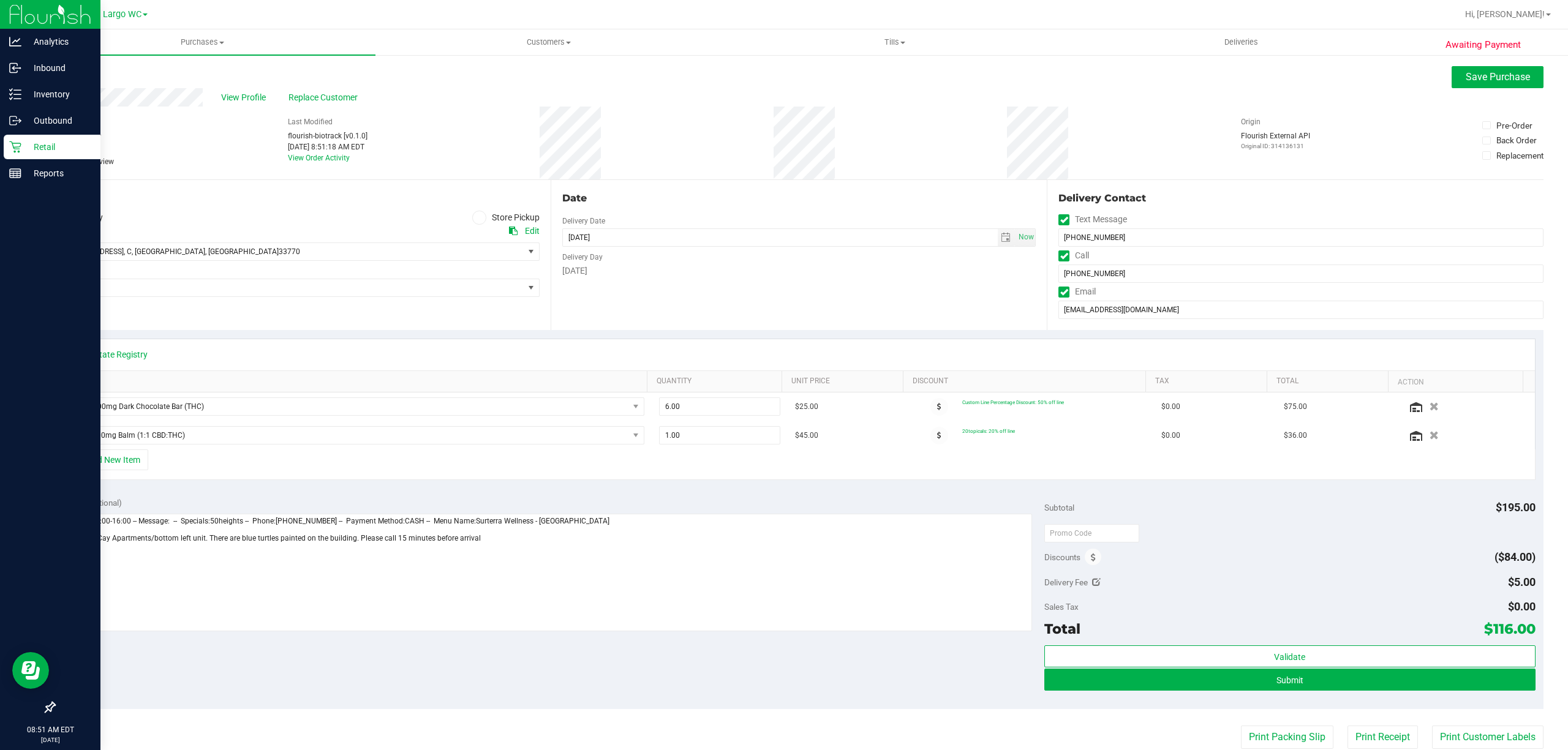
click at [1473, 65] on div "Awaiting Payment Back Save Purchase View Profile Replace Customer # 11827311 Bi…" at bounding box center [798, 536] width 1539 height 965
click at [1476, 77] on span "Save Purchase" at bounding box center [1498, 77] width 64 height 11
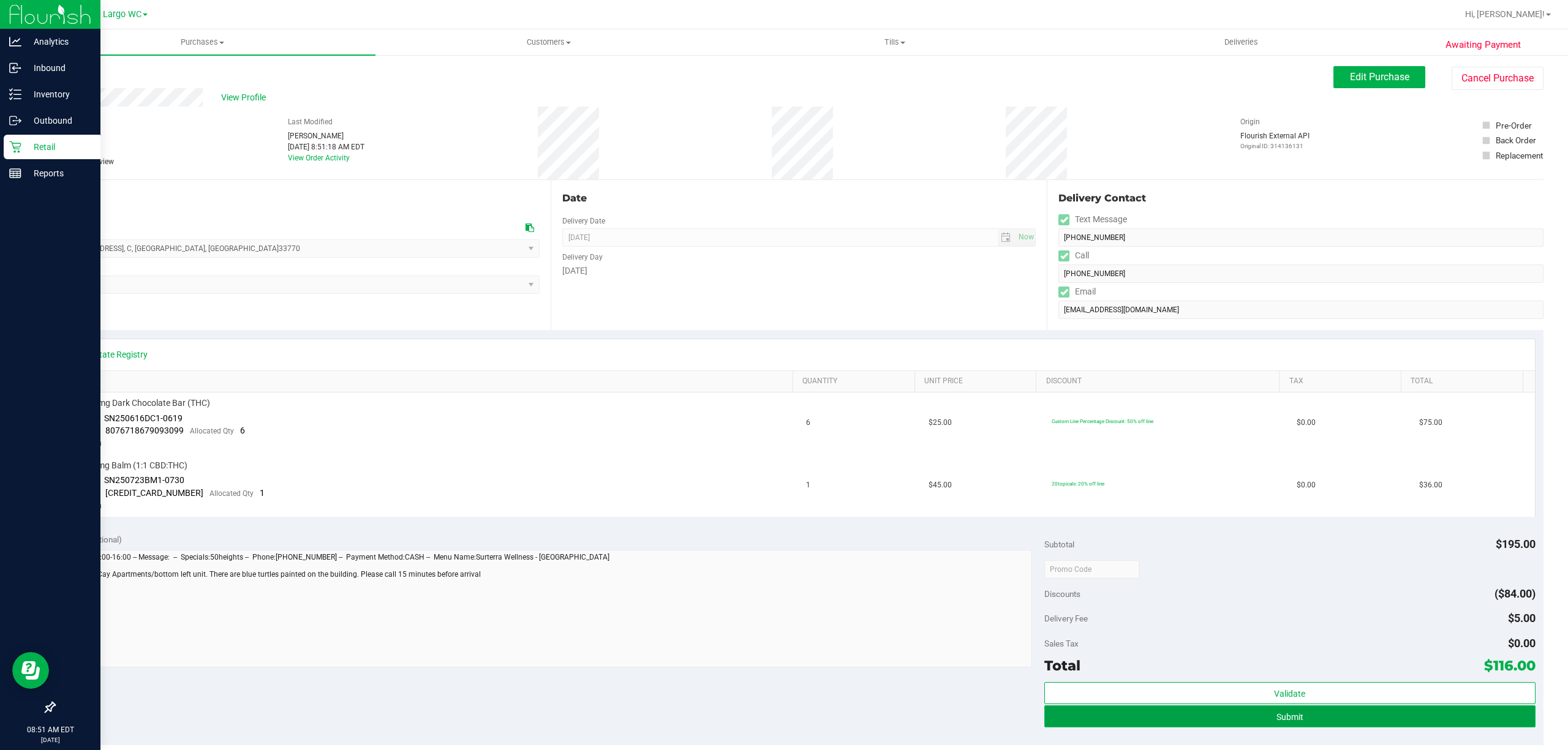
click at [1292, 717] on span "Submit" at bounding box center [1290, 717] width 27 height 10
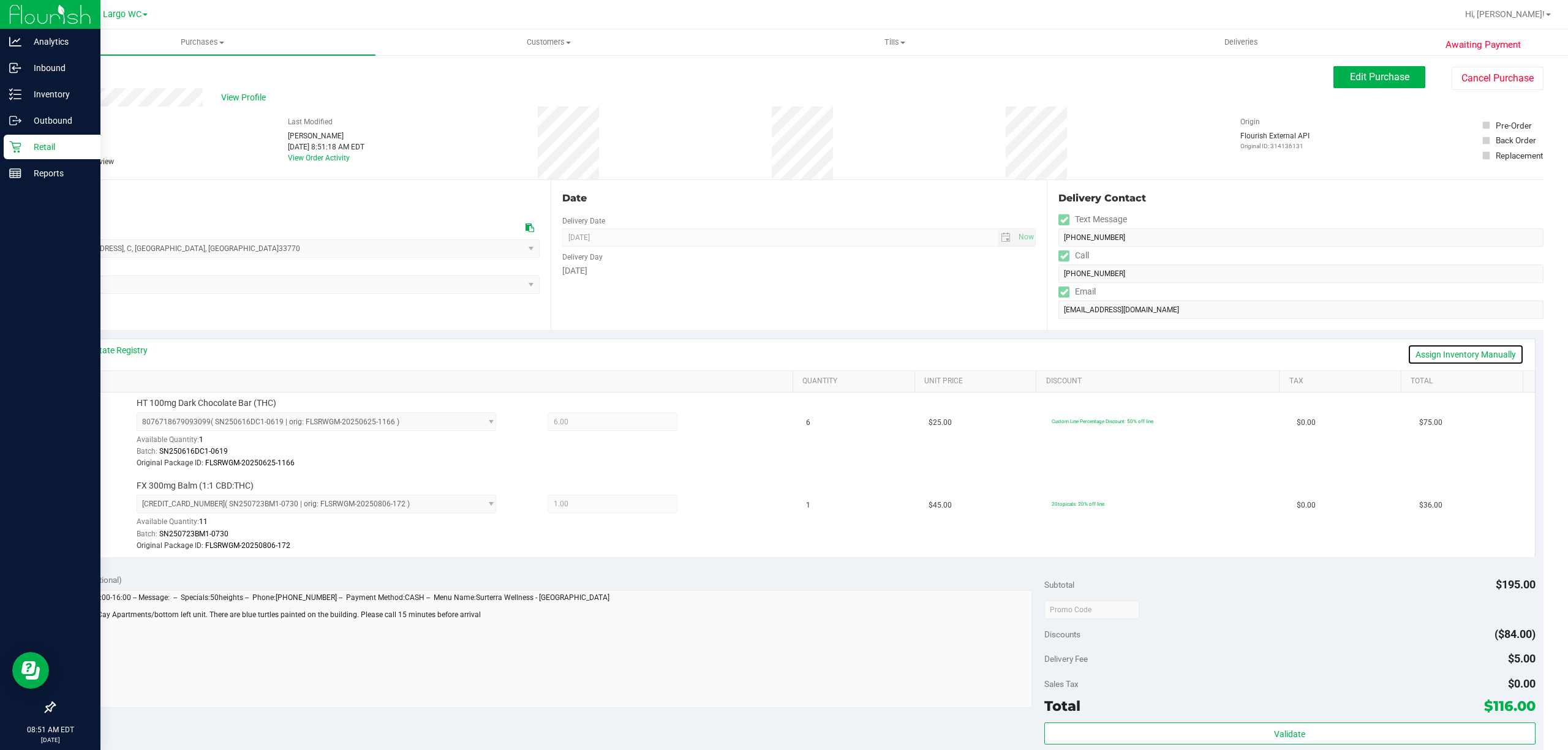
click at [1483, 354] on link "Assign Inventory Manually" at bounding box center [1465, 355] width 117 height 21
click at [584, 426] on span "6.00 6" at bounding box center [612, 421] width 130 height 19
click at [584, 415] on span "6.00 6" at bounding box center [612, 421] width 130 height 19
click at [707, 425] on icon at bounding box center [713, 423] width 13 height 14
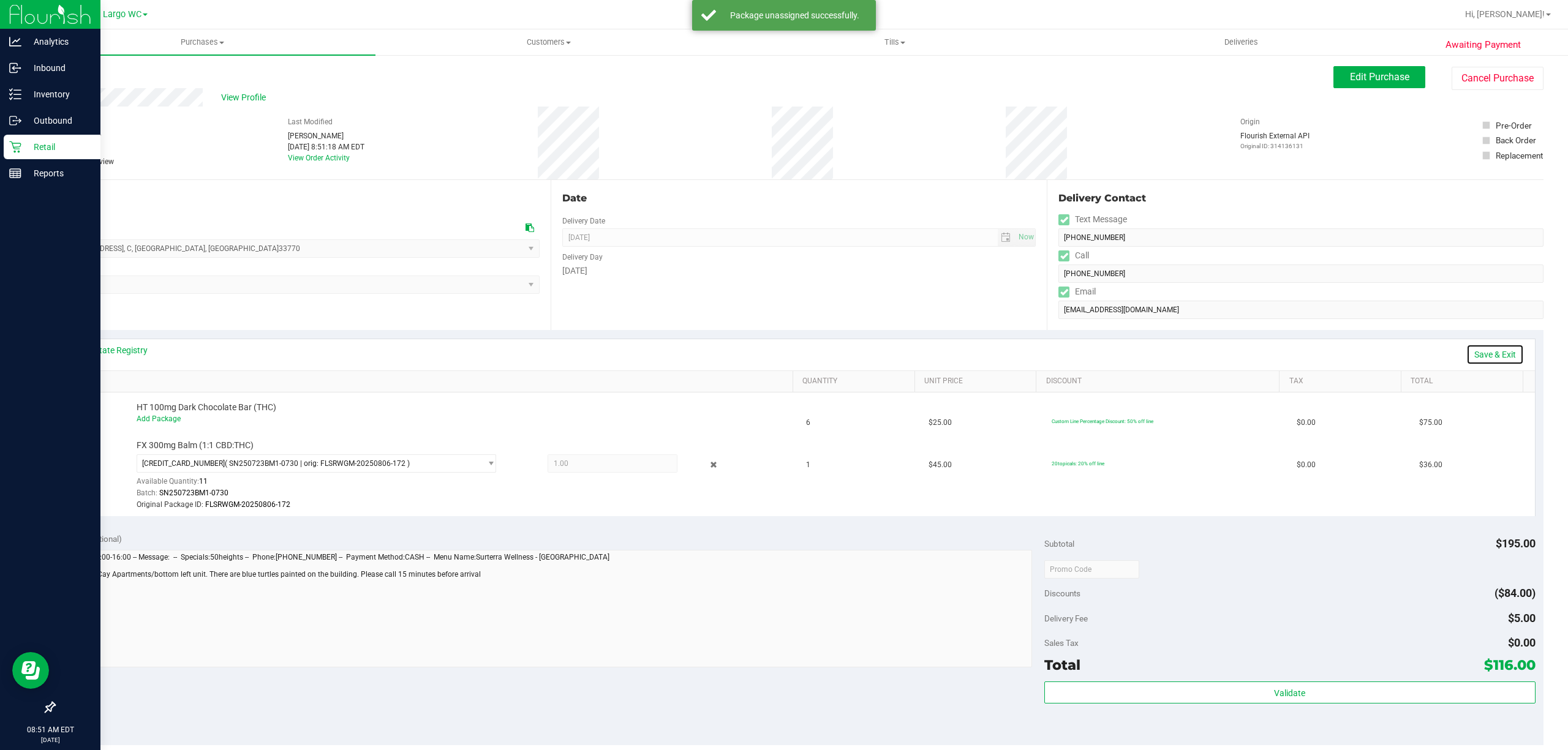
click at [1483, 353] on link "Save & Exit" at bounding box center [1495, 355] width 58 height 21
click at [1356, 73] on span "Edit Purchase" at bounding box center [1380, 77] width 60 height 11
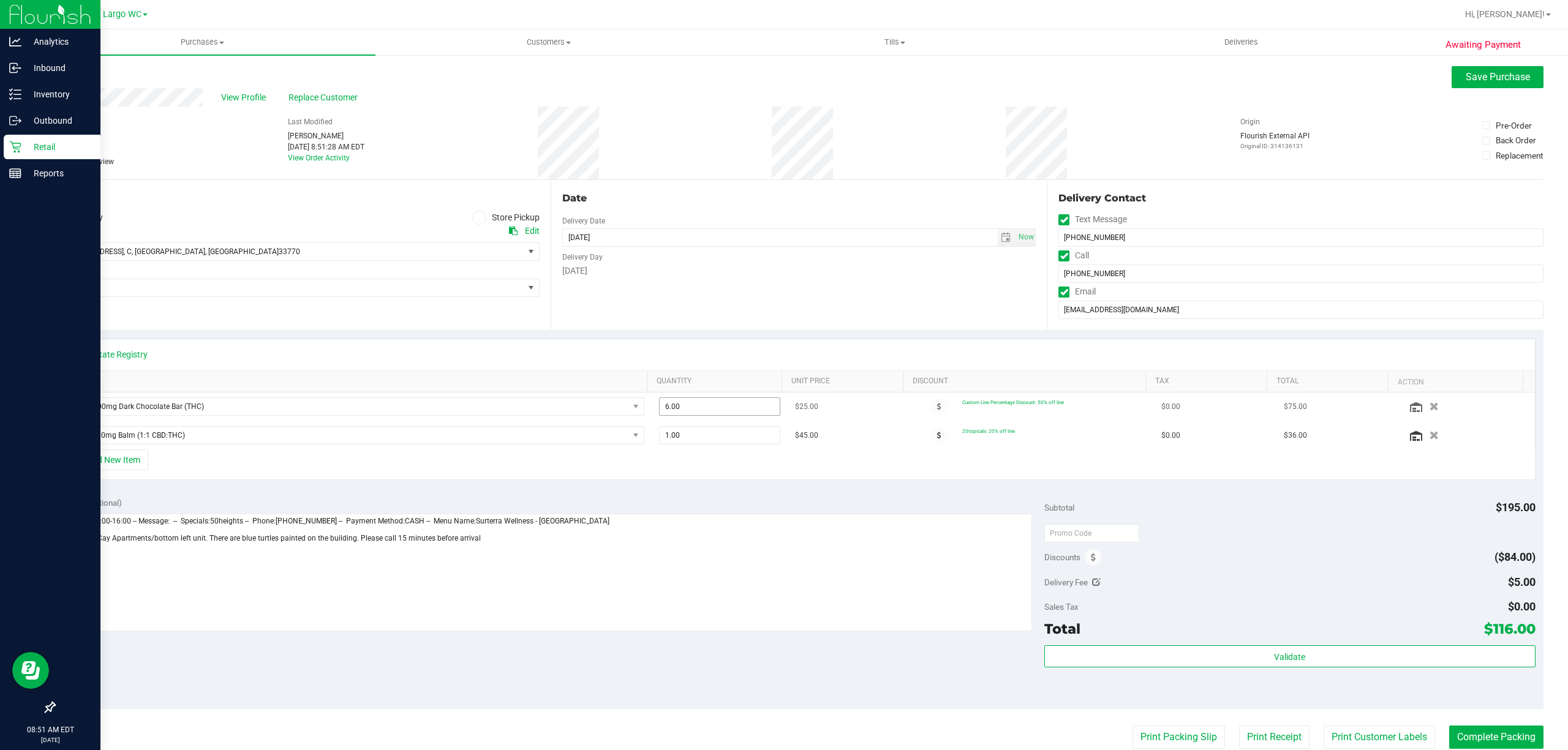
click at [718, 399] on span "6.00 6" at bounding box center [719, 407] width 121 height 19
type input "5"
type input "5.00"
click at [694, 470] on div "+ Add New Item" at bounding box center [799, 465] width 1473 height 31
click at [1466, 77] on span "Save Purchase" at bounding box center [1498, 77] width 64 height 11
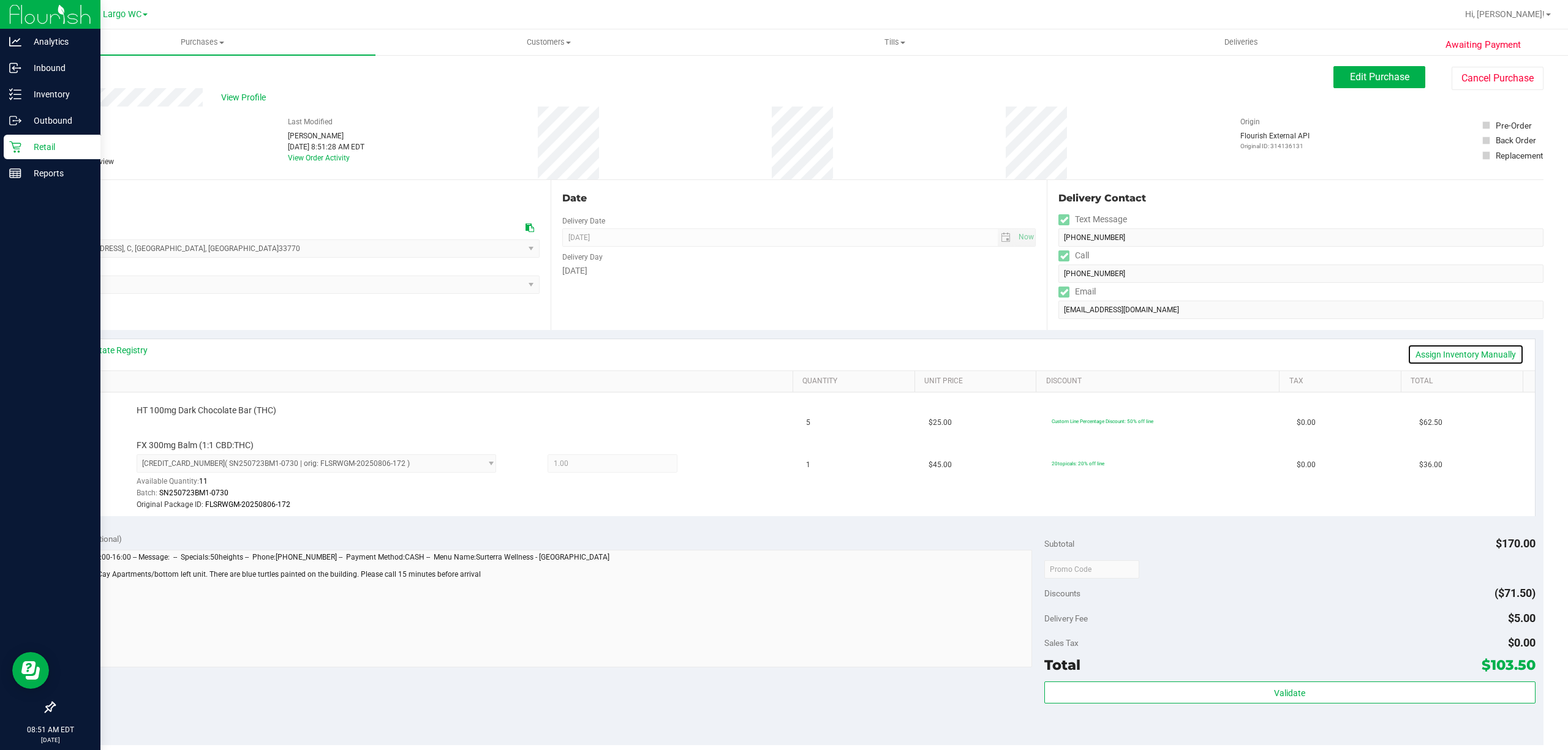
click at [1465, 351] on link "Assign Inventory Manually" at bounding box center [1465, 355] width 117 height 21
click at [149, 422] on link "Add Package" at bounding box center [159, 419] width 44 height 9
click at [183, 422] on span "Select Package" at bounding box center [308, 421] width 343 height 17
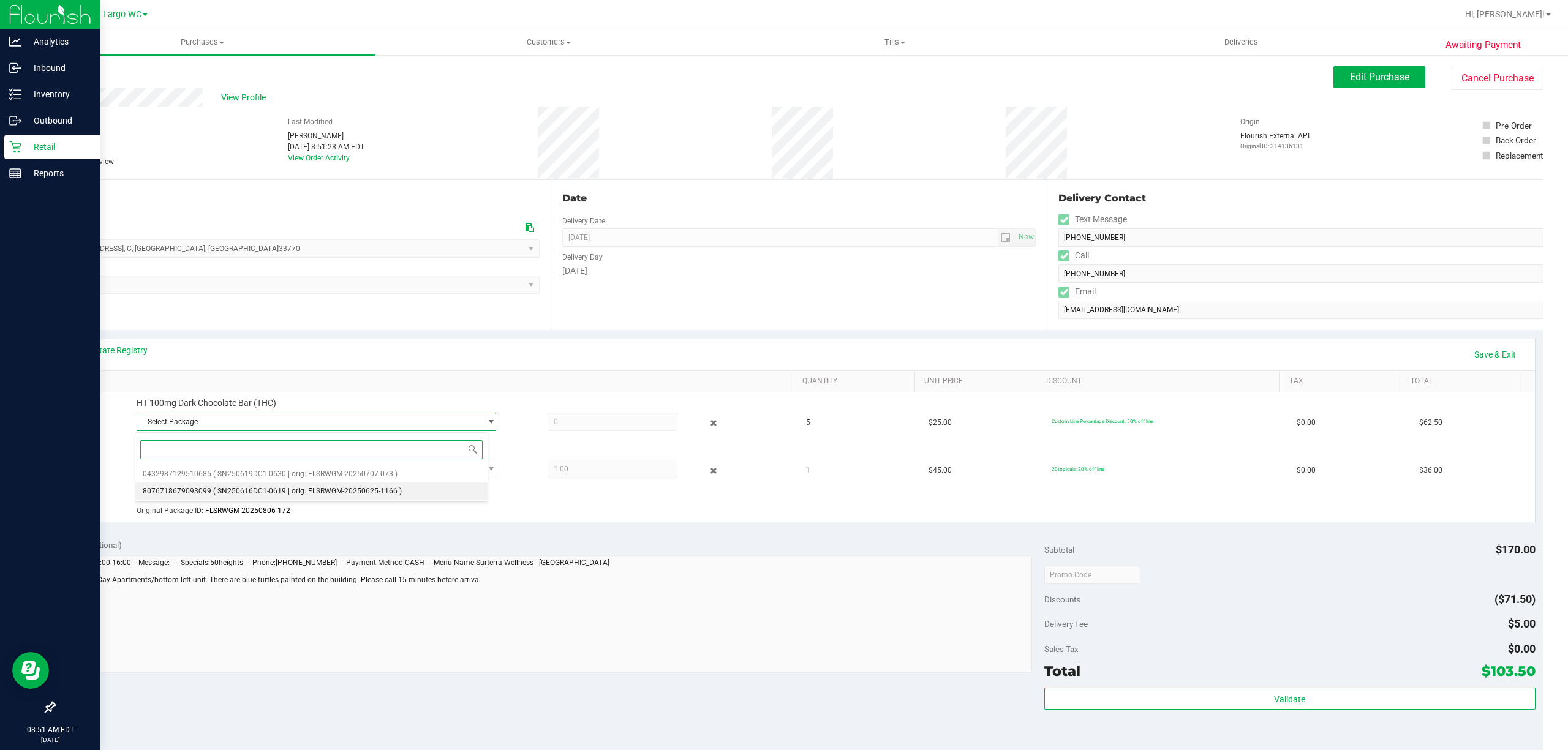
click at [258, 486] on li "8076718679093099 ( SN250616DC1-0619 | orig: FLSRWGM-20250625-1166 )" at bounding box center [311, 491] width 352 height 17
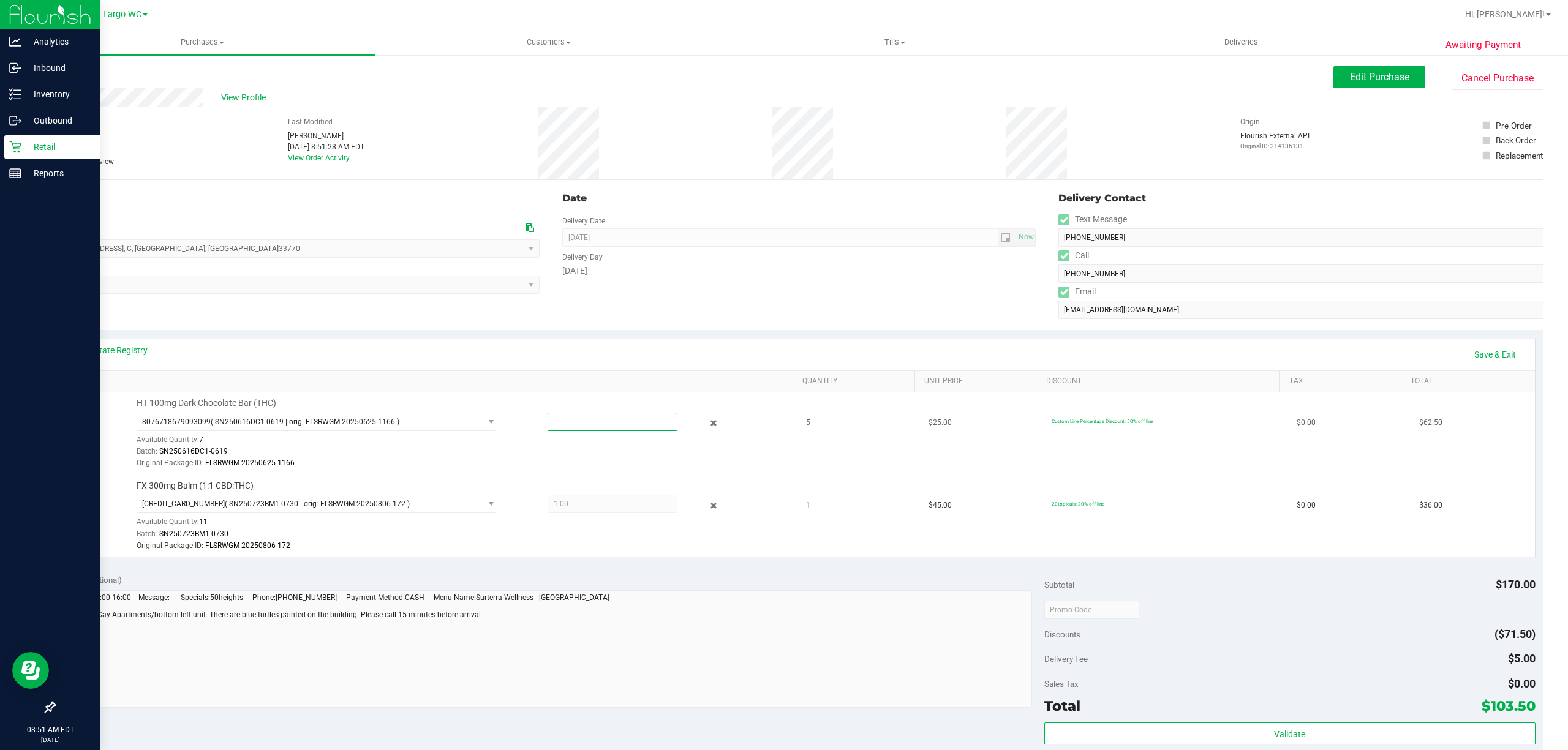
click at [580, 422] on span at bounding box center [612, 421] width 130 height 19
type input "5"
type input "5.0000"
click at [546, 451] on div "Batch: SN250616DC1-0619" at bounding box center [462, 452] width 649 height 11
click at [1475, 353] on link "Save & Exit" at bounding box center [1495, 355] width 58 height 21
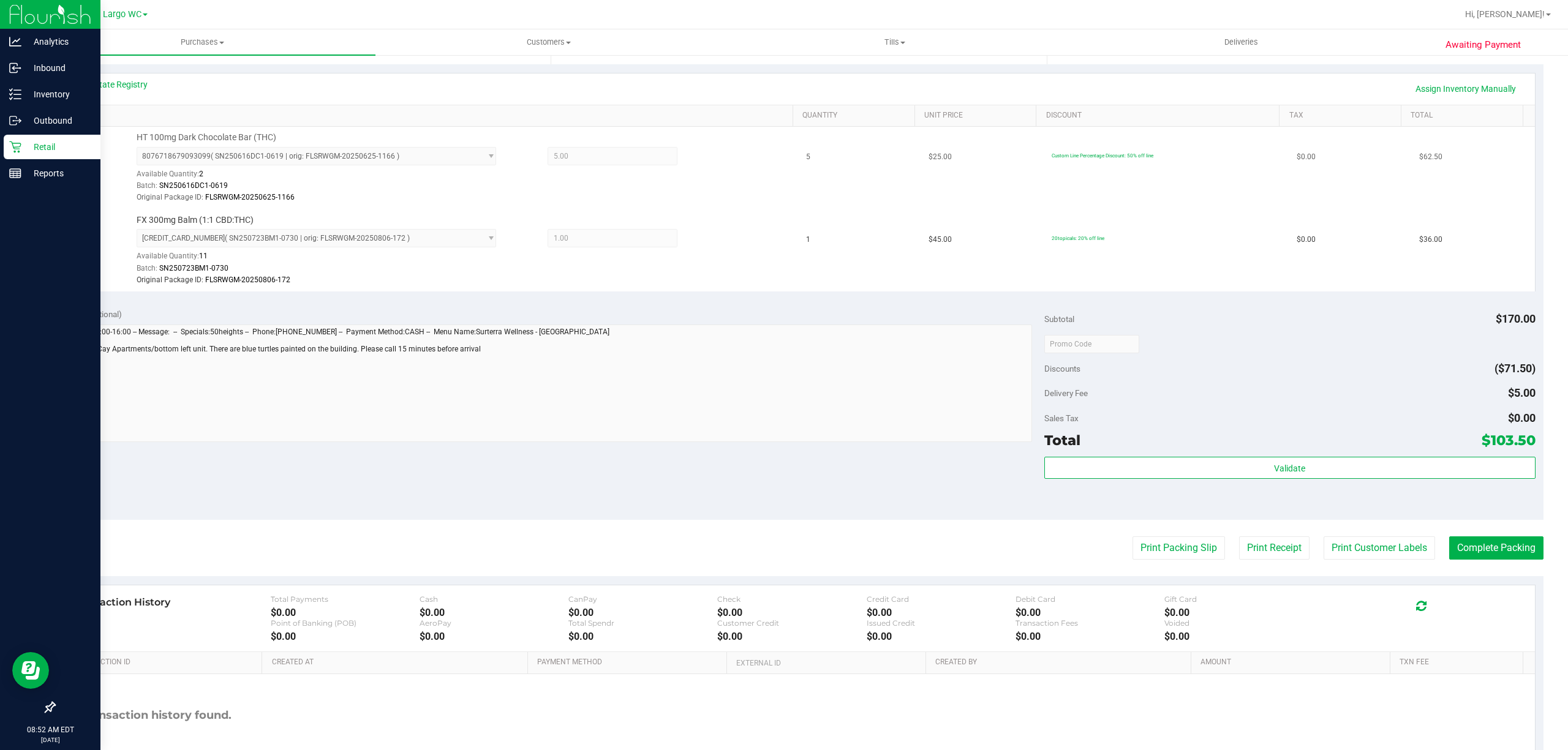
scroll to position [326, 0]
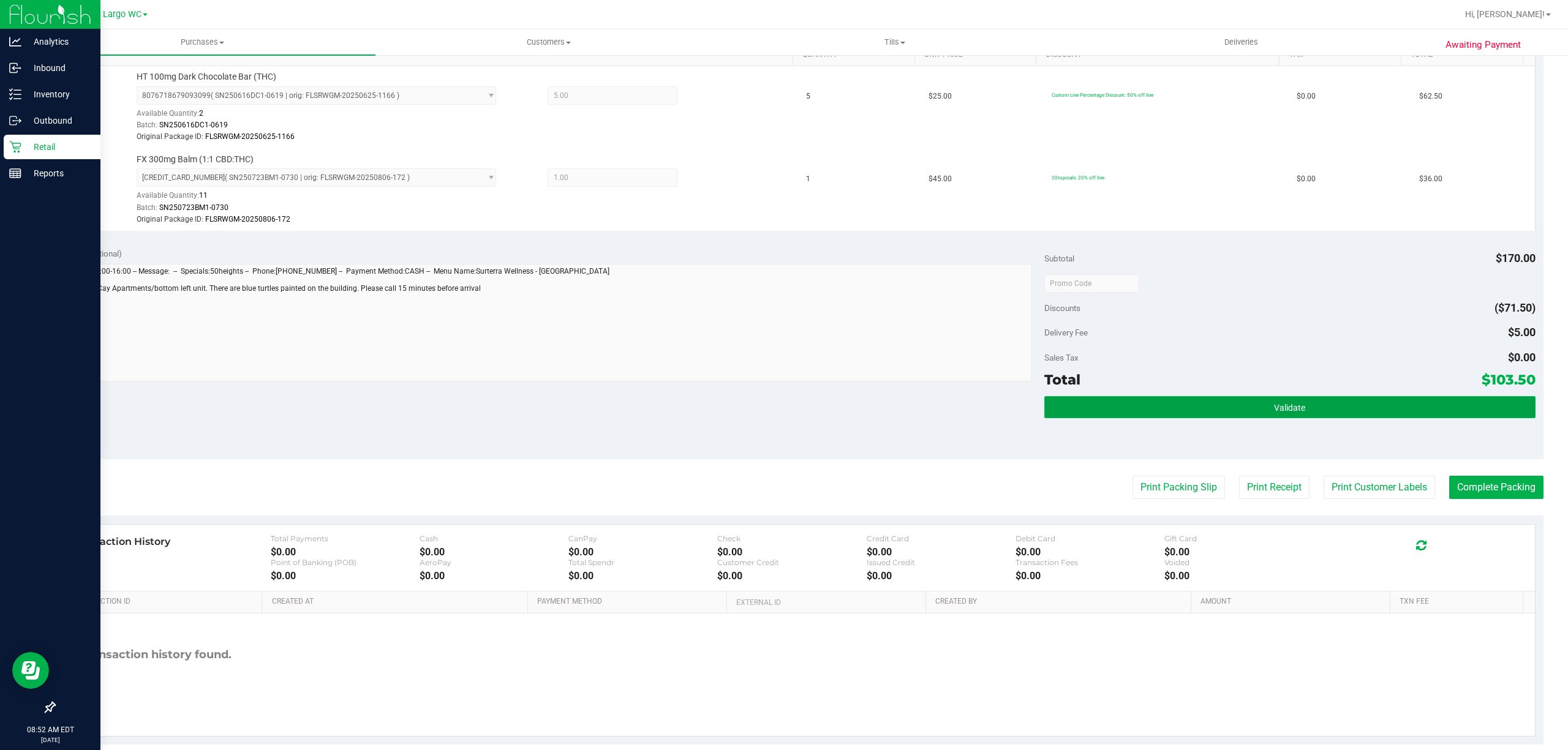
click at [1321, 407] on button "Validate" at bounding box center [1290, 407] width 491 height 22
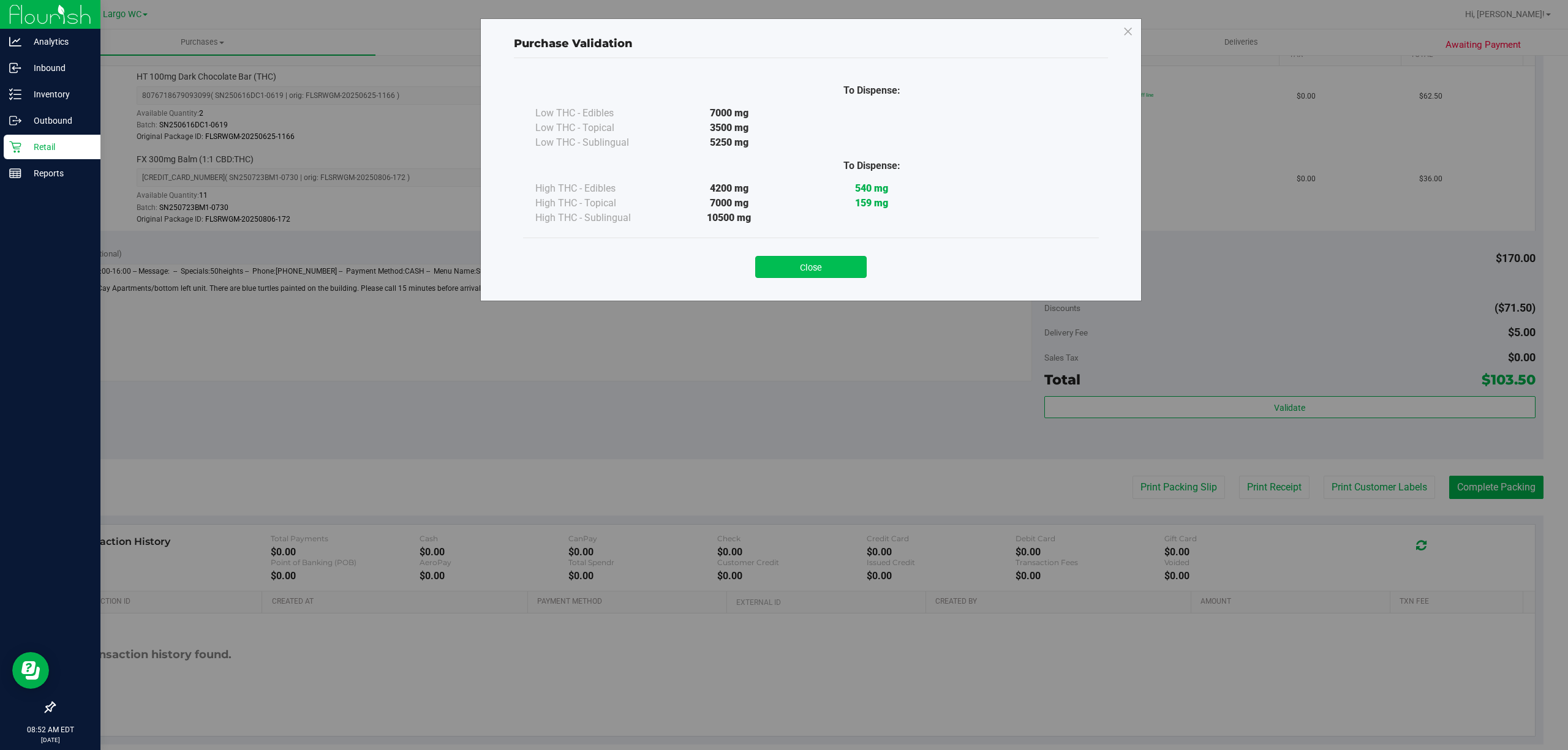
click at [826, 262] on button "Close" at bounding box center [811, 267] width 112 height 22
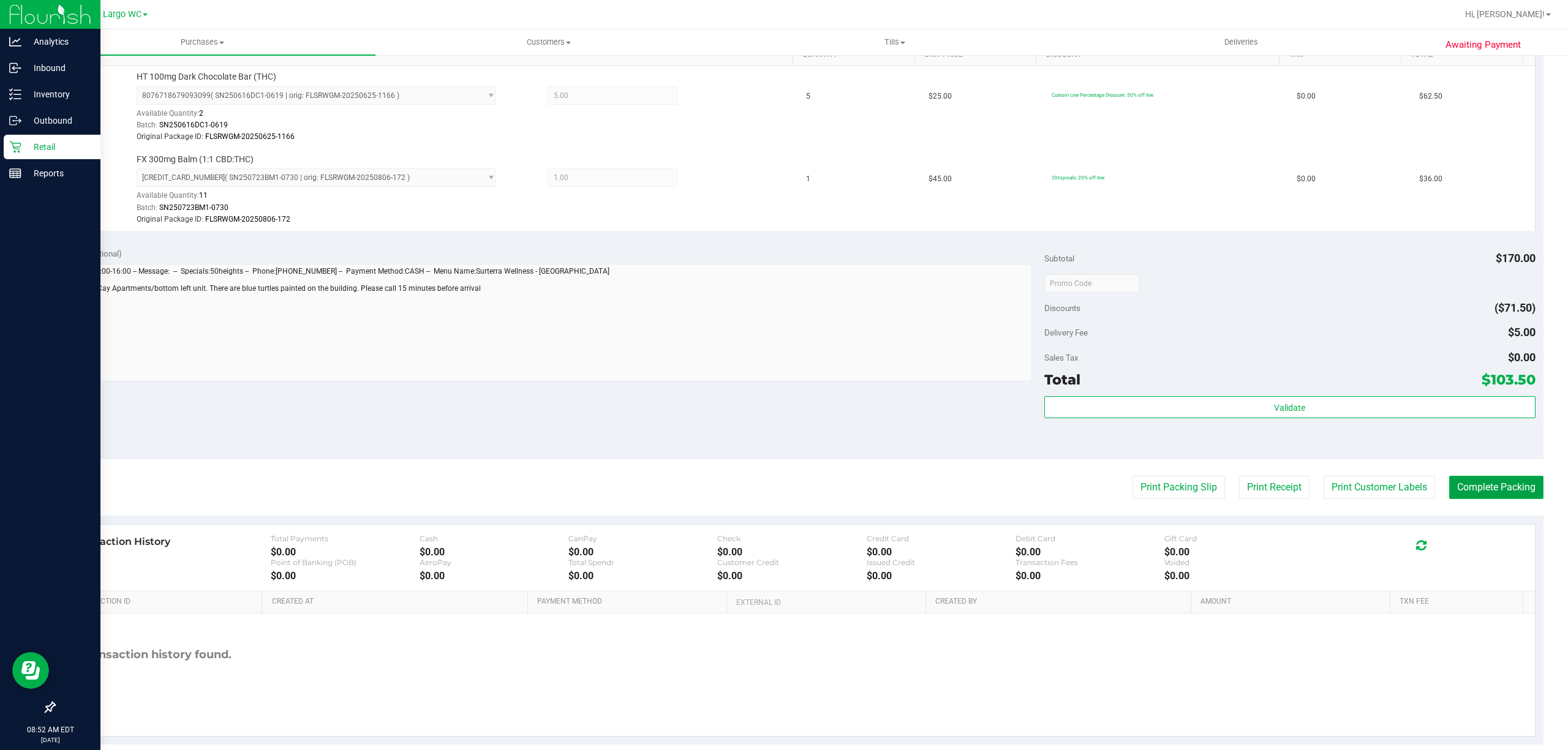
click at [1497, 488] on button "Complete Packing" at bounding box center [1496, 488] width 95 height 24
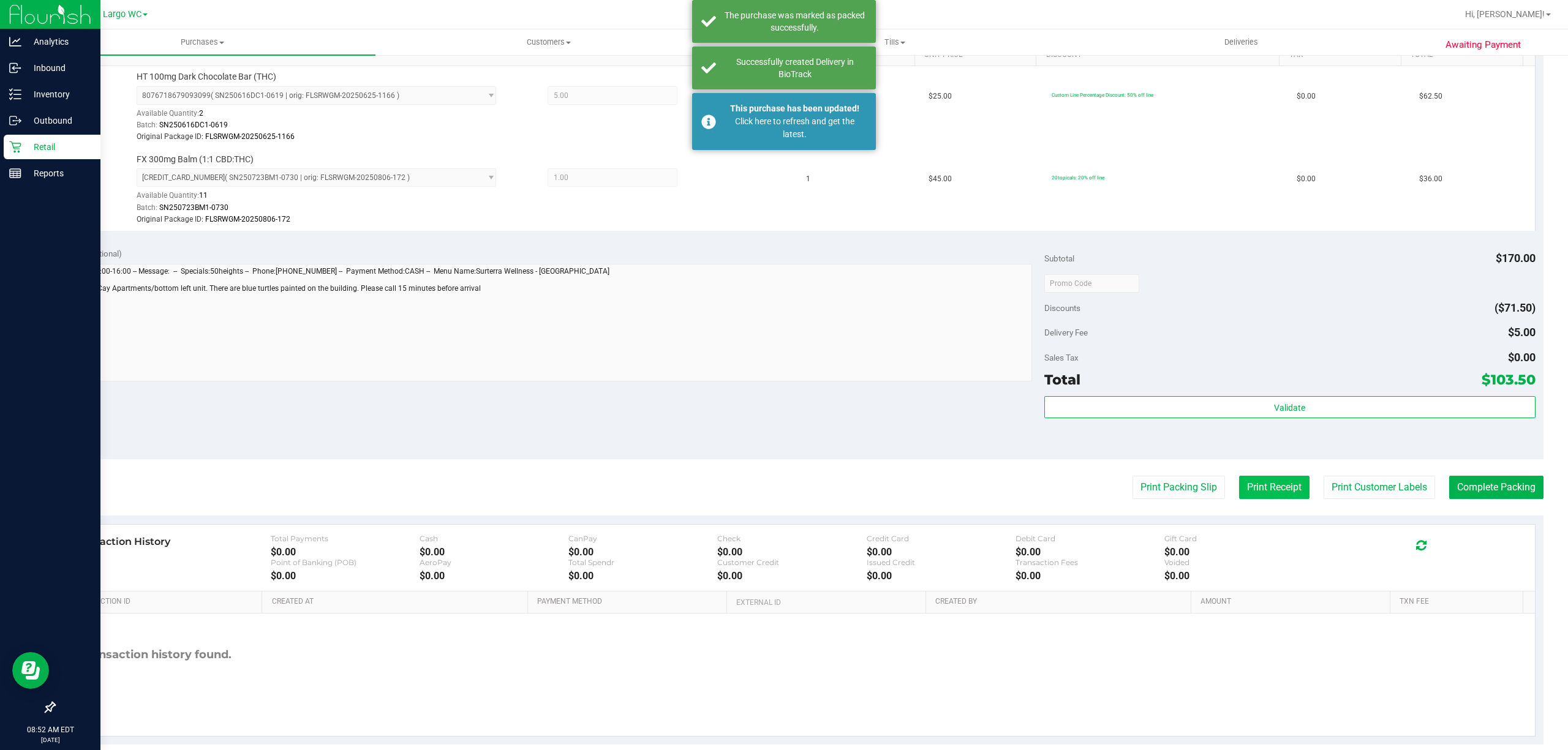
click at [1272, 490] on button "Print Receipt" at bounding box center [1274, 488] width 70 height 24
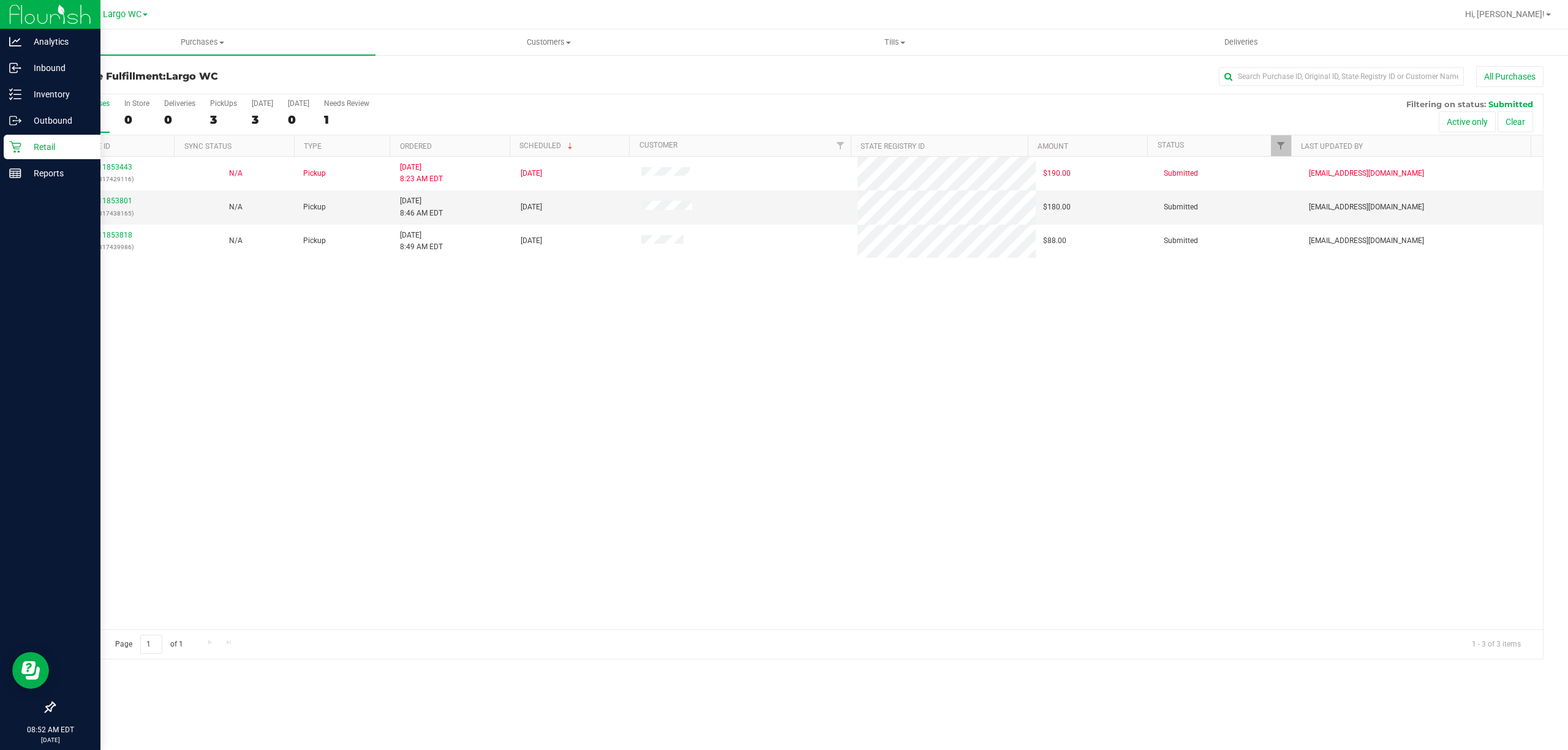
click at [11, 143] on icon at bounding box center [15, 147] width 12 height 12
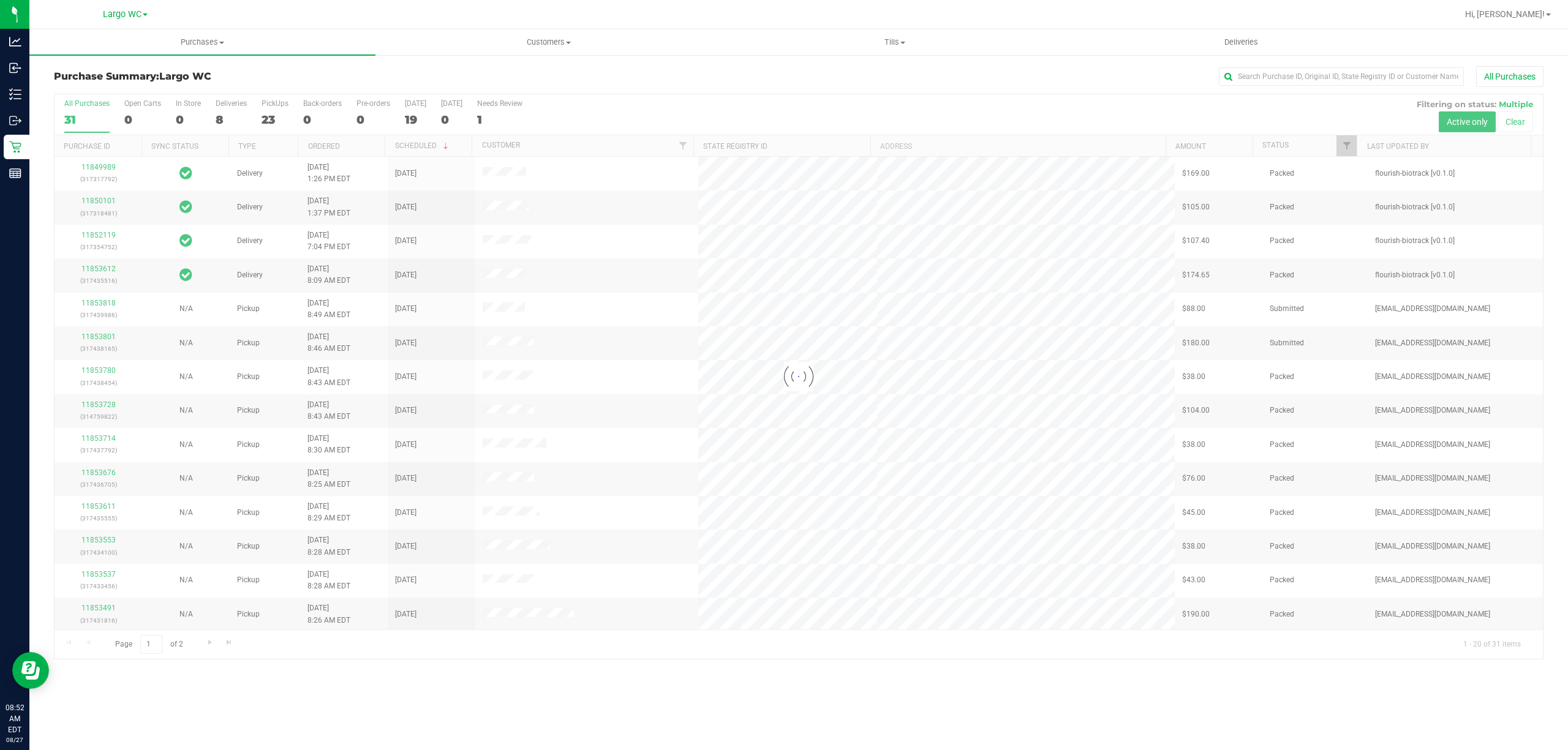
click at [221, 103] on div at bounding box center [798, 377] width 1488 height 565
click at [221, 103] on div "Deliveries" at bounding box center [231, 104] width 31 height 9
click at [0, 0] on input "Deliveries 8" at bounding box center [0, 0] width 0 height 0
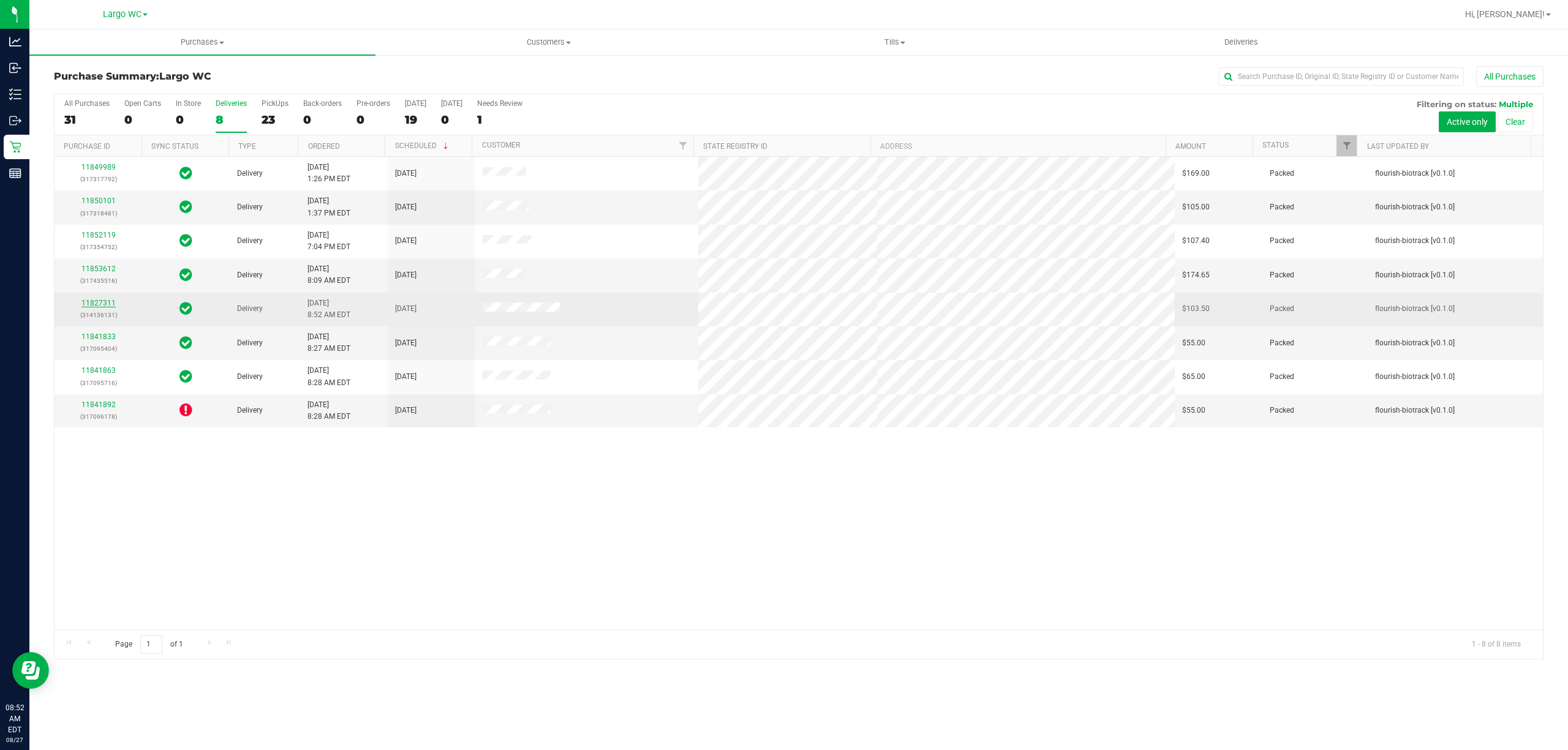
click at [99, 302] on link "11827311" at bounding box center [99, 303] width 34 height 9
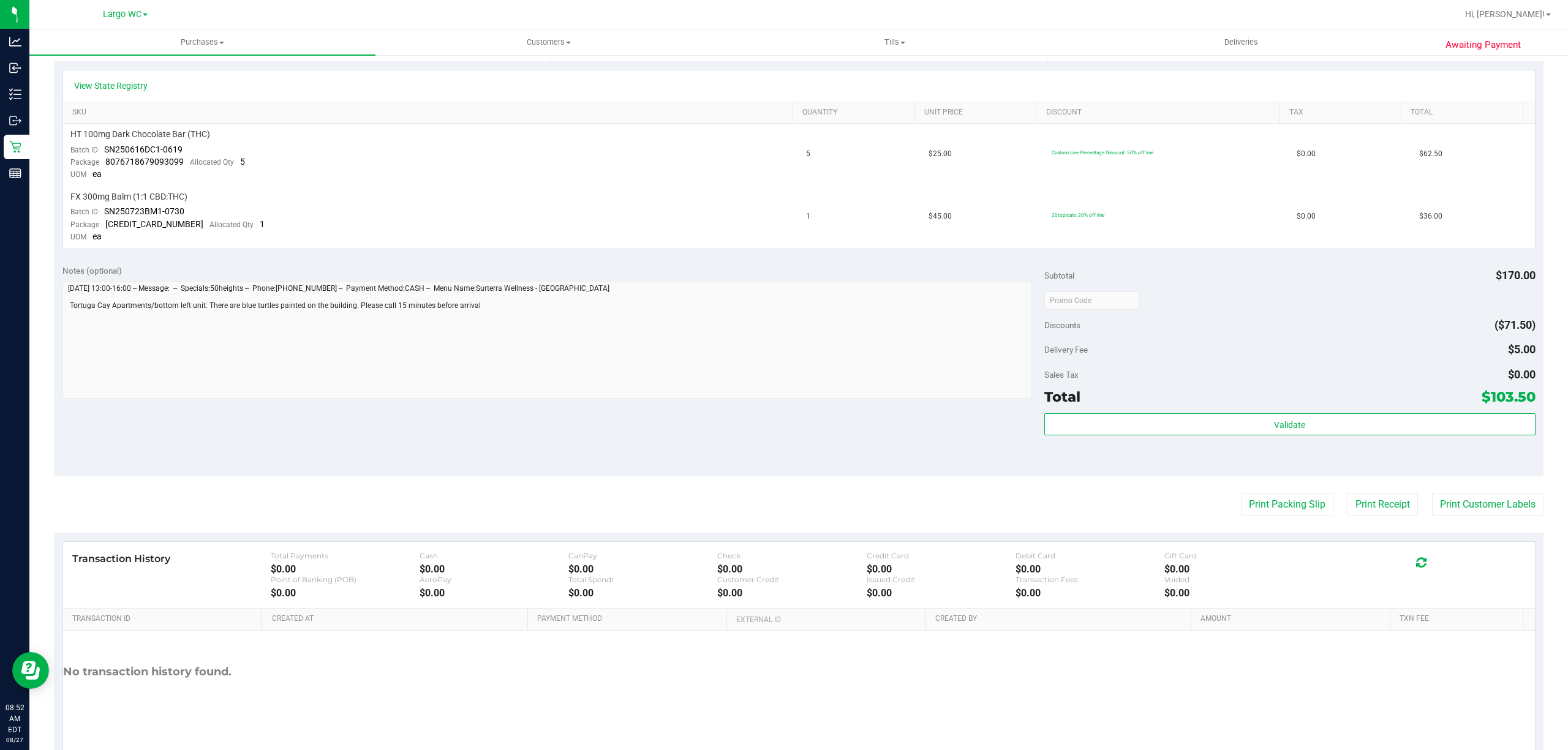
scroll to position [307, 0]
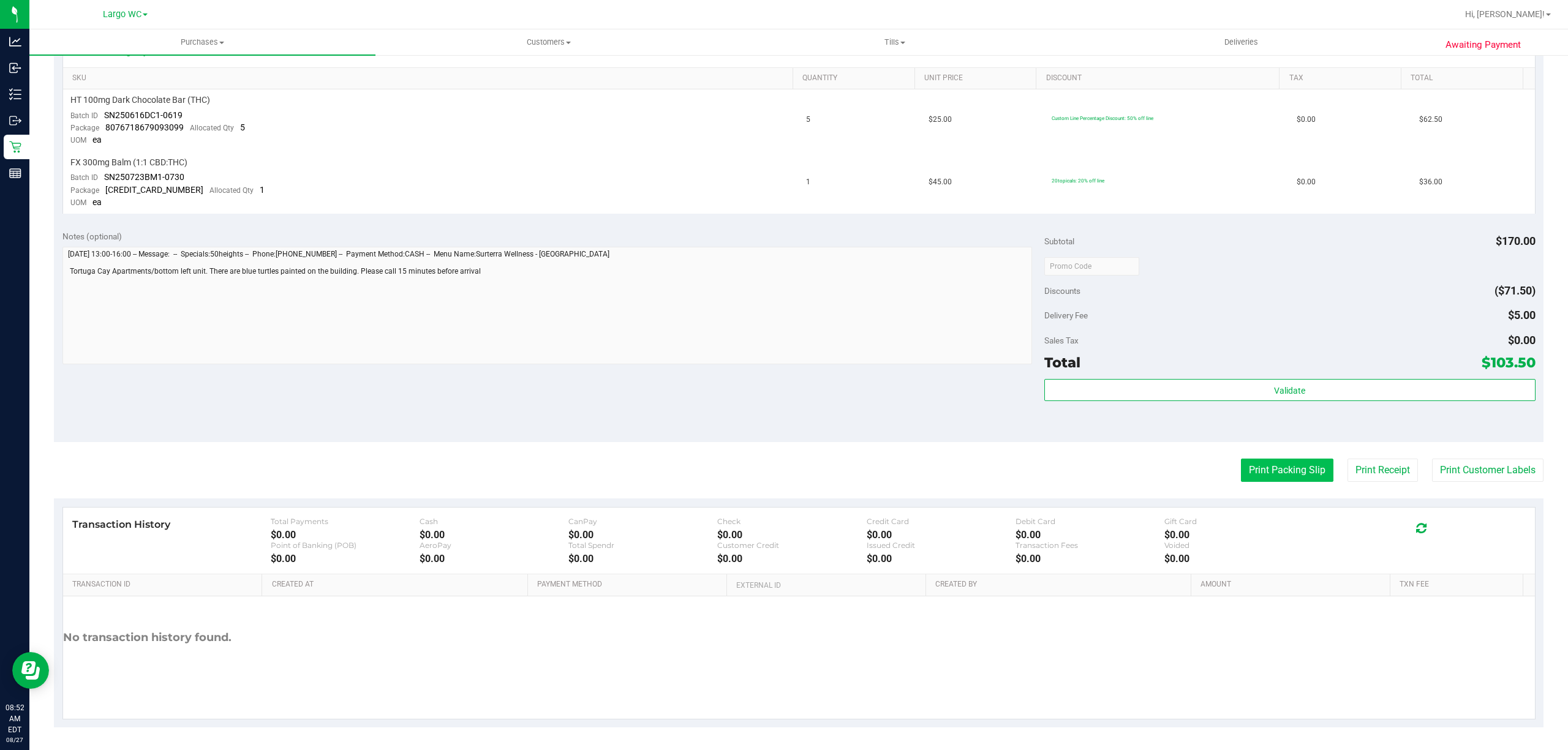
click at [1283, 474] on button "Print Packing Slip" at bounding box center [1287, 470] width 92 height 24
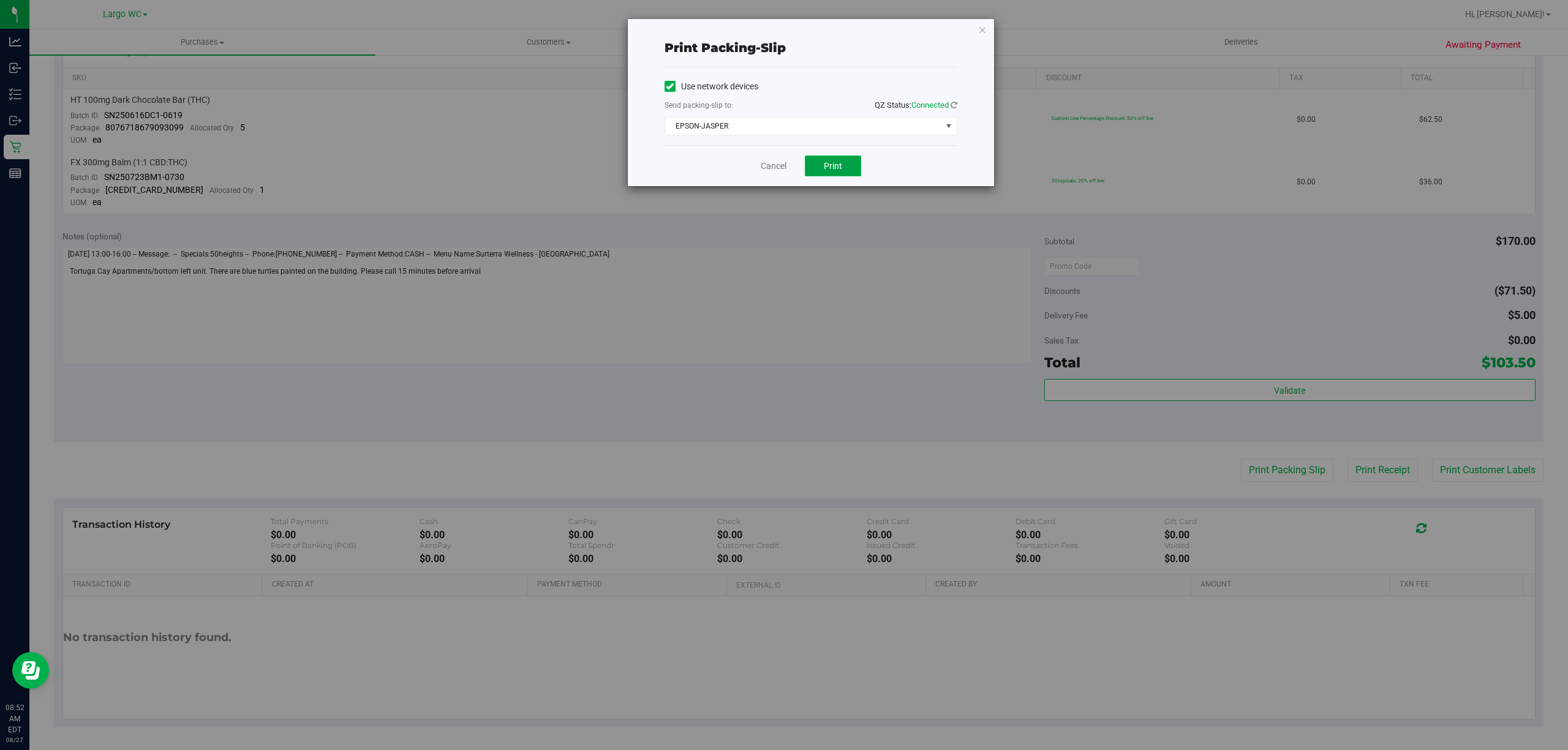
click at [851, 157] on button "Print" at bounding box center [833, 166] width 56 height 21
click at [819, 174] on button "Print" at bounding box center [833, 166] width 56 height 21
click at [980, 29] on icon "button" at bounding box center [983, 29] width 9 height 15
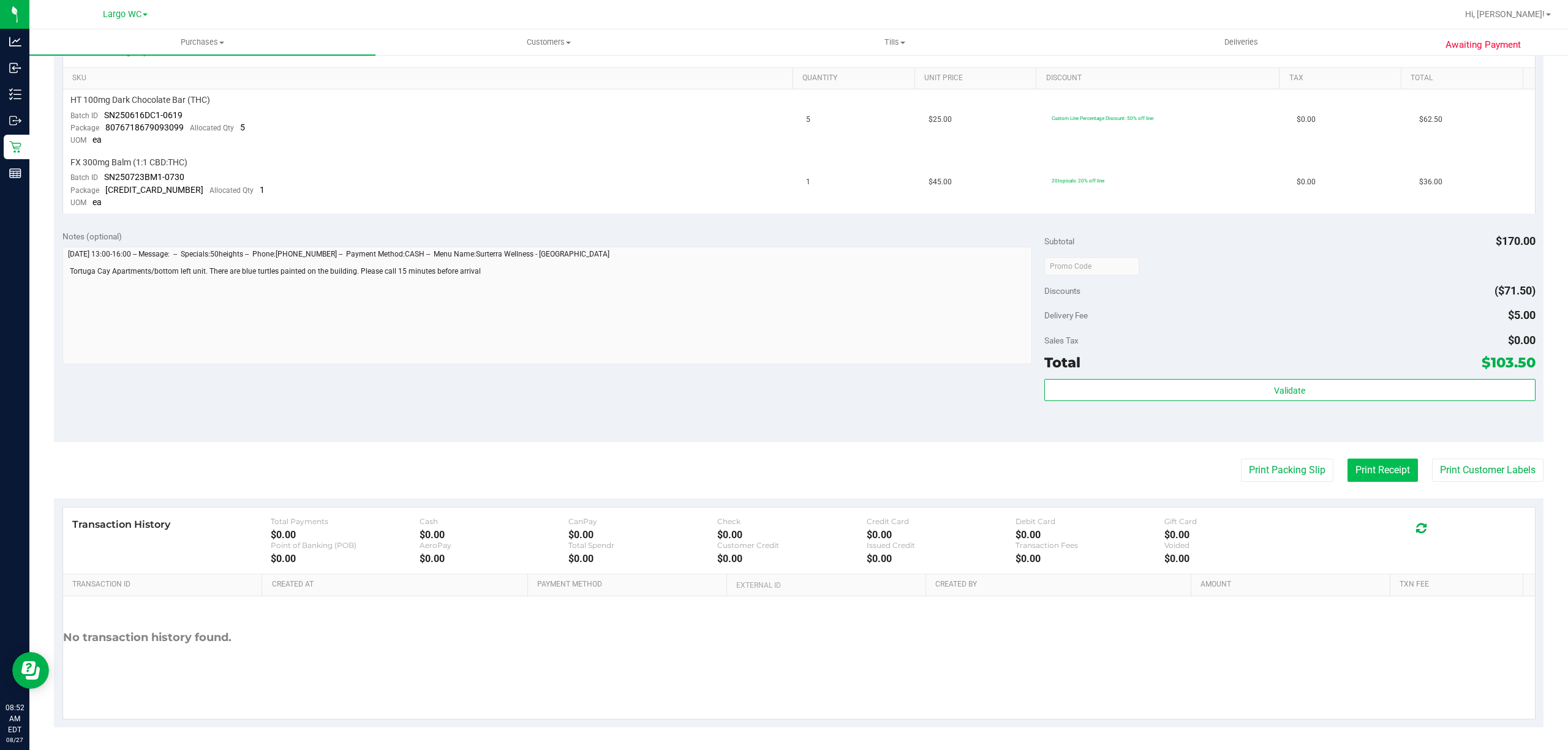
click at [1366, 465] on button "Print Receipt" at bounding box center [1383, 470] width 70 height 24
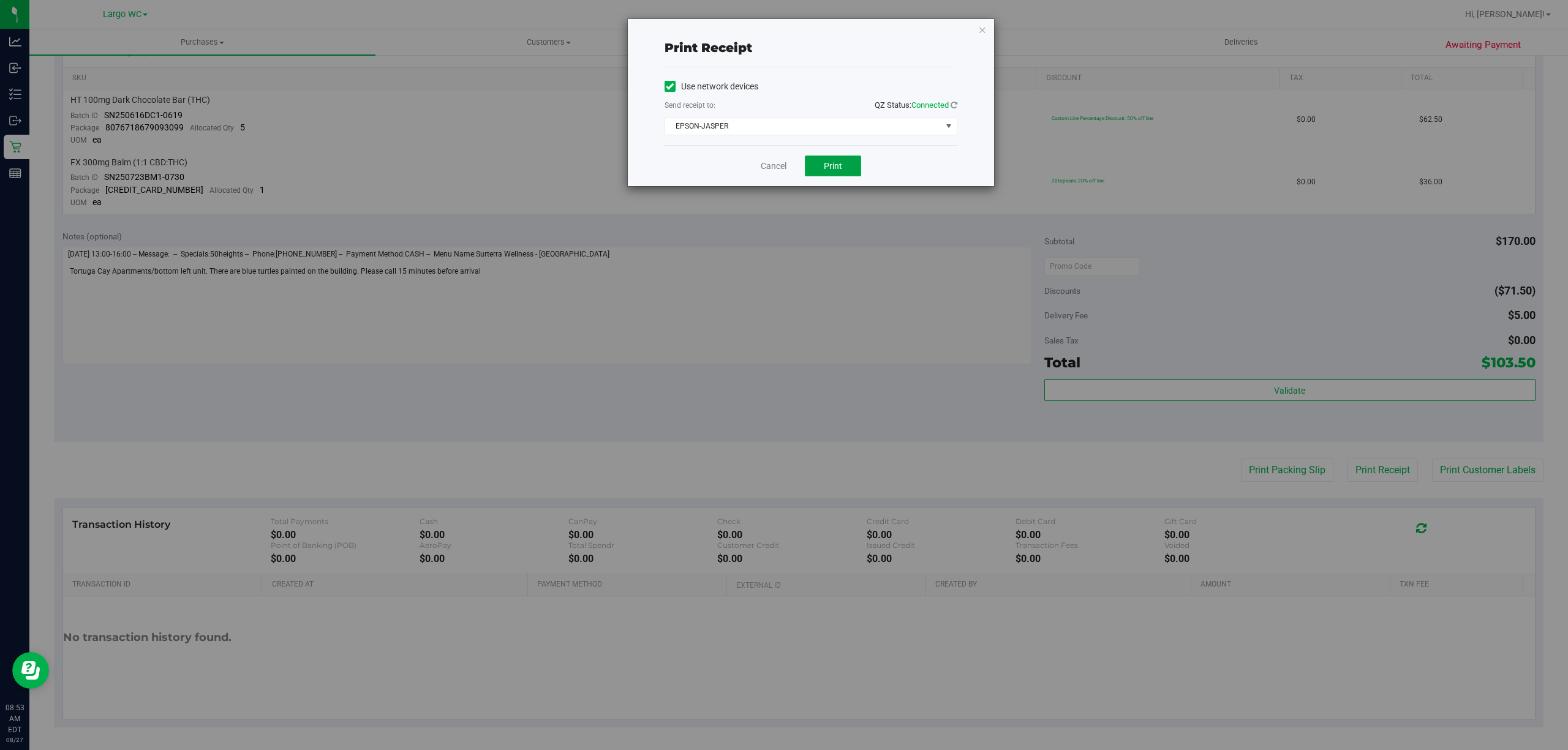
click at [841, 158] on button "Print" at bounding box center [833, 166] width 56 height 21
click at [981, 33] on icon "button" at bounding box center [983, 29] width 9 height 15
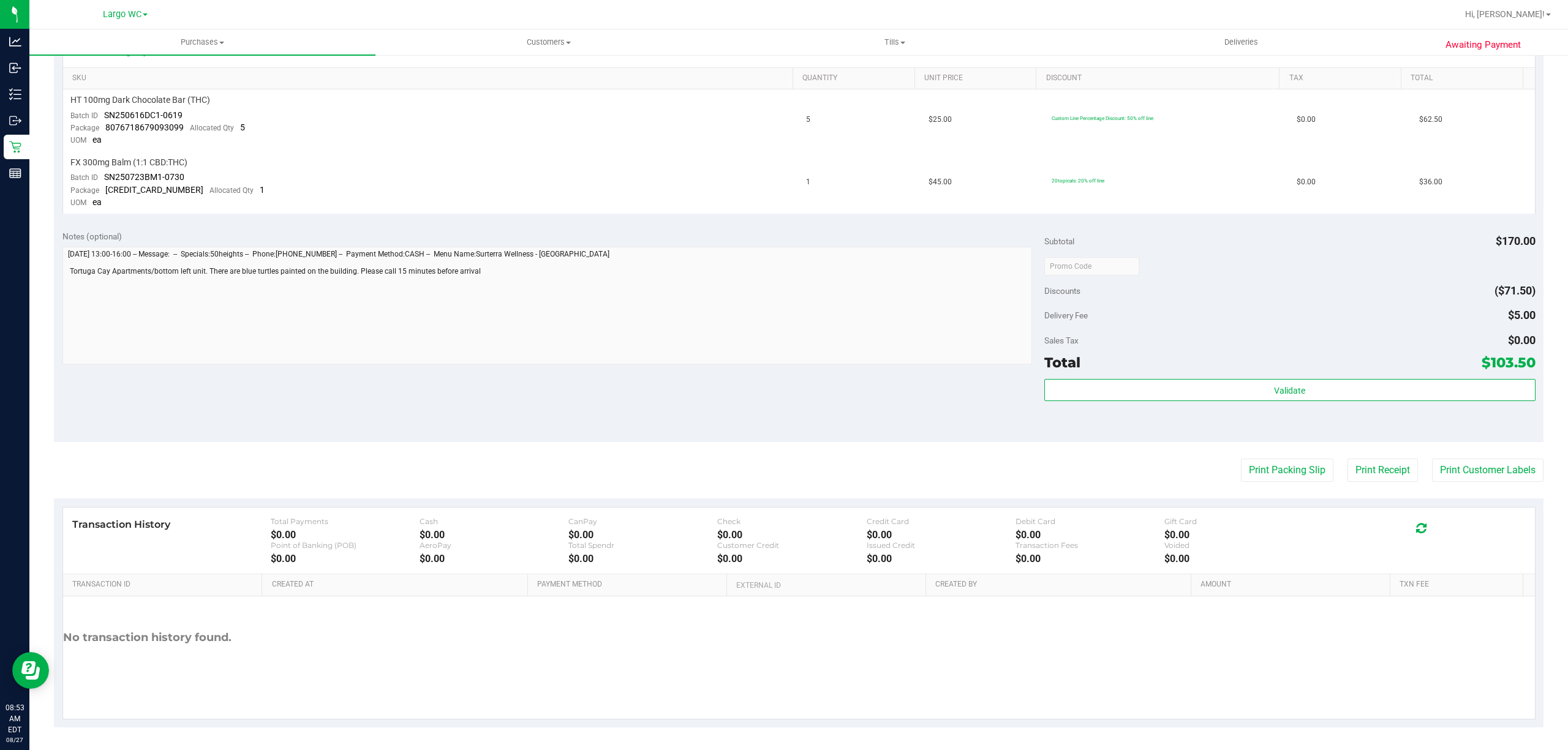
click at [621, 377] on div "Notes (optional) Subtotal $170.00 Discounts ($71.50) Delivery Fee $5.00 Sales T…" at bounding box center [798, 332] width 1490 height 220
